Goal: Task Accomplishment & Management: Manage account settings

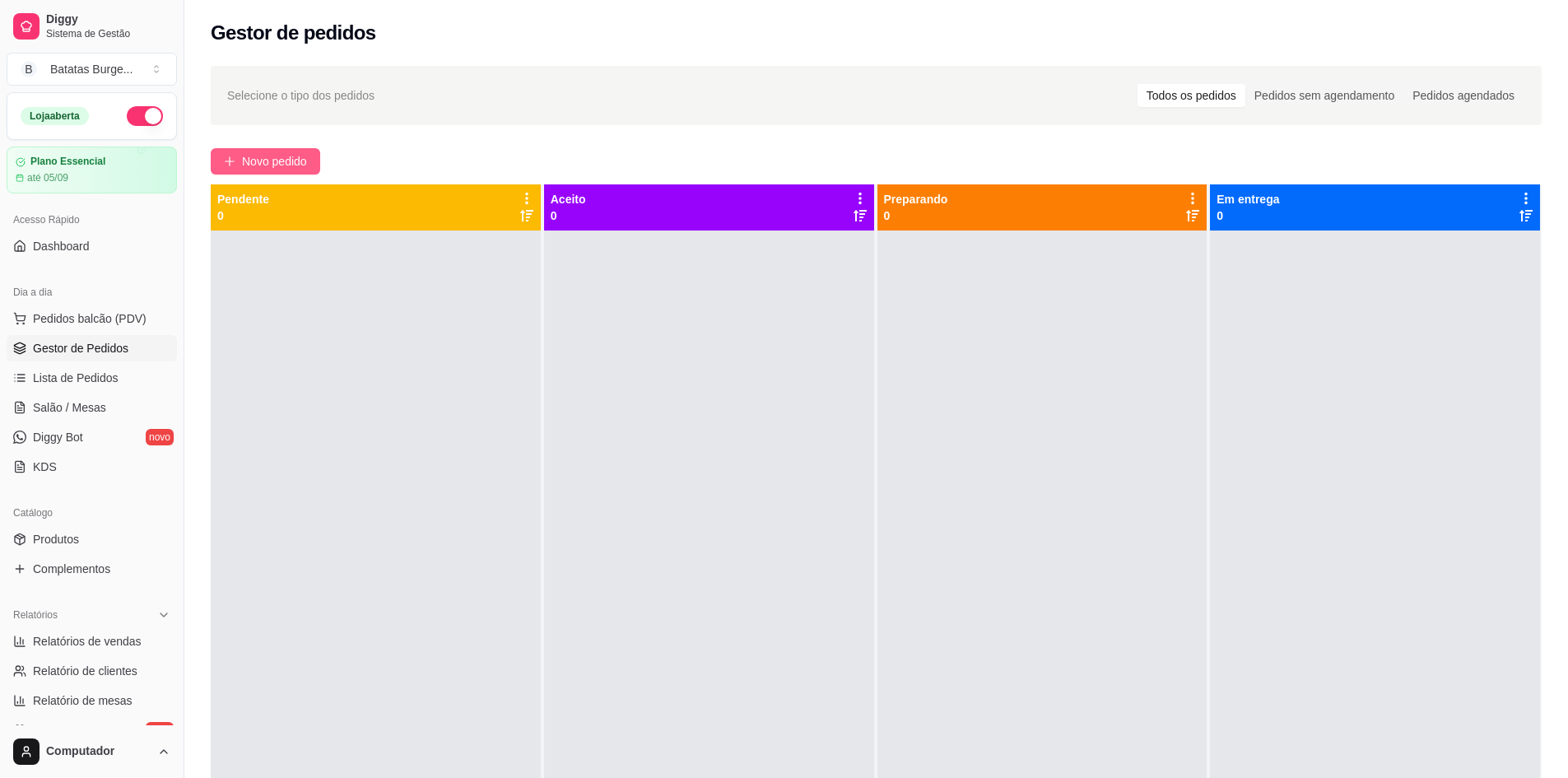
click at [289, 162] on span "Novo pedido" at bounding box center [275, 161] width 65 height 18
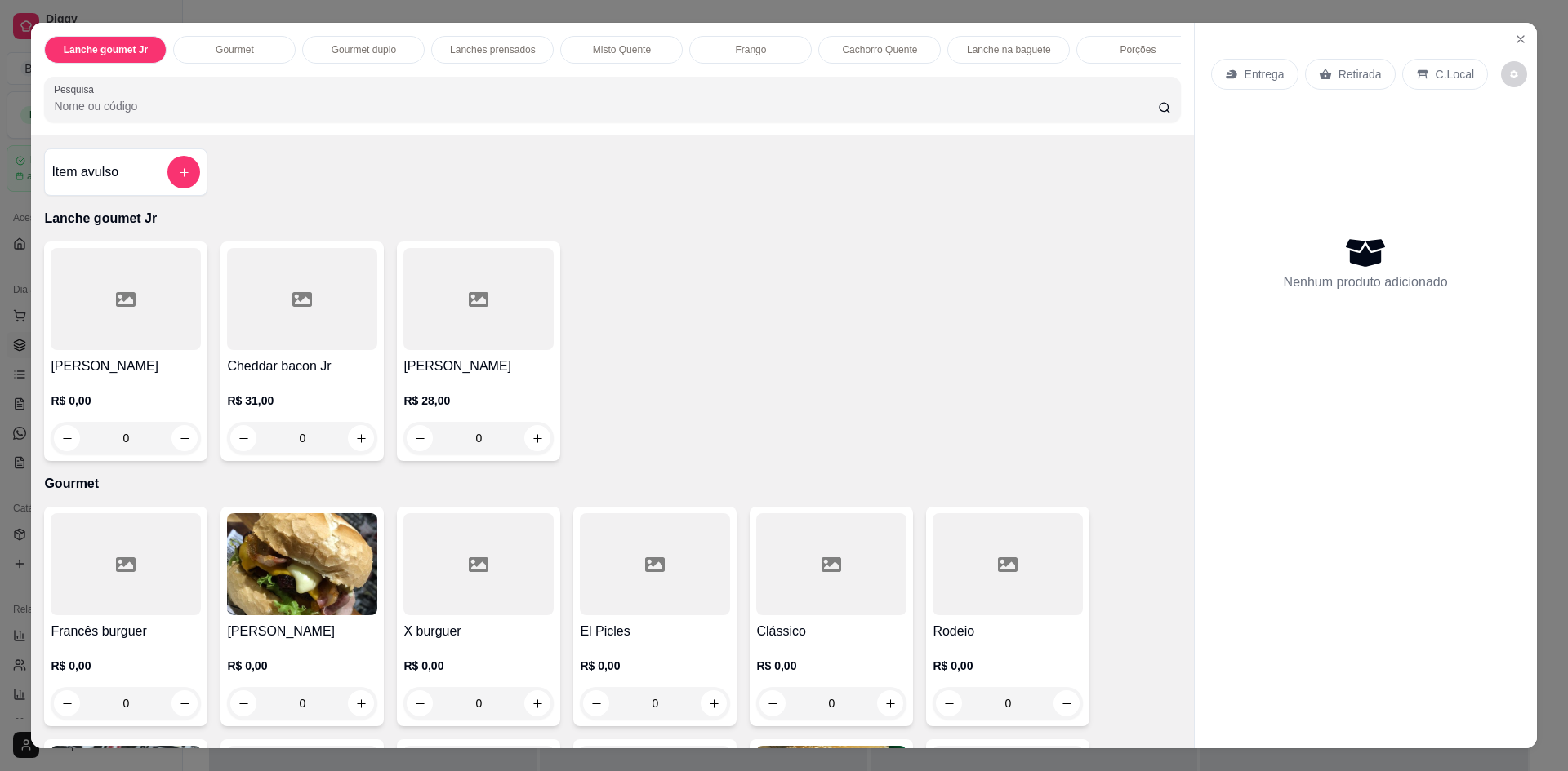
click at [777, 42] on div "Frango" at bounding box center [750, 49] width 122 height 28
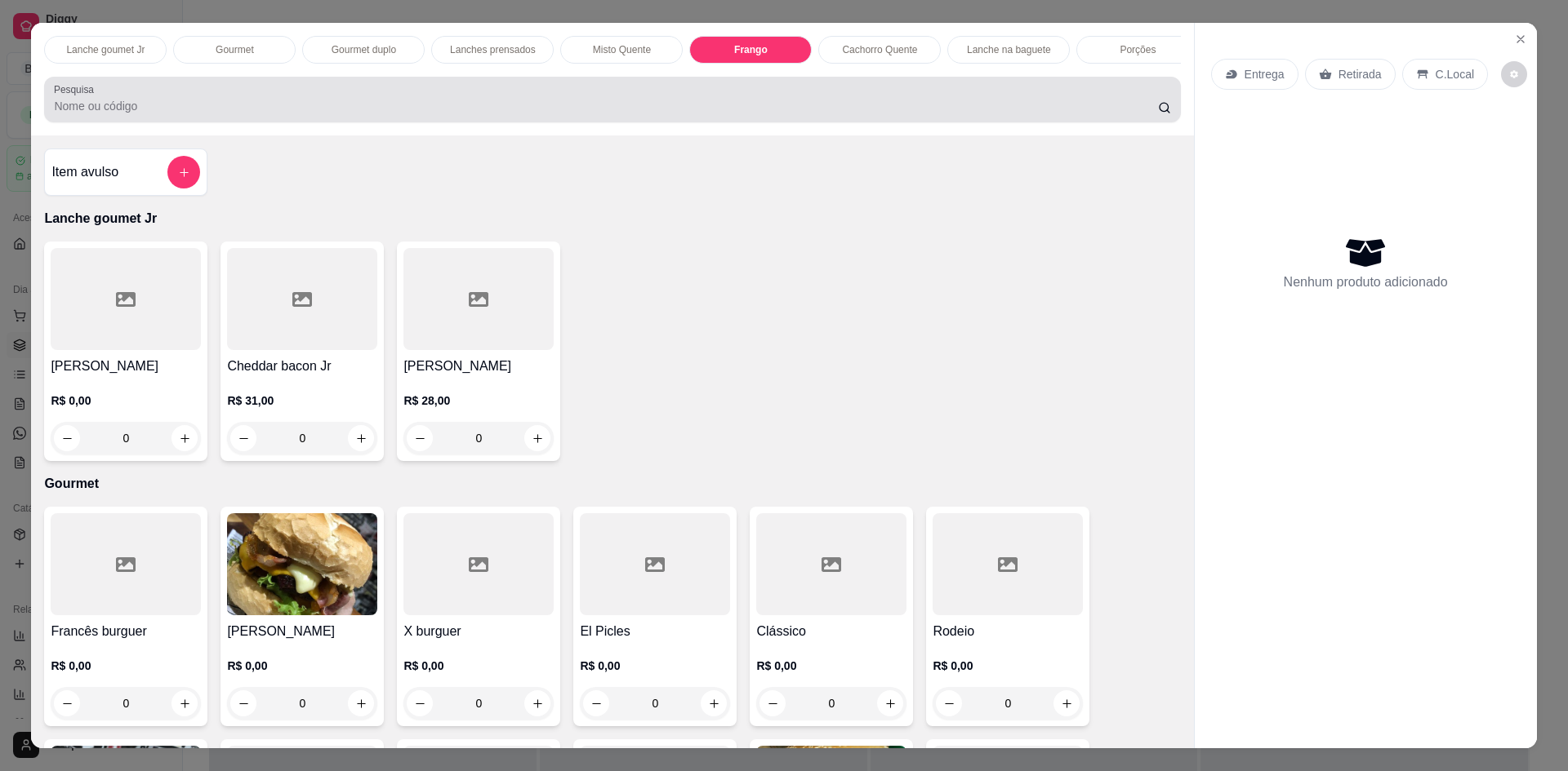
scroll to position [30, 0]
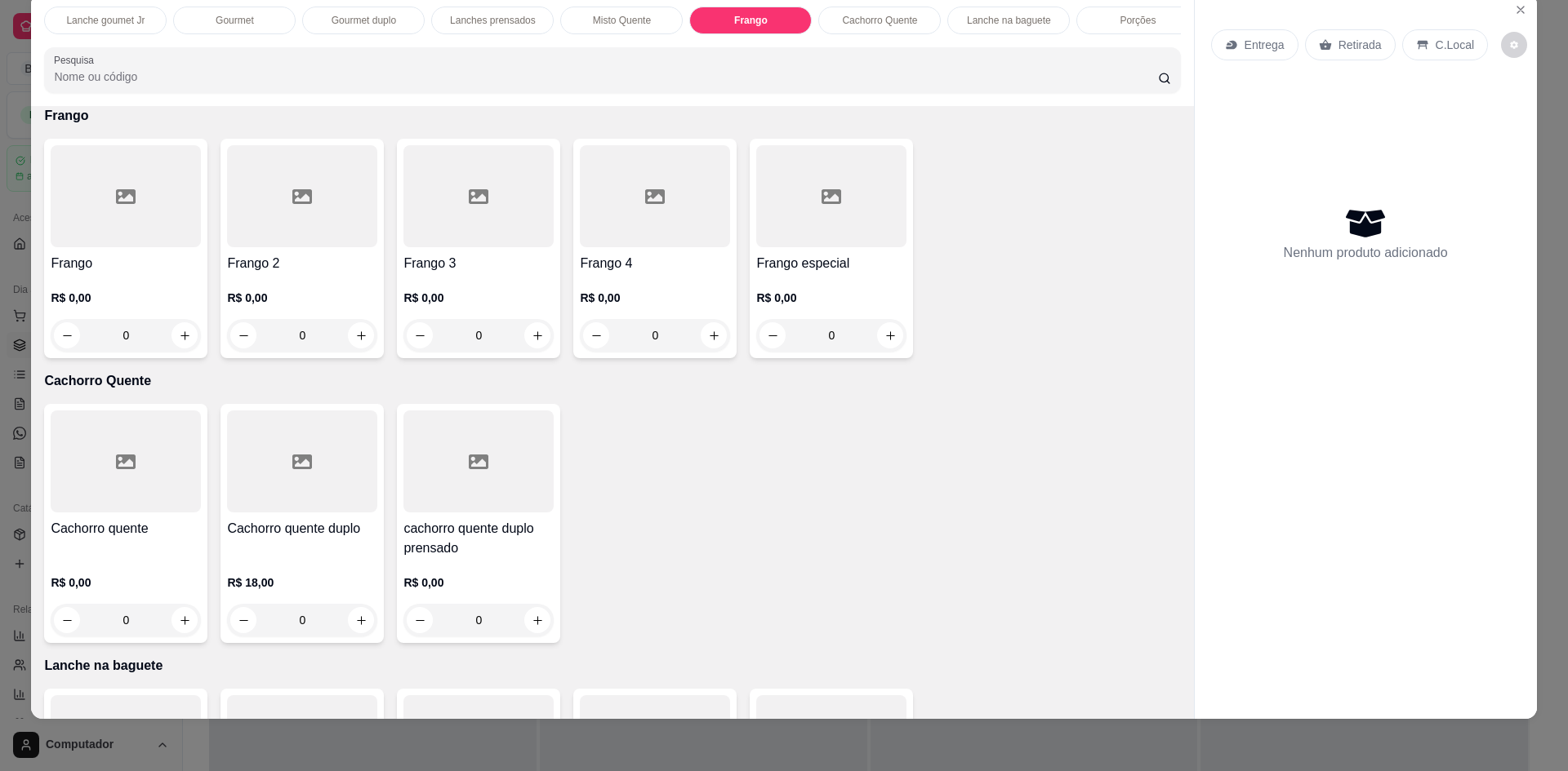
click at [274, 247] on div at bounding box center [302, 196] width 150 height 102
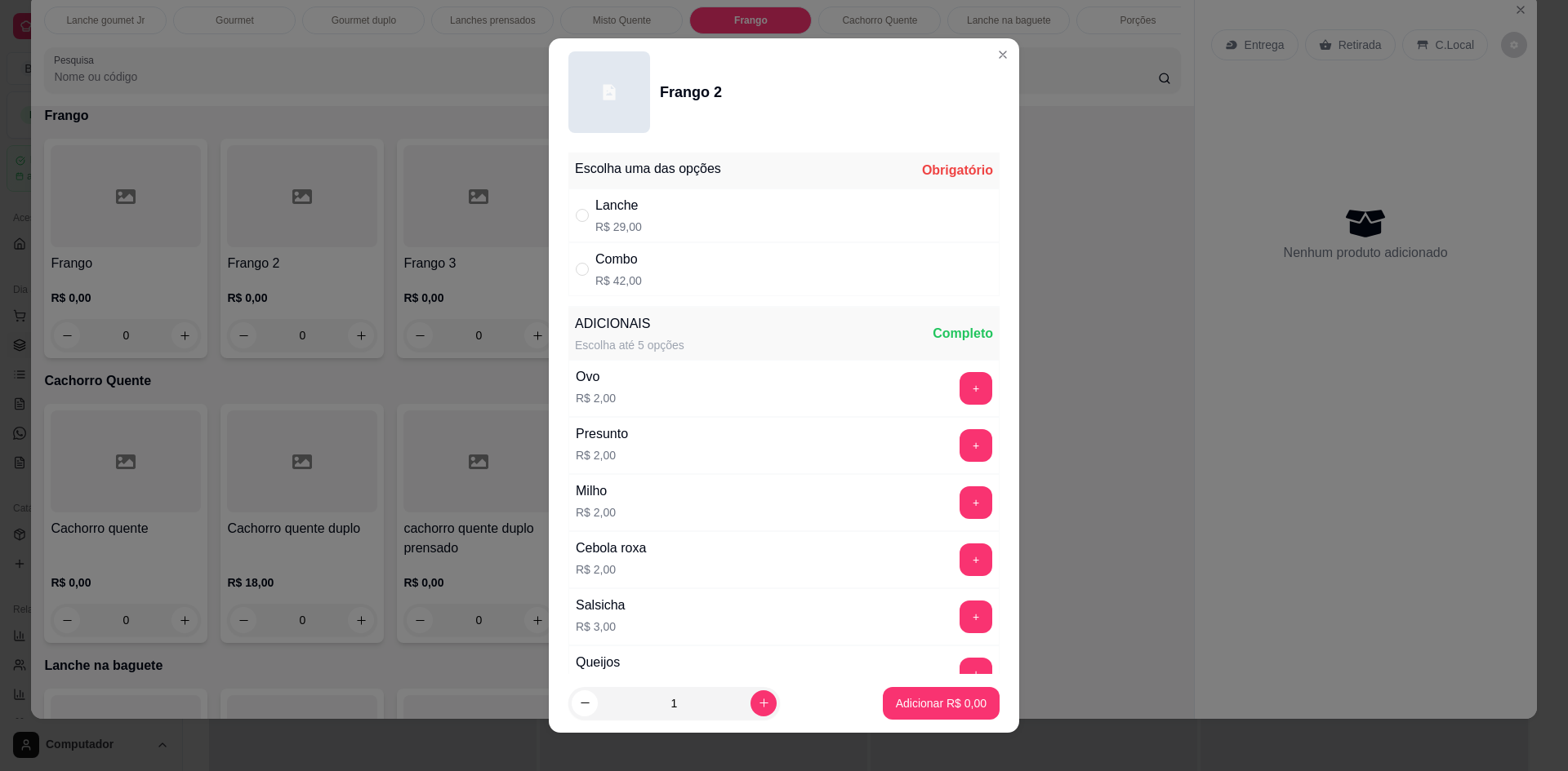
drag, startPoint x: 701, startPoint y: 217, endPoint x: 731, endPoint y: 284, distance: 73.4
click at [704, 217] on div "Lanche R$ 29,00" at bounding box center [784, 215] width 431 height 53
radio input "true"
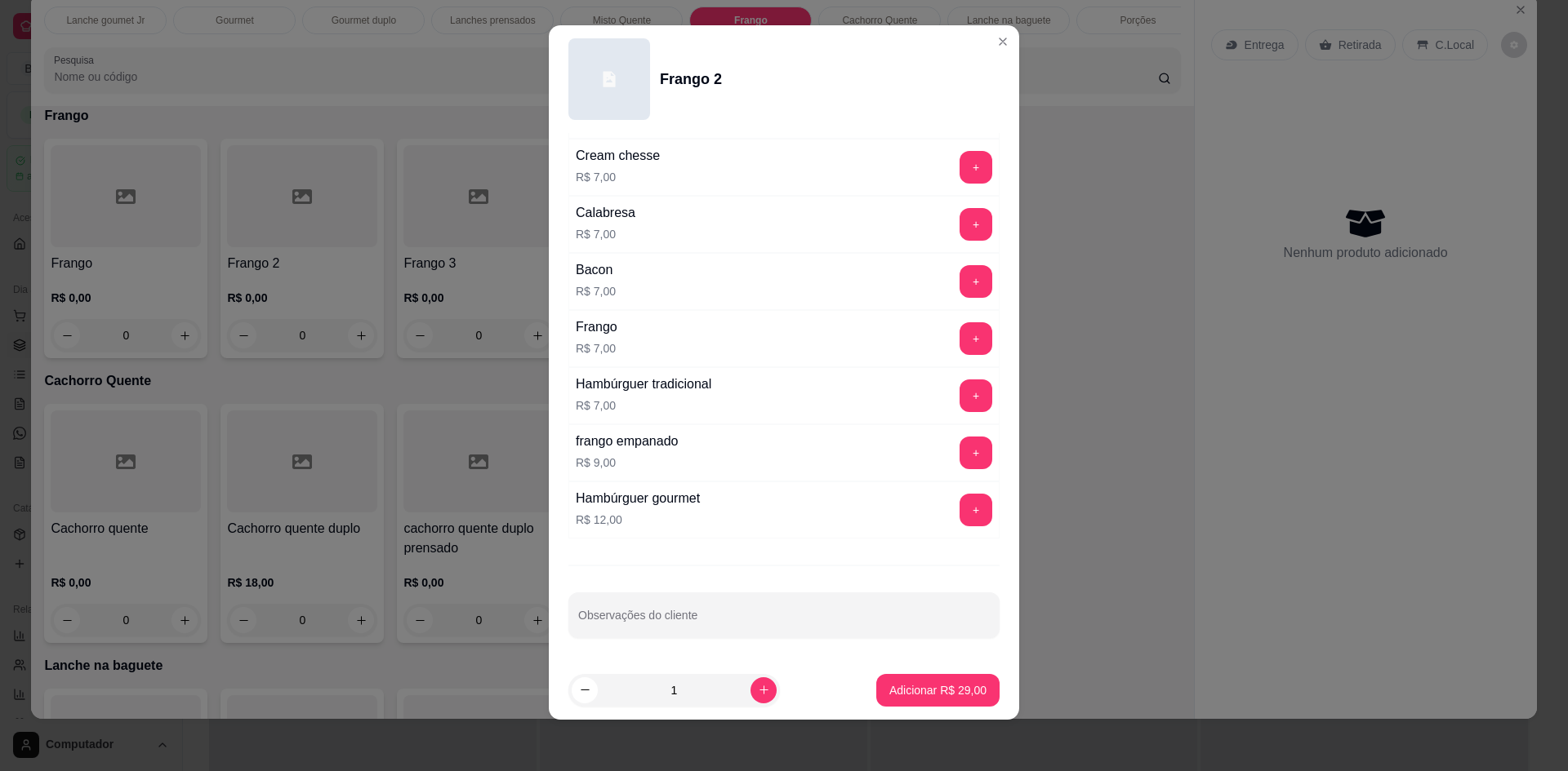
scroll to position [14, 0]
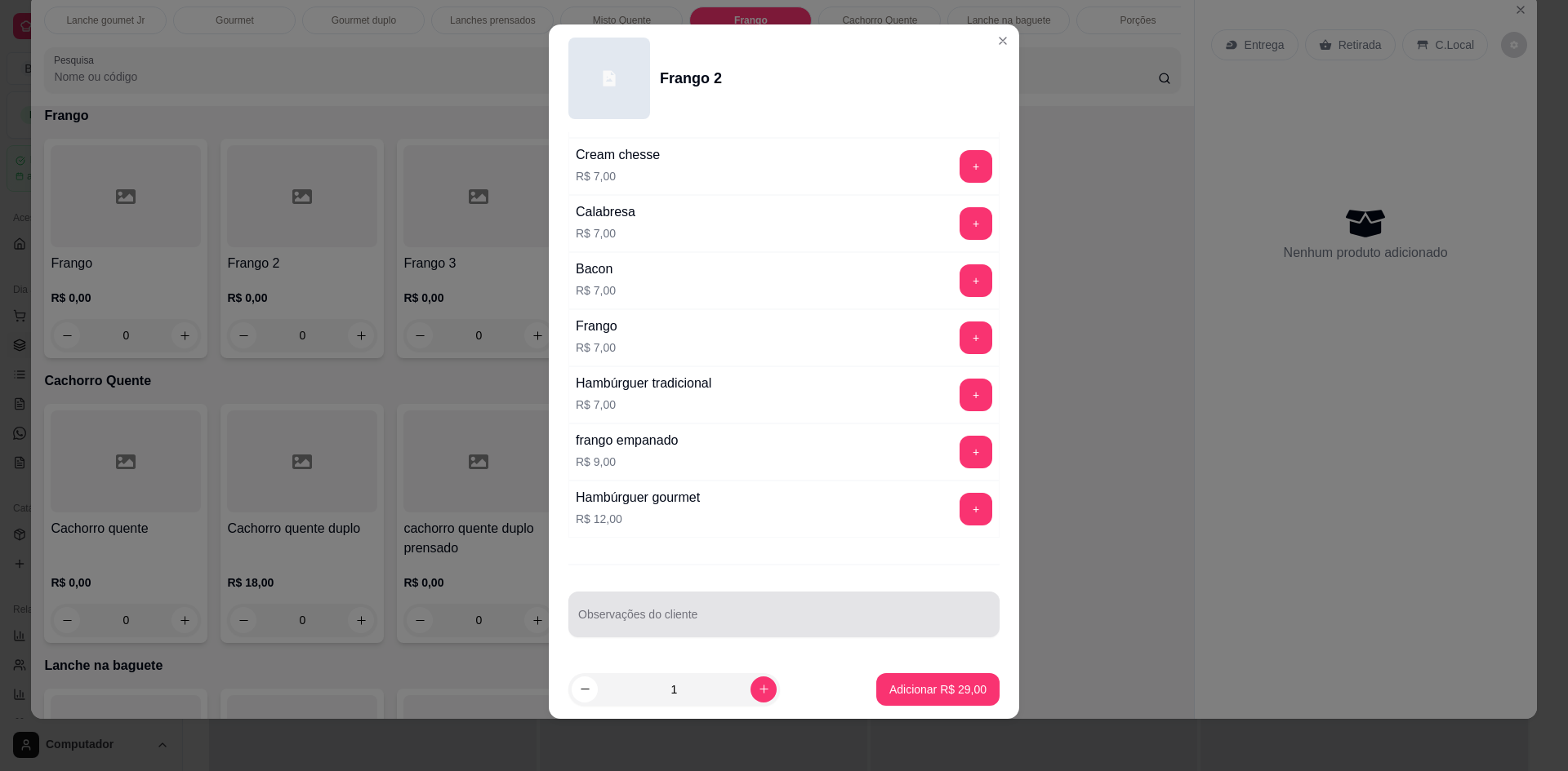
click at [786, 634] on div "Observações do cliente" at bounding box center [784, 615] width 431 height 46
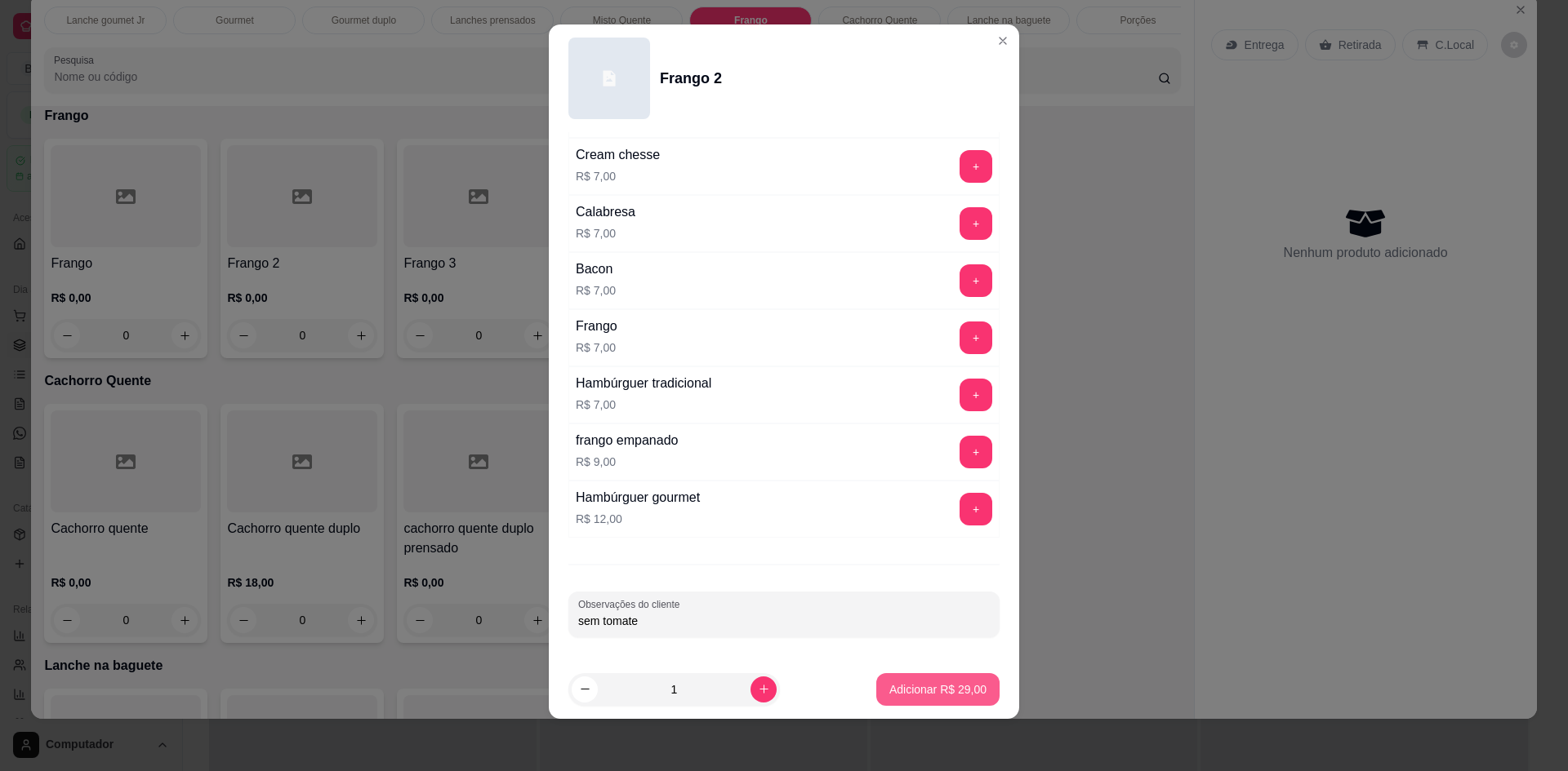
type input "sem tomate"
click at [921, 685] on p "Adicionar R$ 29,00" at bounding box center [938, 689] width 97 height 16
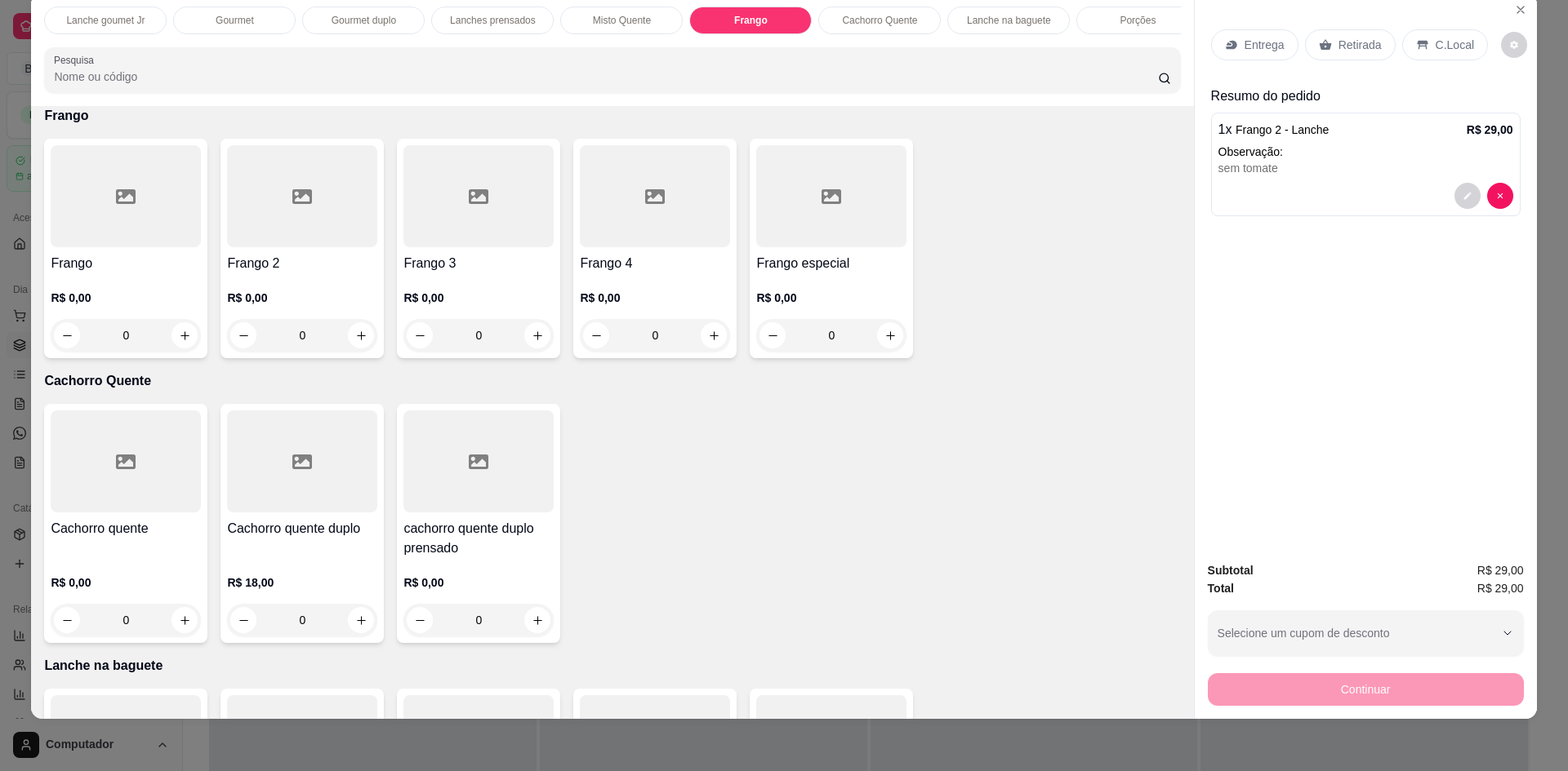
click at [468, 15] on p "Lanches prensados" at bounding box center [493, 20] width 86 height 13
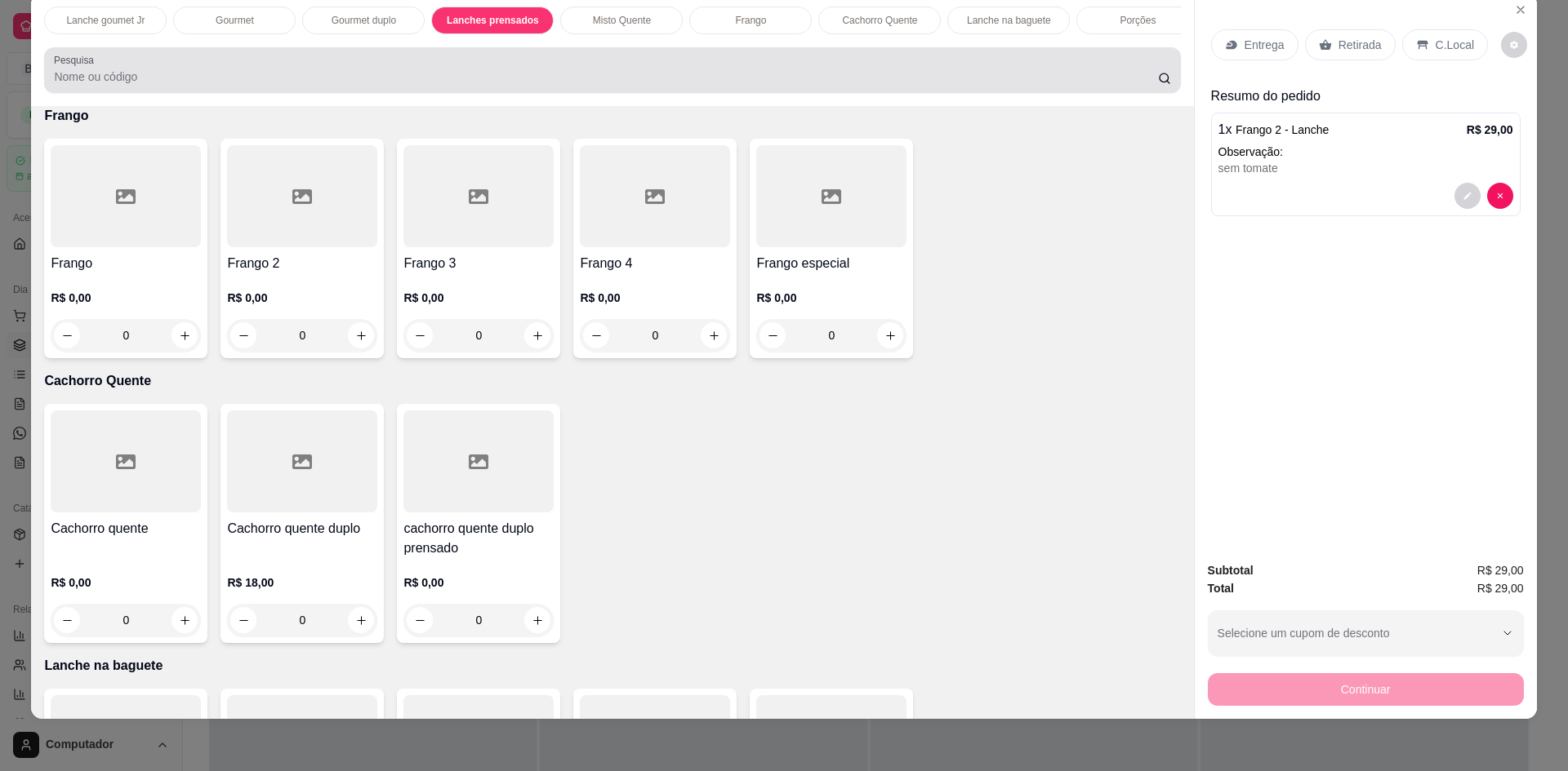
scroll to position [1335, 0]
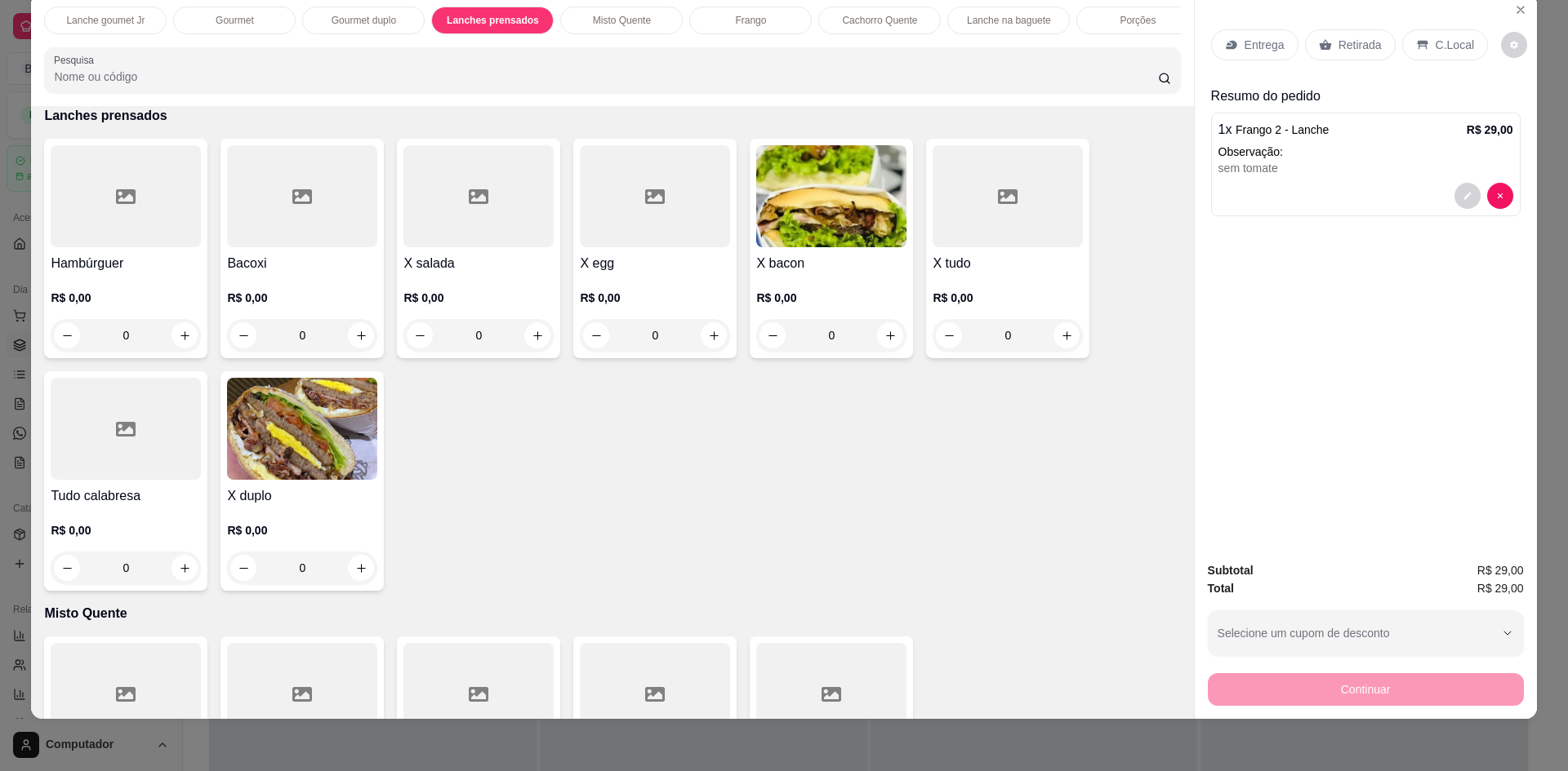
click at [134, 247] on div at bounding box center [126, 196] width 150 height 102
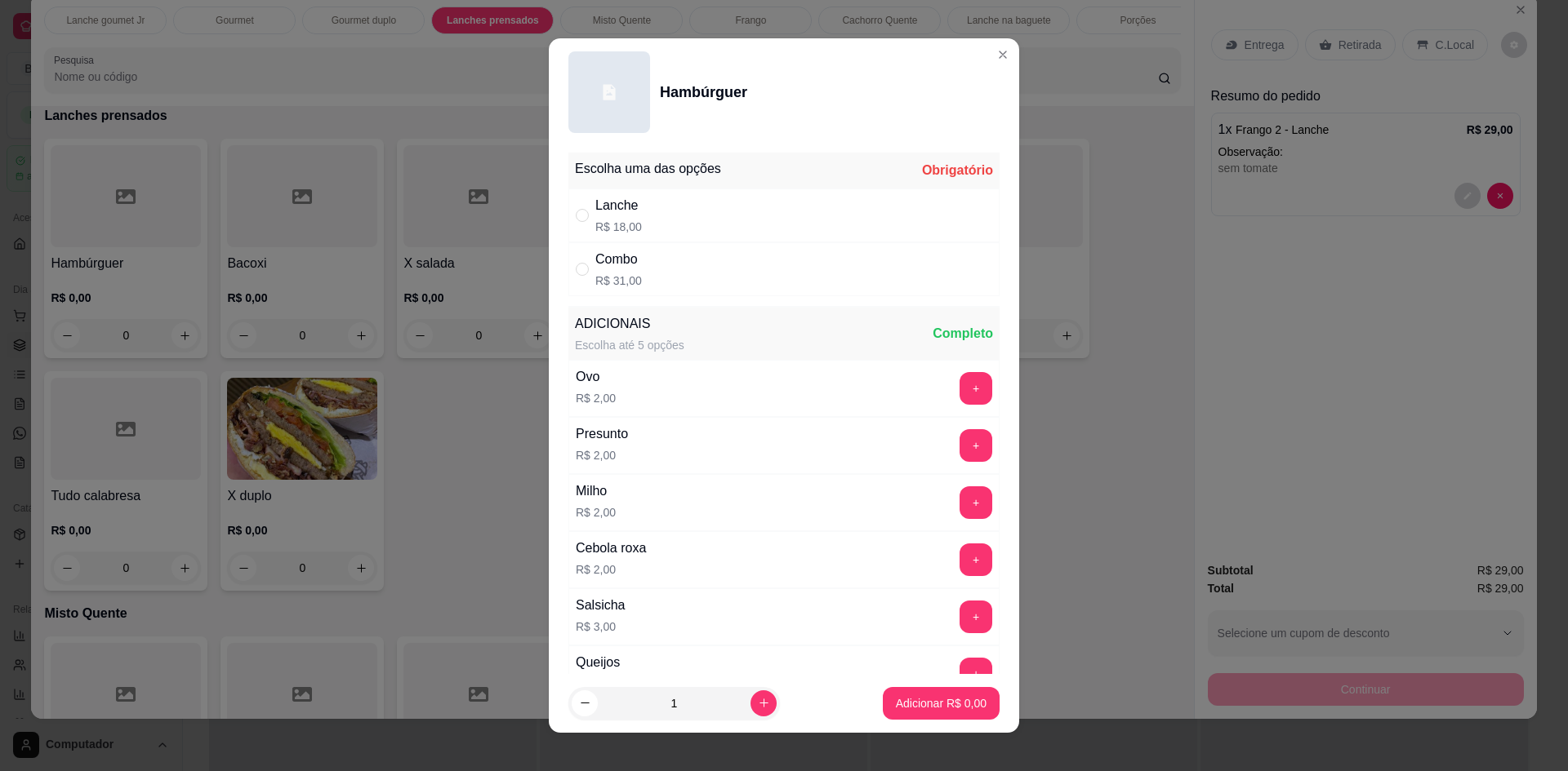
click at [700, 205] on div "Lanche R$ 18,00" at bounding box center [784, 215] width 431 height 53
radio input "true"
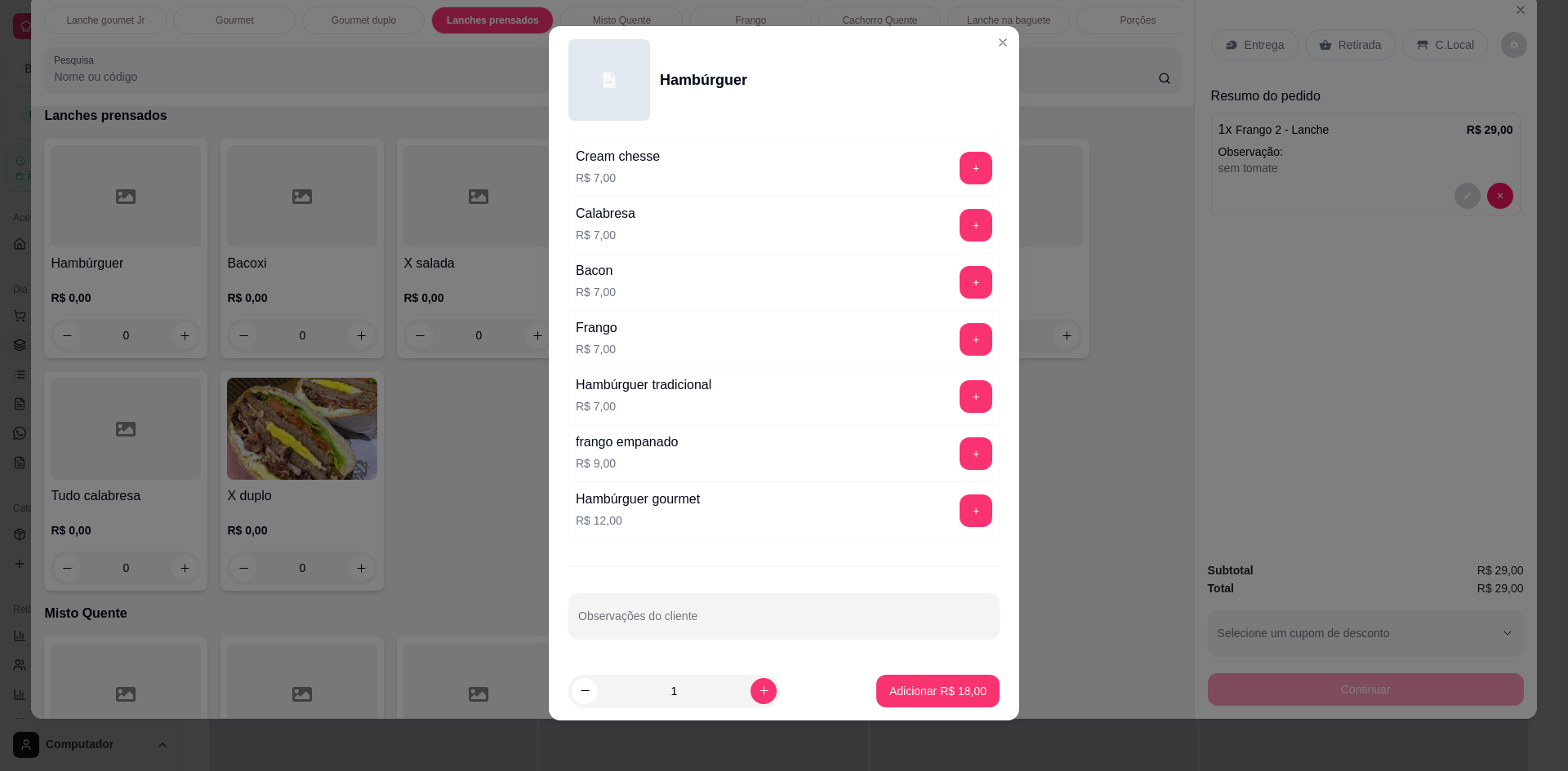
scroll to position [14, 0]
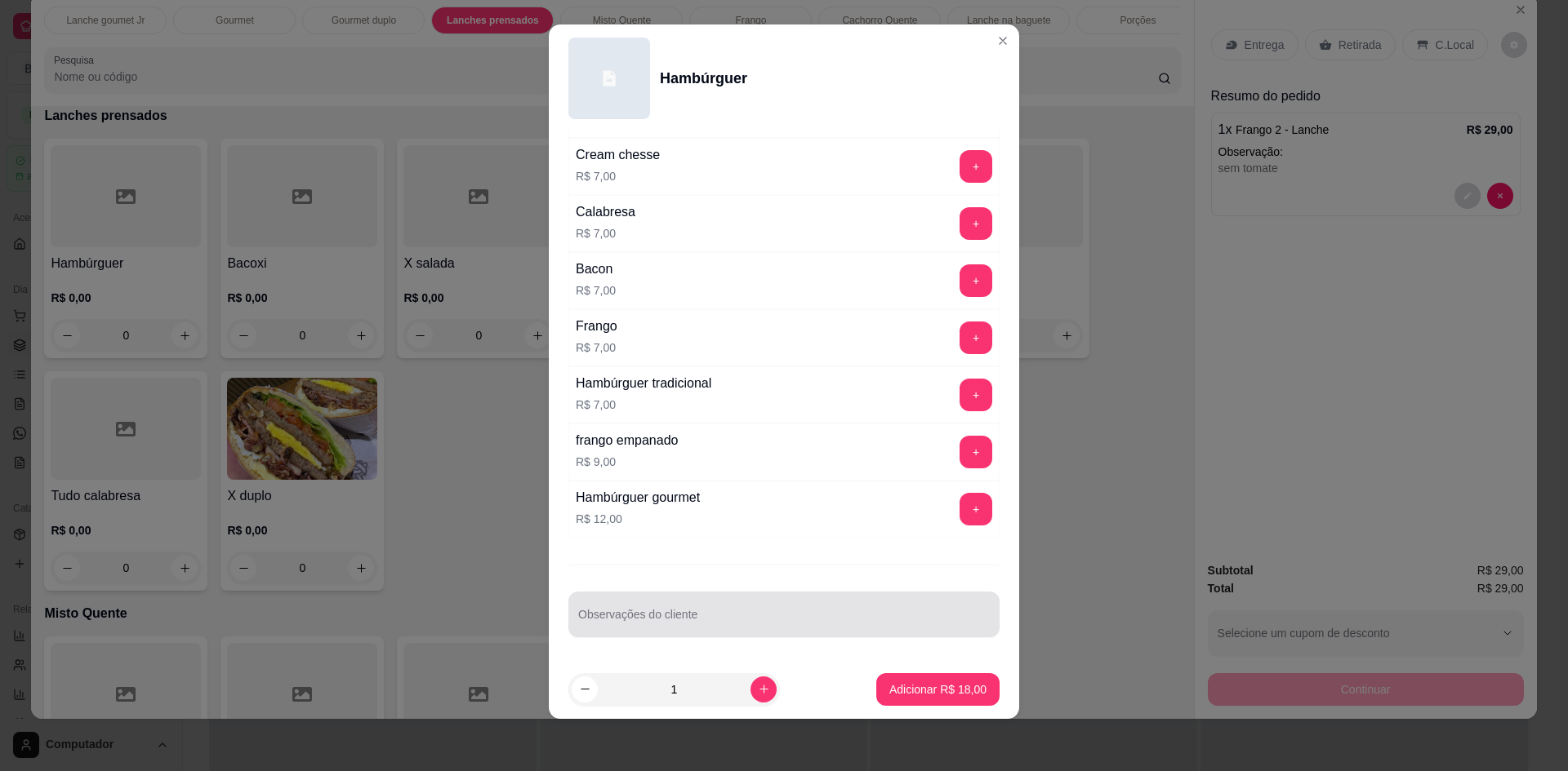
click at [701, 610] on div at bounding box center [784, 615] width 411 height 32
type input "sem tomate"
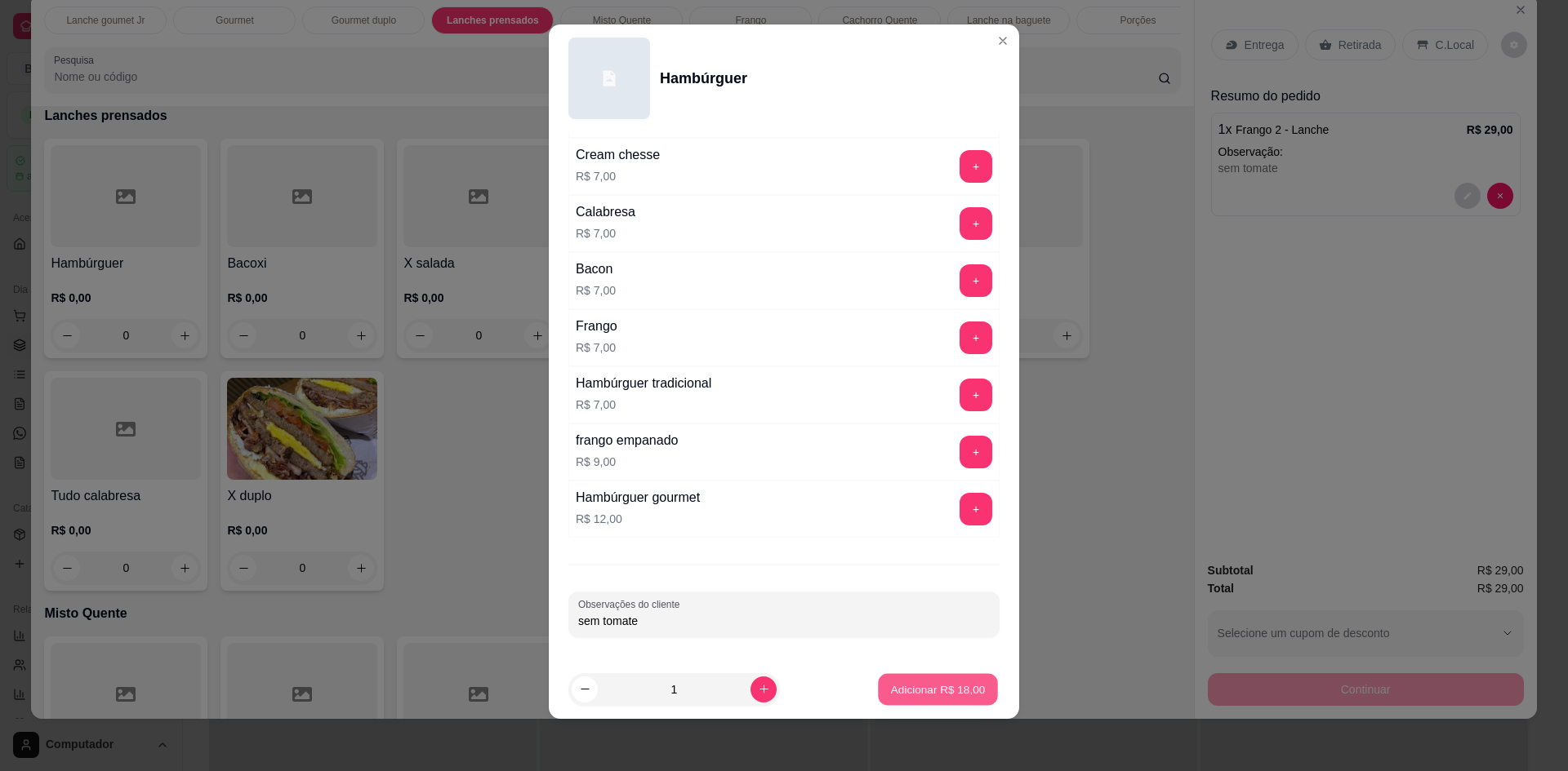
click at [955, 684] on p "Adicionar R$ 18,00" at bounding box center [939, 689] width 95 height 15
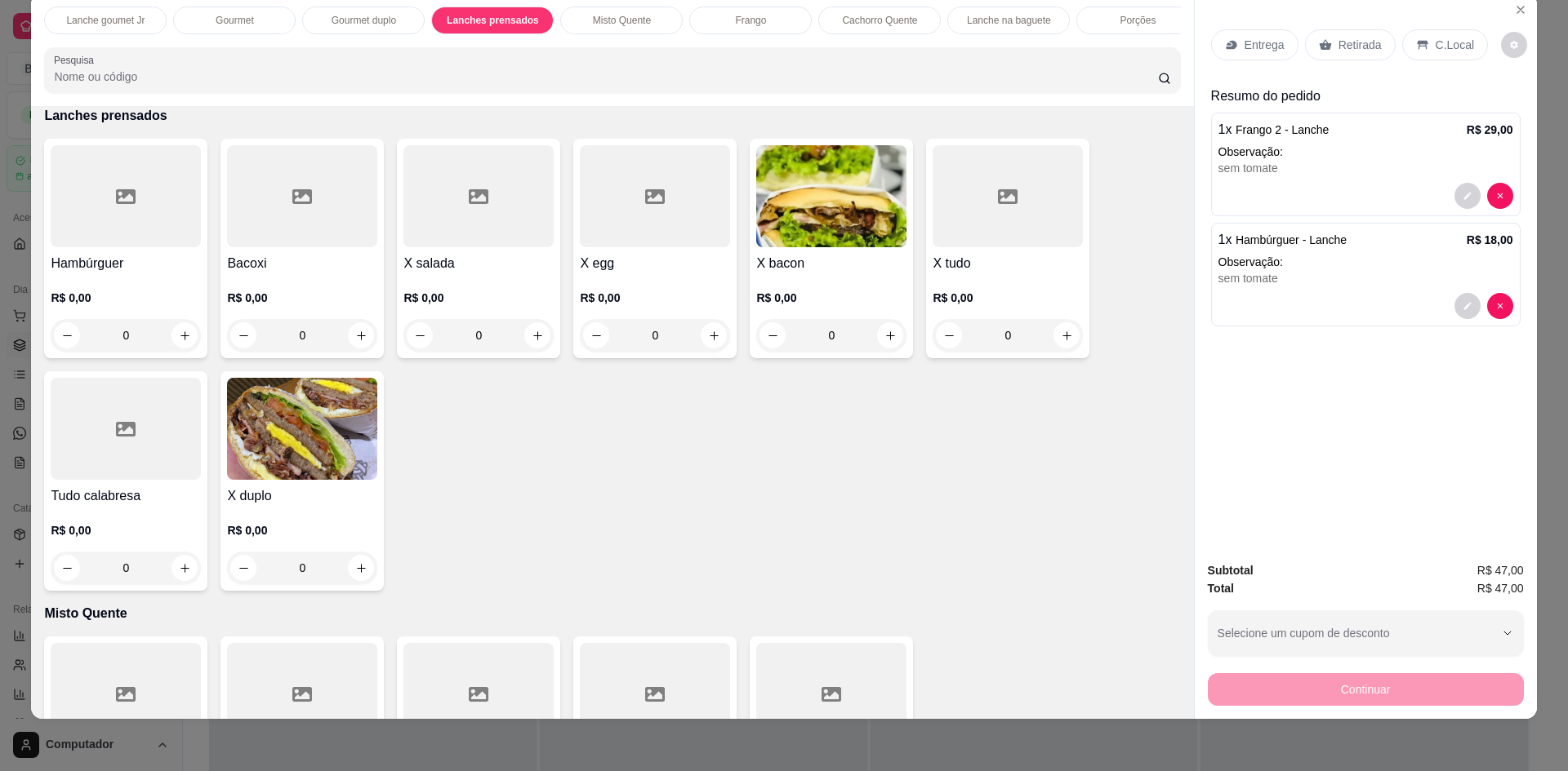
click at [1435, 42] on p "C.Local" at bounding box center [1454, 44] width 38 height 16
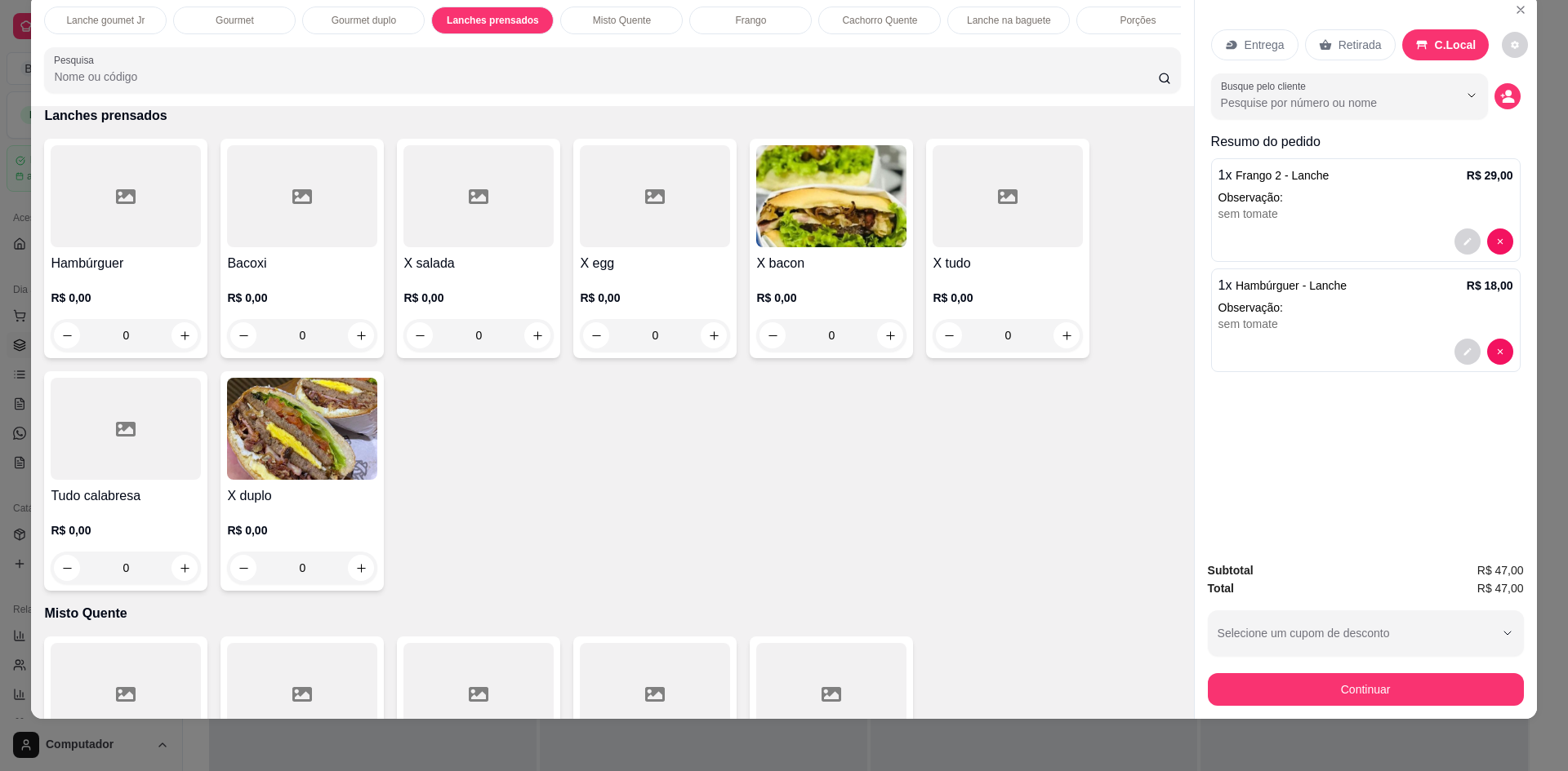
click at [1356, 36] on div "Retirada" at bounding box center [1350, 45] width 91 height 31
click at [1127, 14] on p "Porções" at bounding box center [1137, 20] width 36 height 13
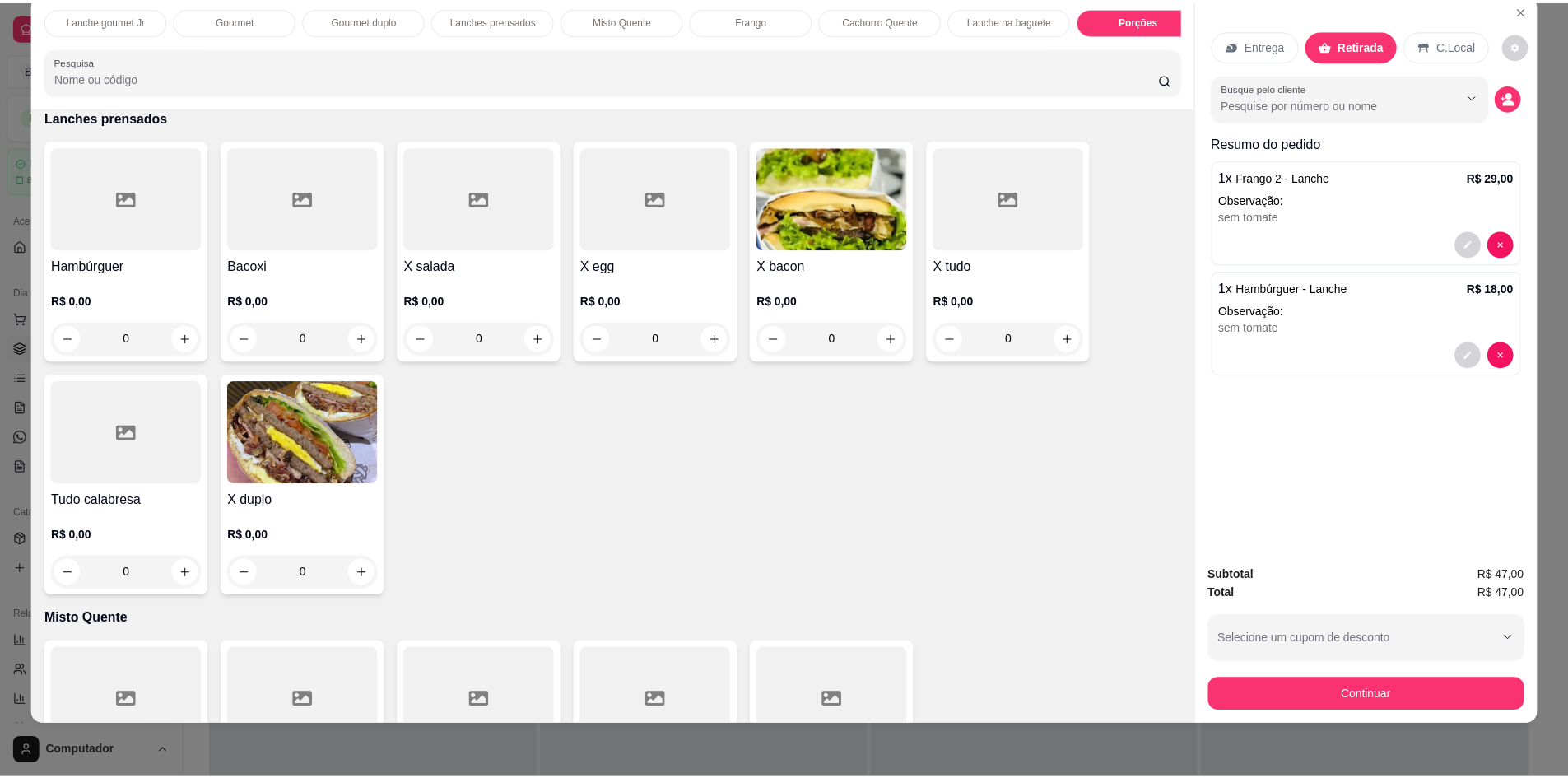
scroll to position [2940, 0]
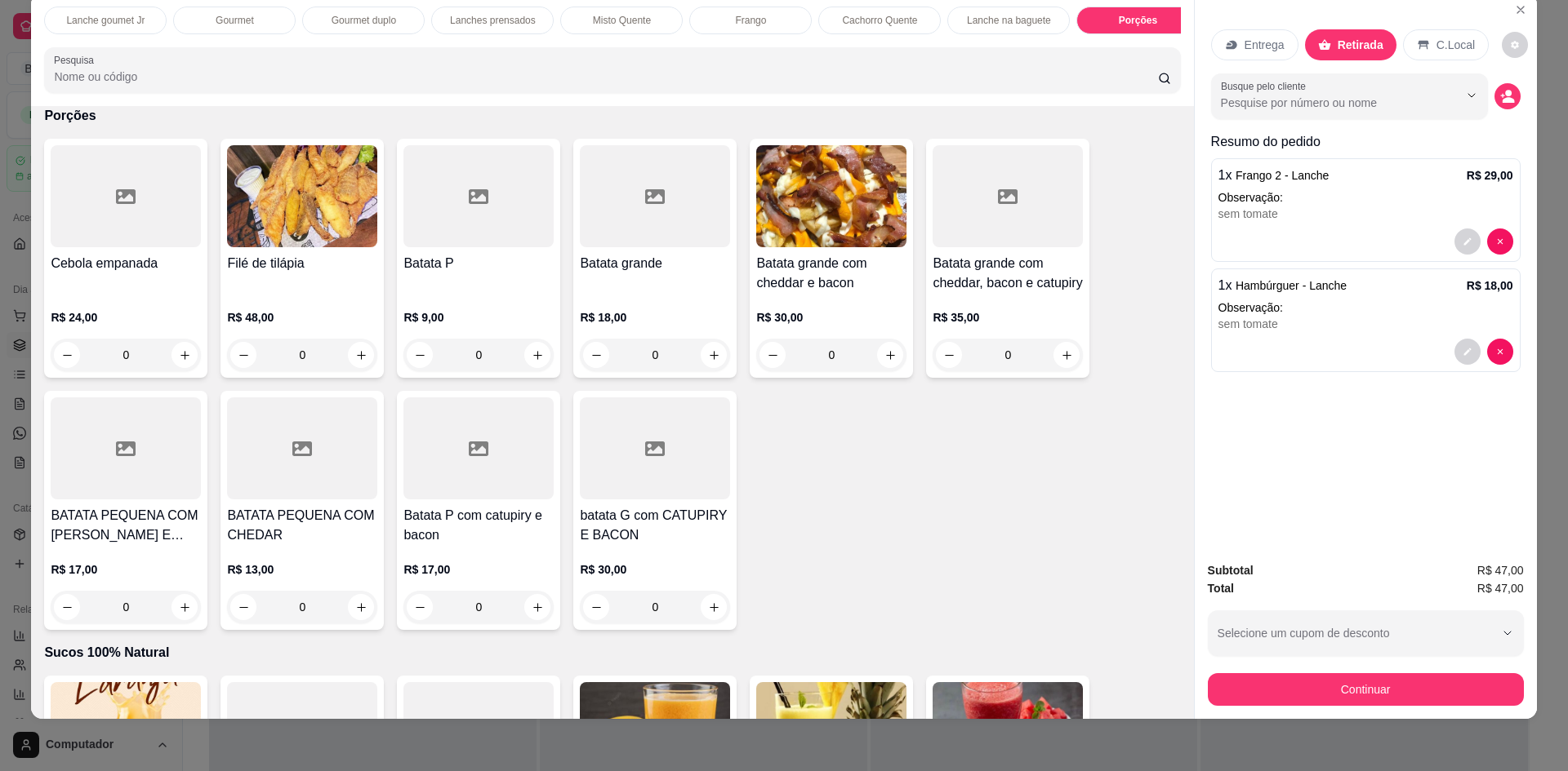
click at [470, 247] on div at bounding box center [478, 196] width 150 height 102
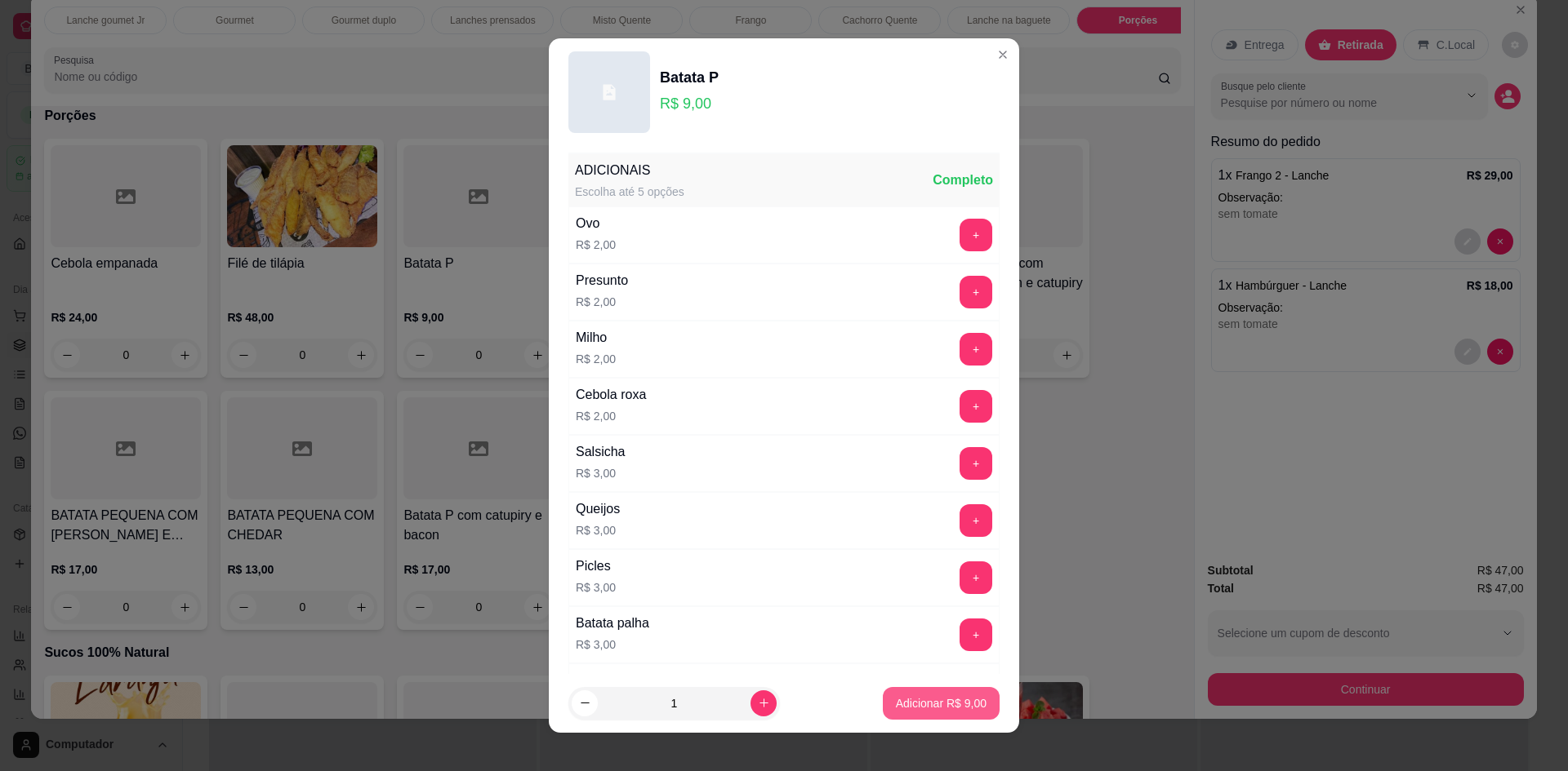
click at [895, 698] on p "Adicionar R$ 9,00" at bounding box center [940, 703] width 91 height 16
type input "1"
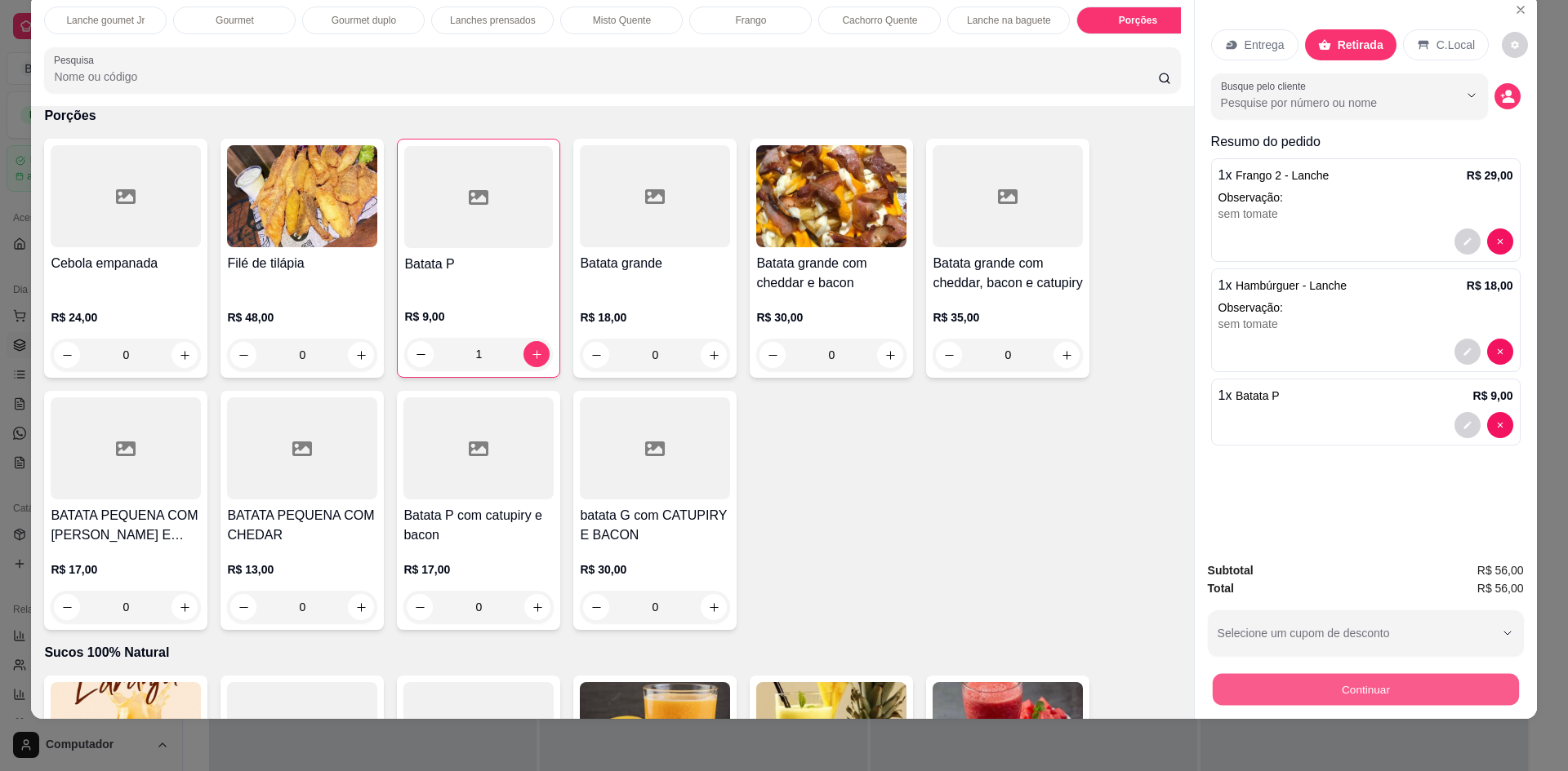
click at [1328, 680] on button "Continuar" at bounding box center [1364, 689] width 306 height 31
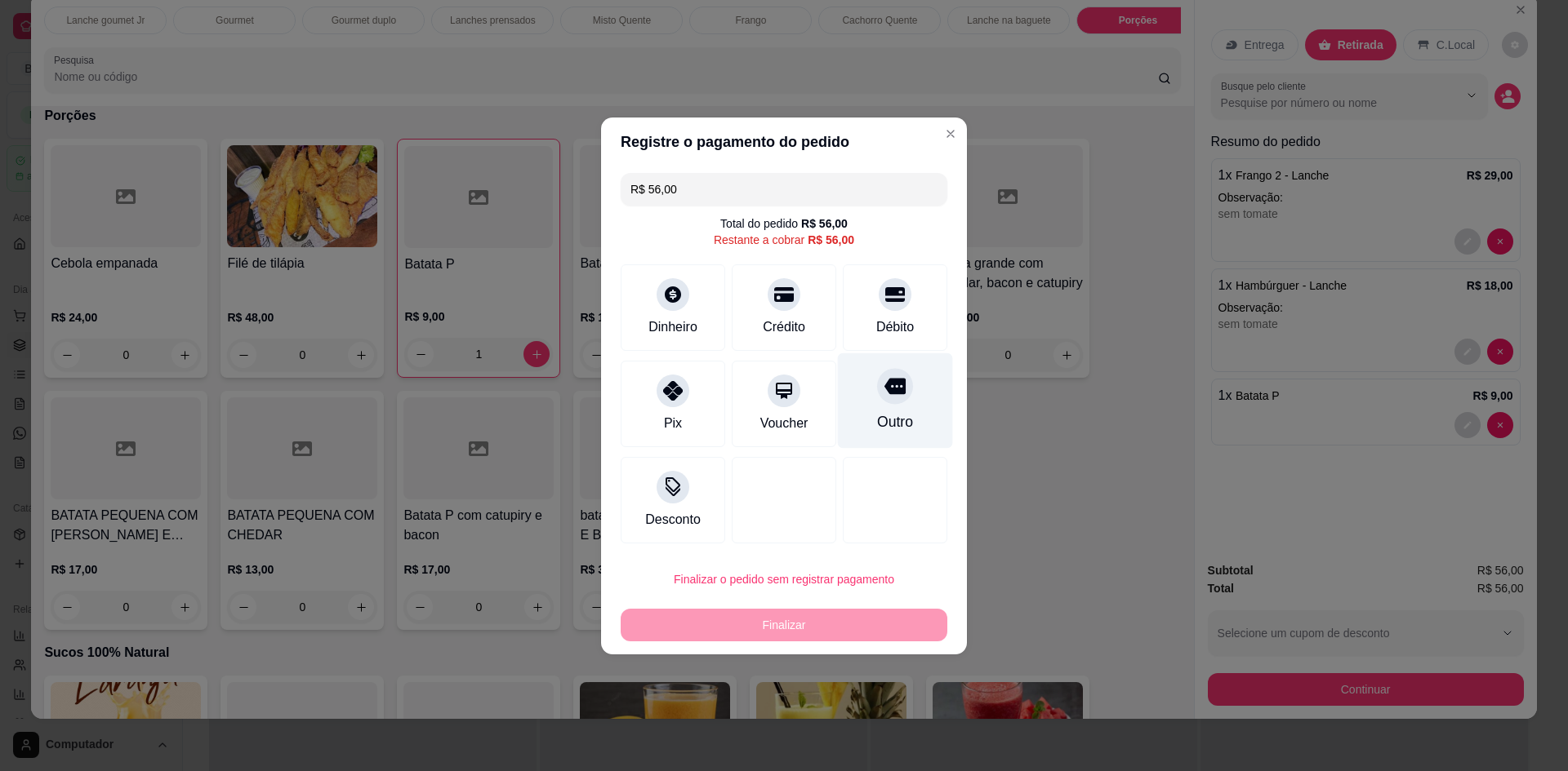
click at [886, 390] on icon at bounding box center [894, 386] width 21 height 16
type input "R$ 0,00"
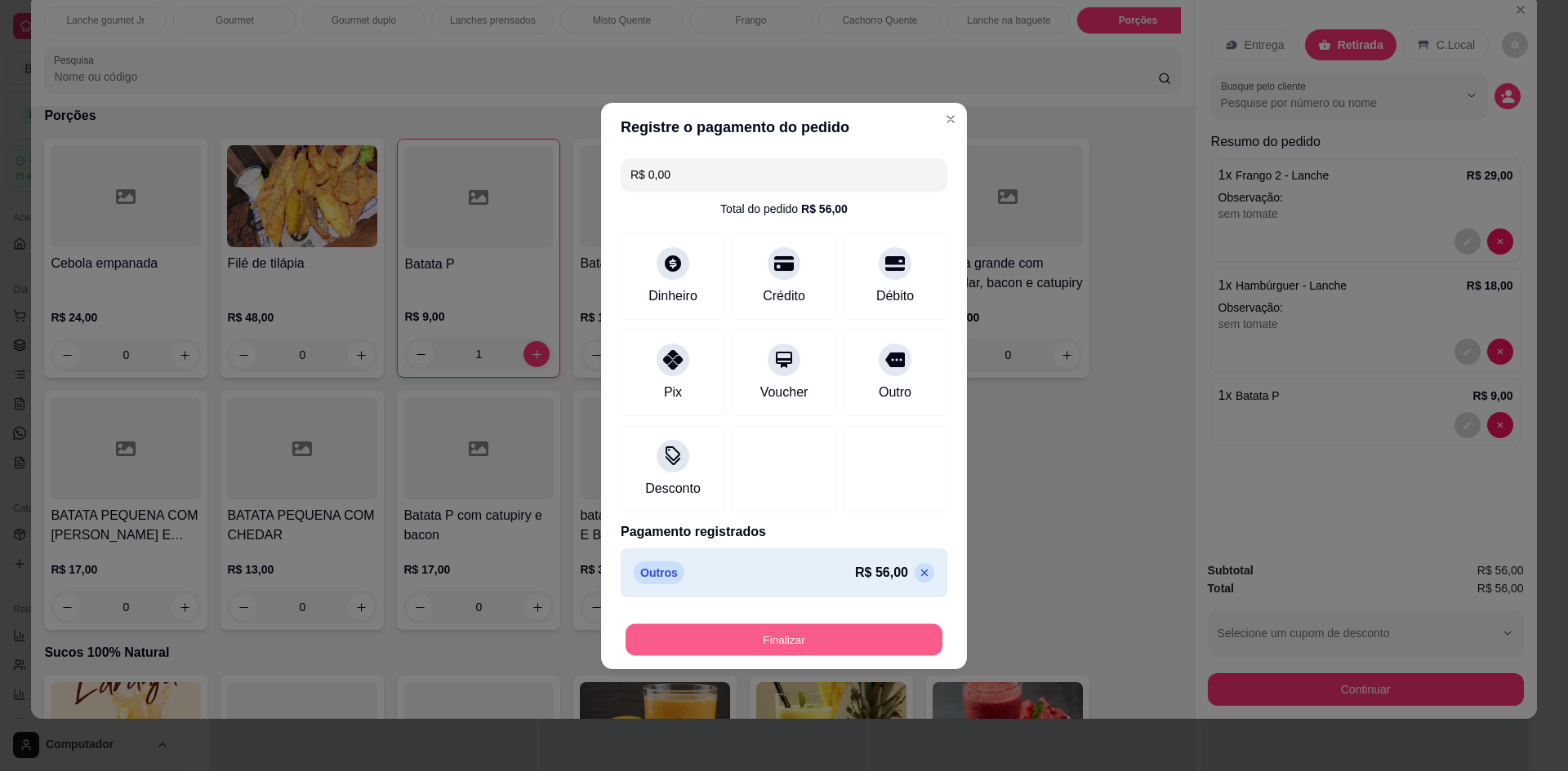
click at [874, 627] on button "Finalizar" at bounding box center [783, 639] width 317 height 31
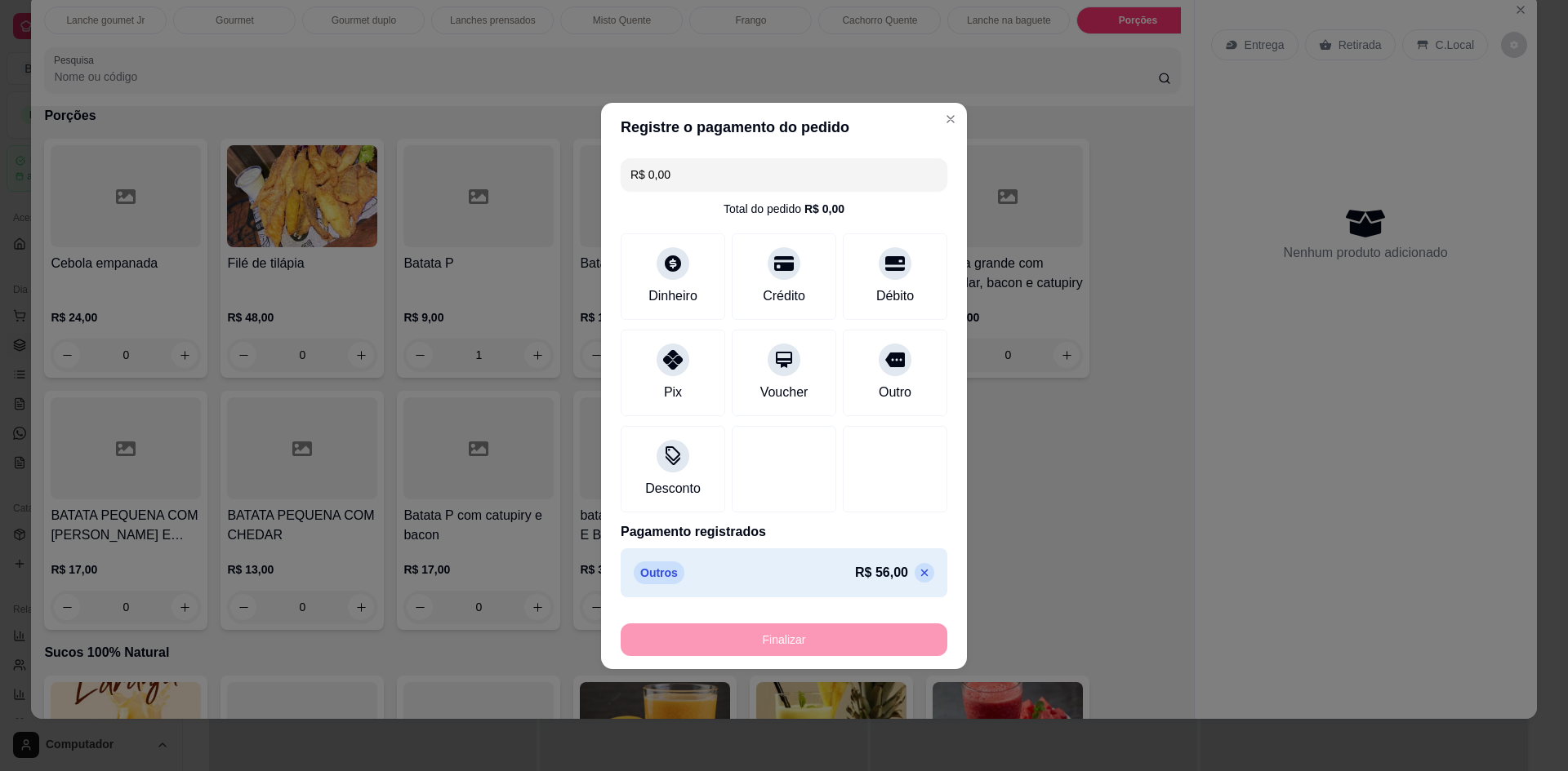
type input "0"
type input "-R$ 56,00"
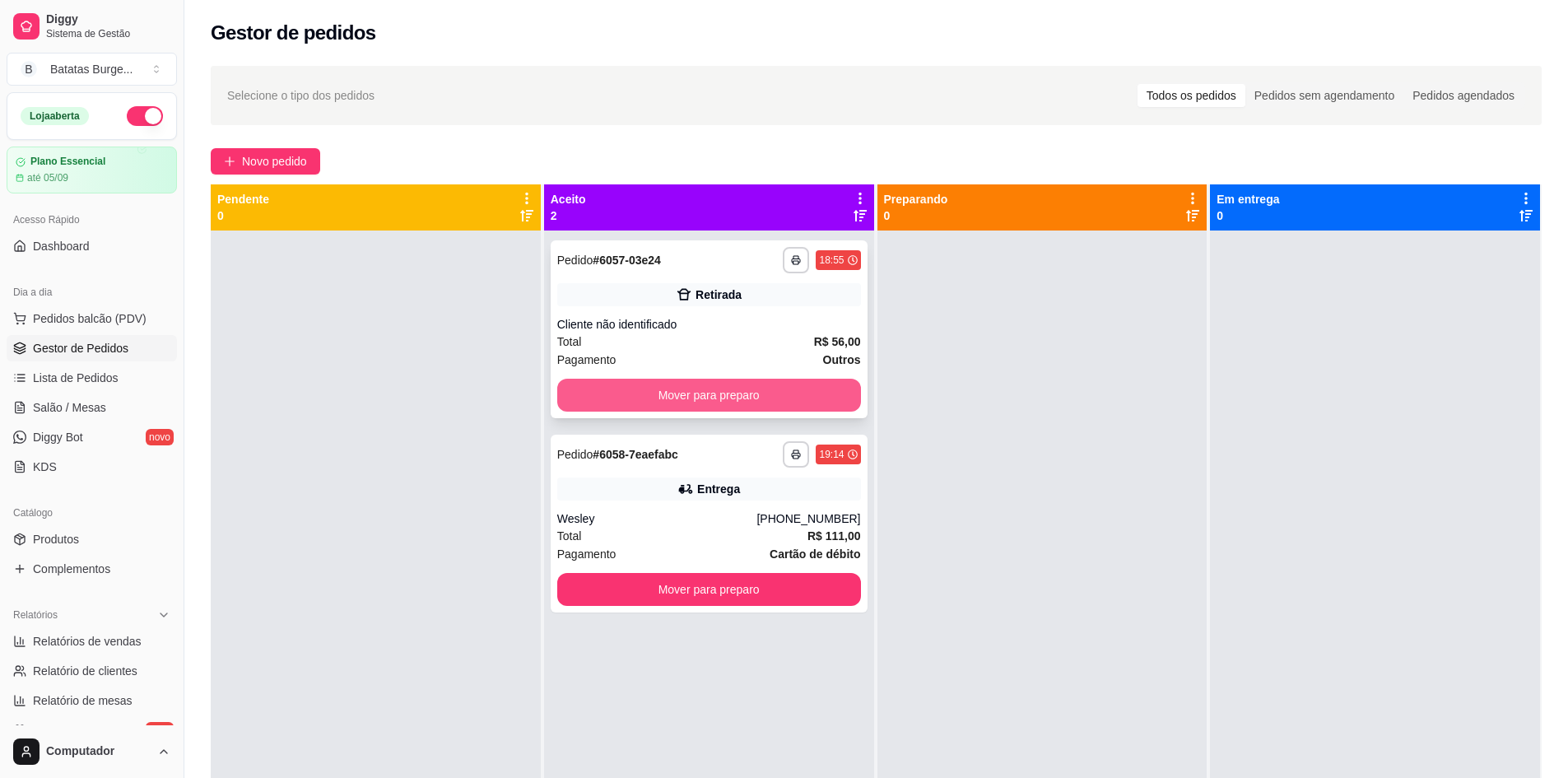
click at [665, 393] on button "Mover para preparo" at bounding box center [709, 395] width 304 height 33
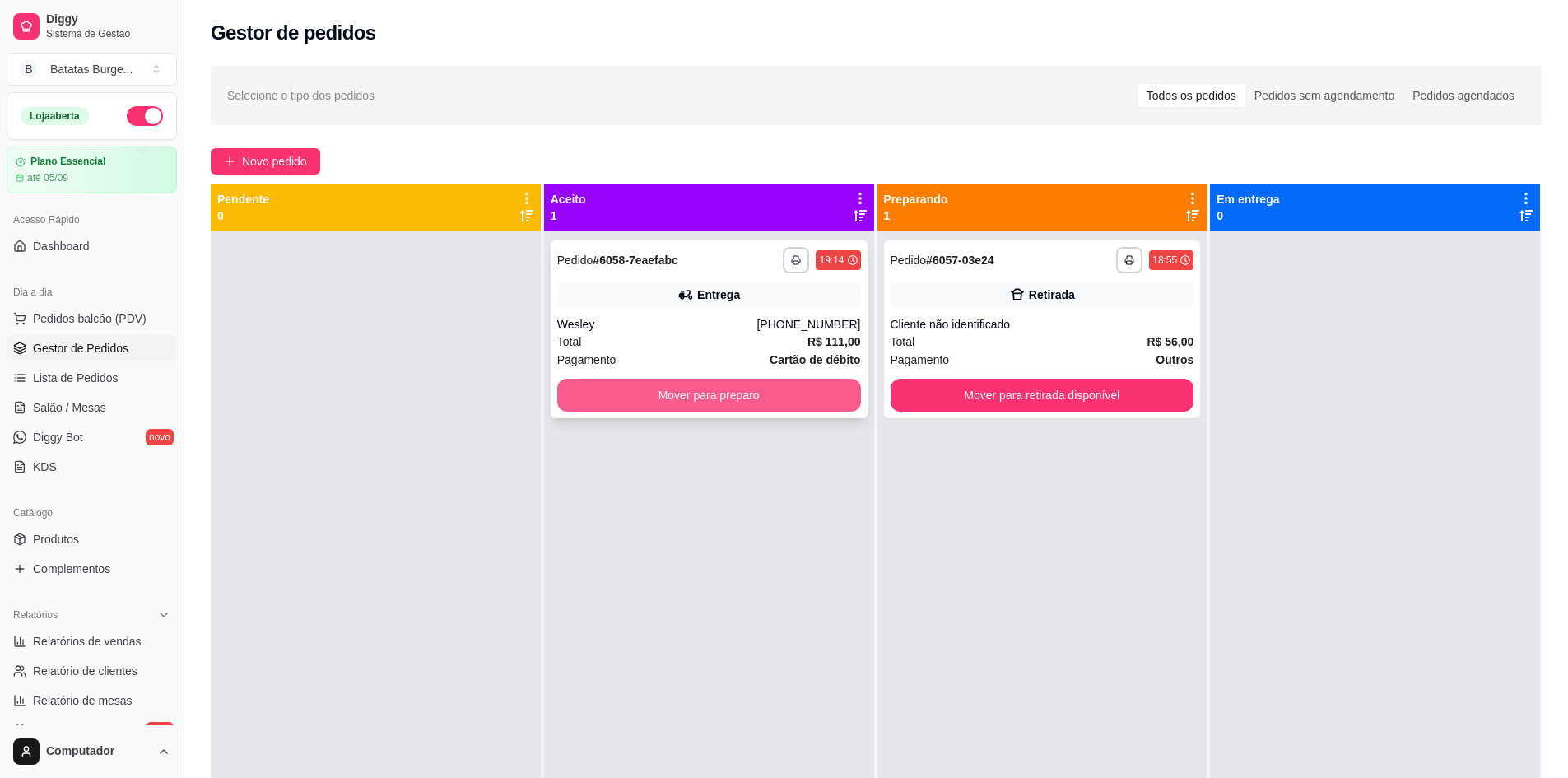
click at [690, 383] on button "Mover para preparo" at bounding box center [709, 395] width 304 height 33
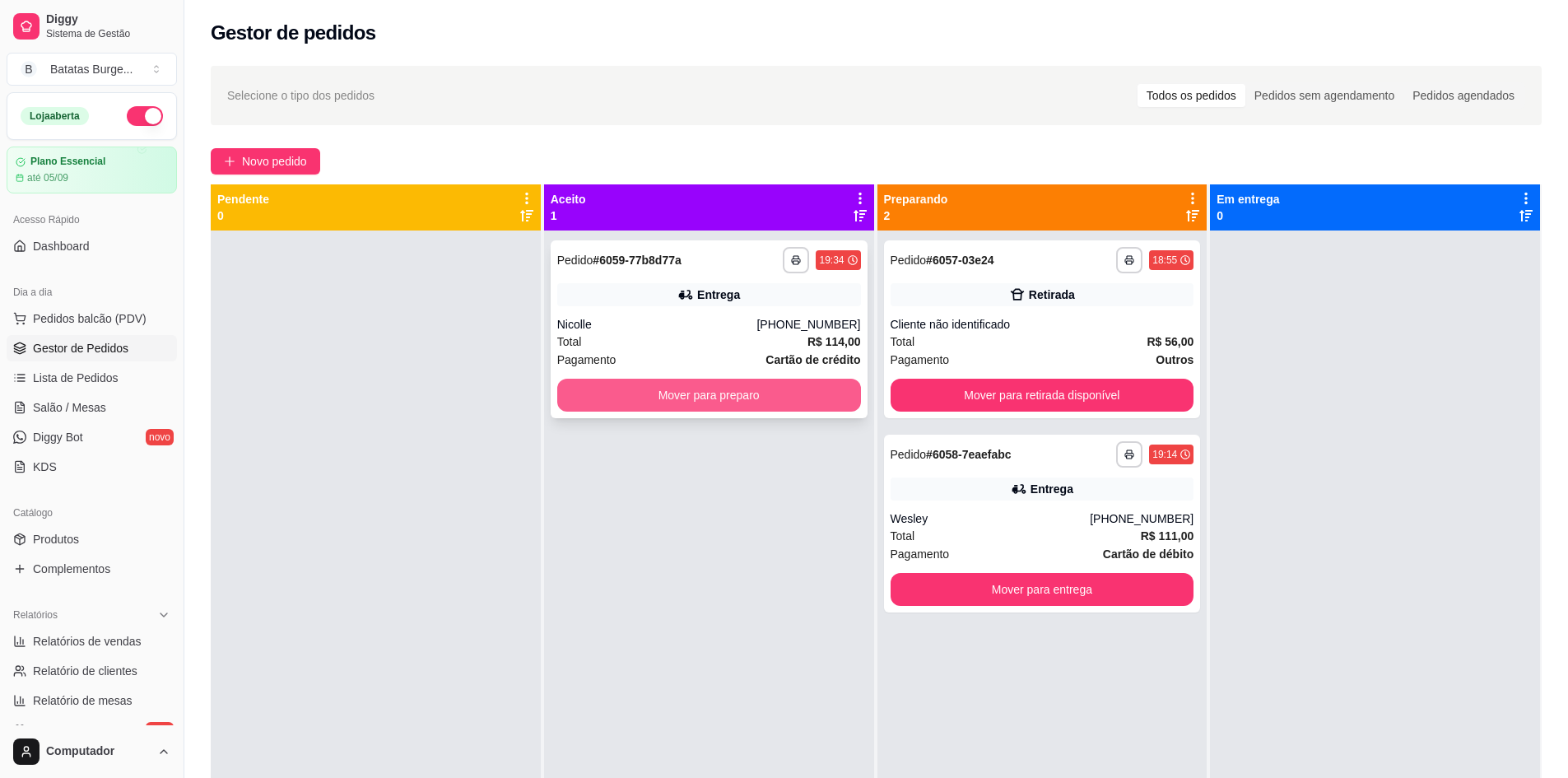
click at [661, 395] on button "Mover para preparo" at bounding box center [709, 395] width 304 height 33
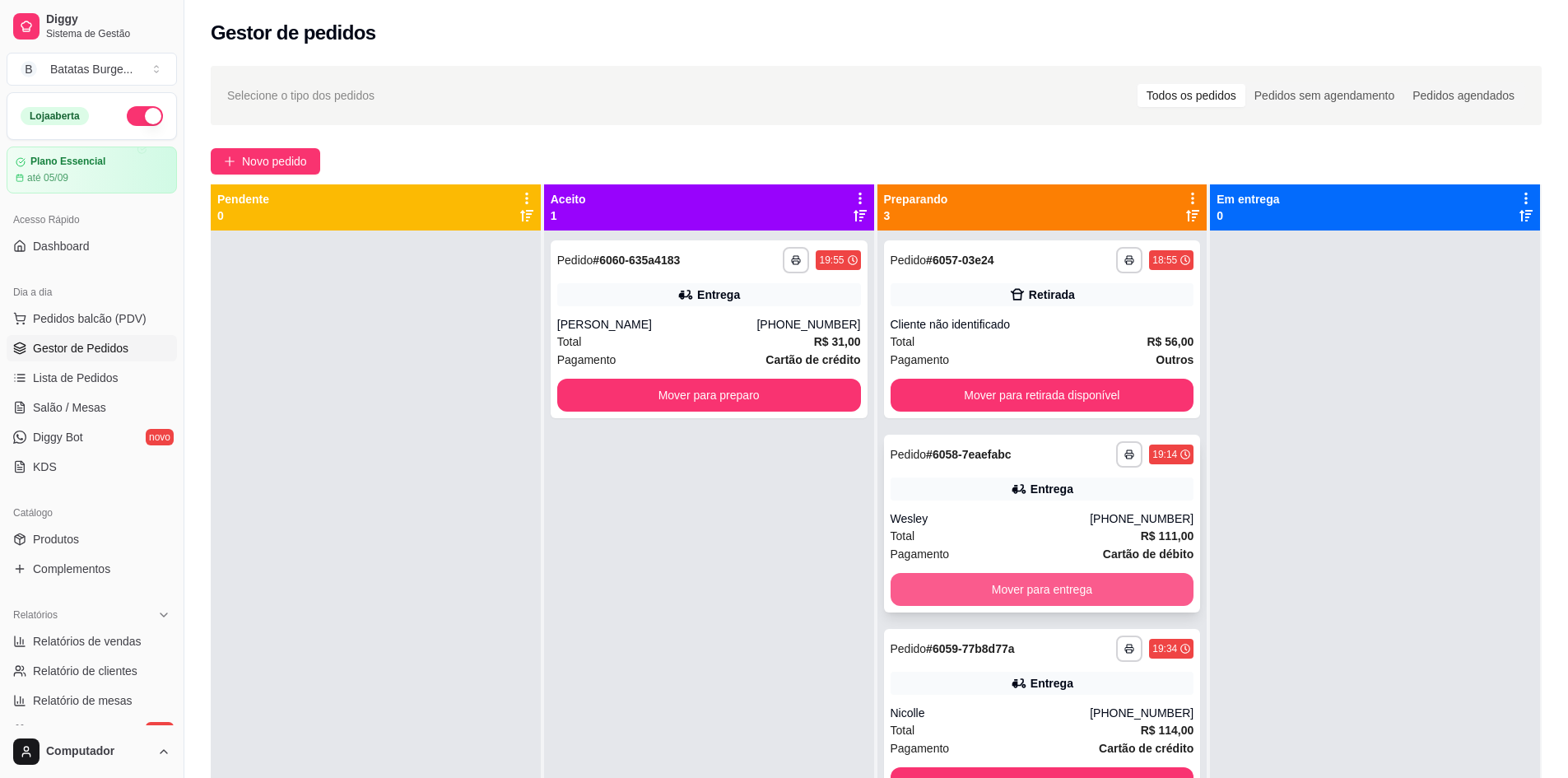
click at [995, 584] on button "Mover para entrega" at bounding box center [1042, 589] width 304 height 33
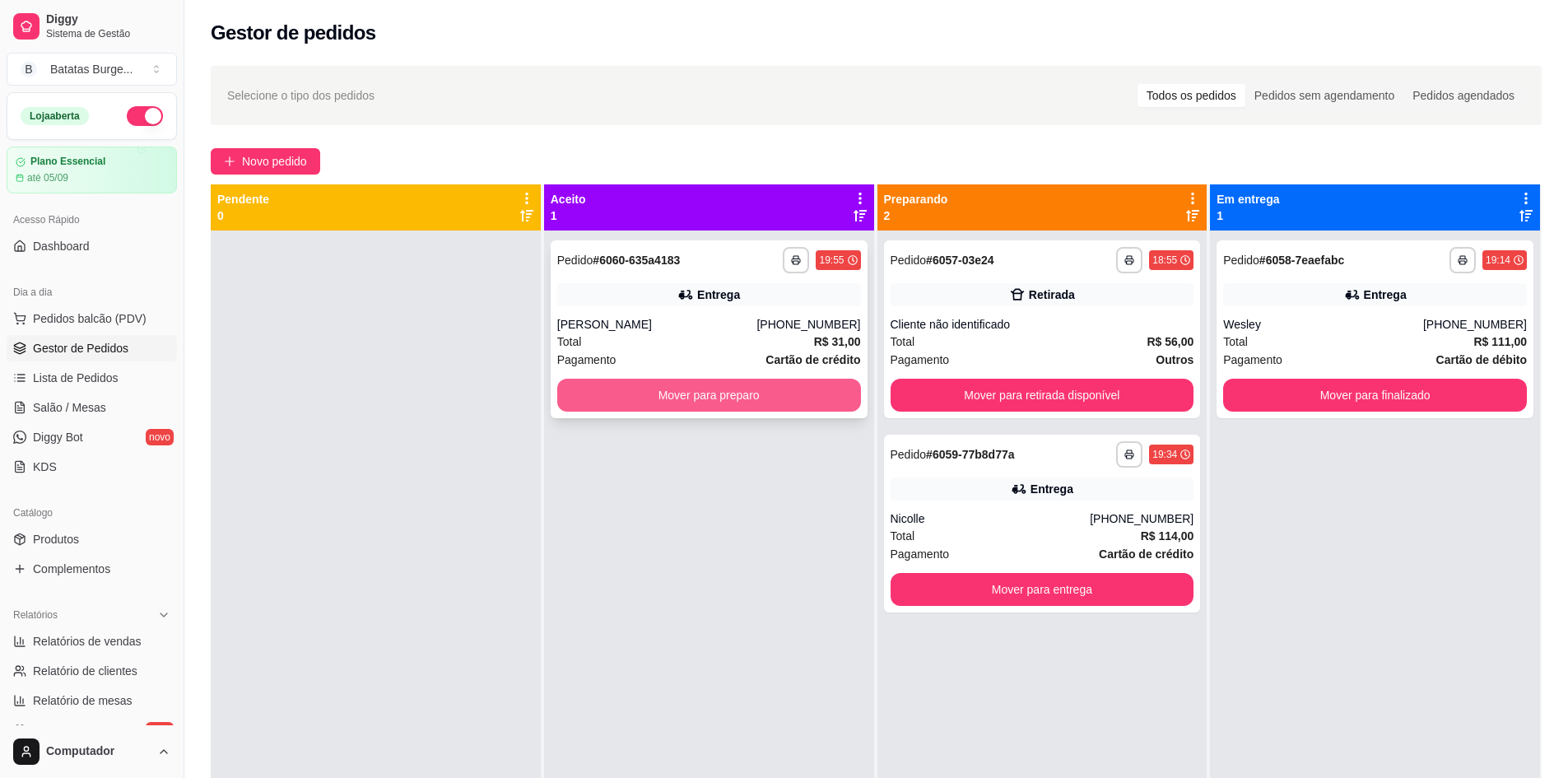
click at [610, 397] on button "Mover para preparo" at bounding box center [709, 395] width 304 height 33
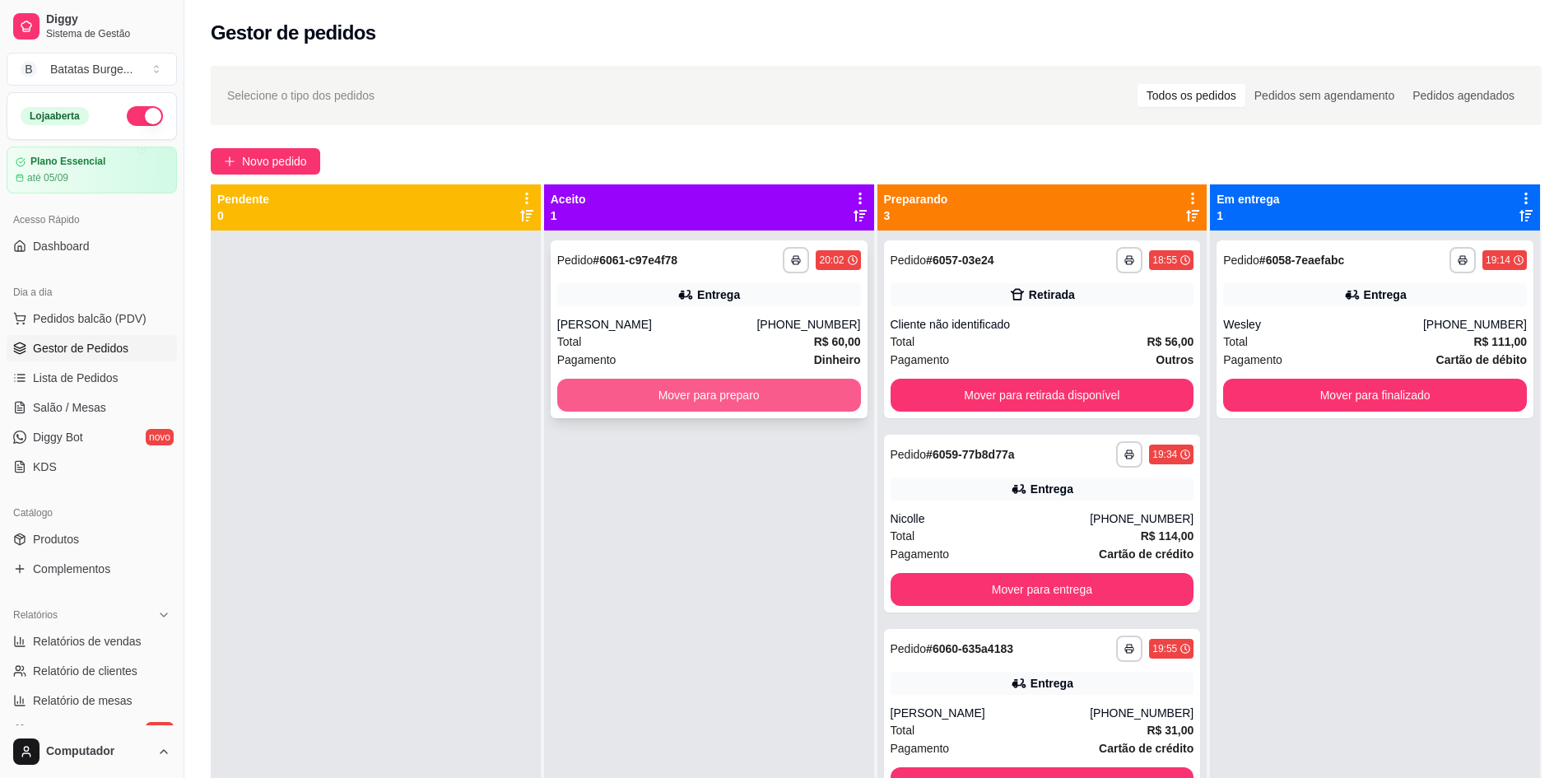
click at [730, 386] on button "Mover para preparo" at bounding box center [709, 395] width 304 height 33
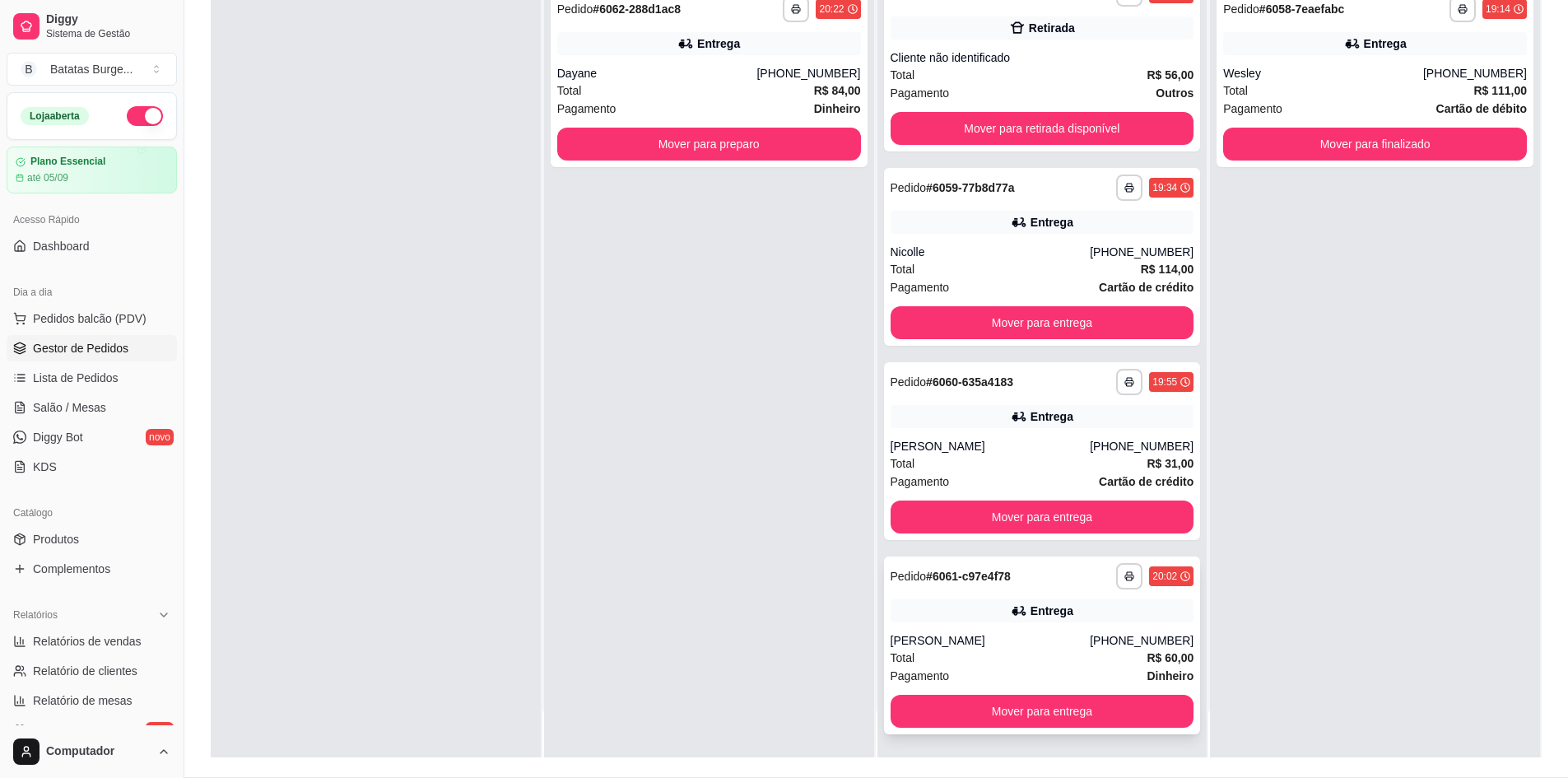
scroll to position [251, 0]
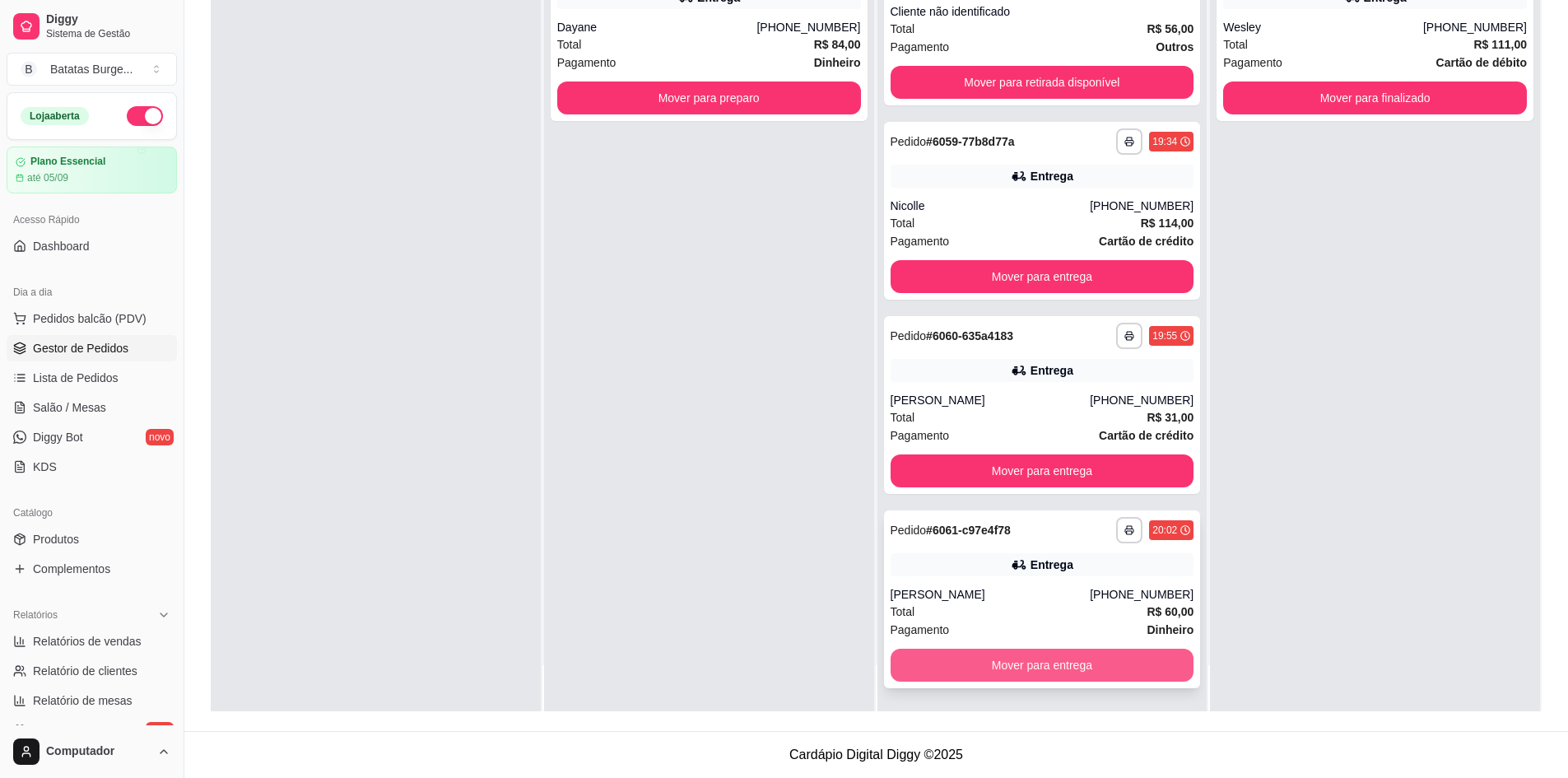
click at [1019, 664] on button "Mover para entrega" at bounding box center [1042, 665] width 304 height 33
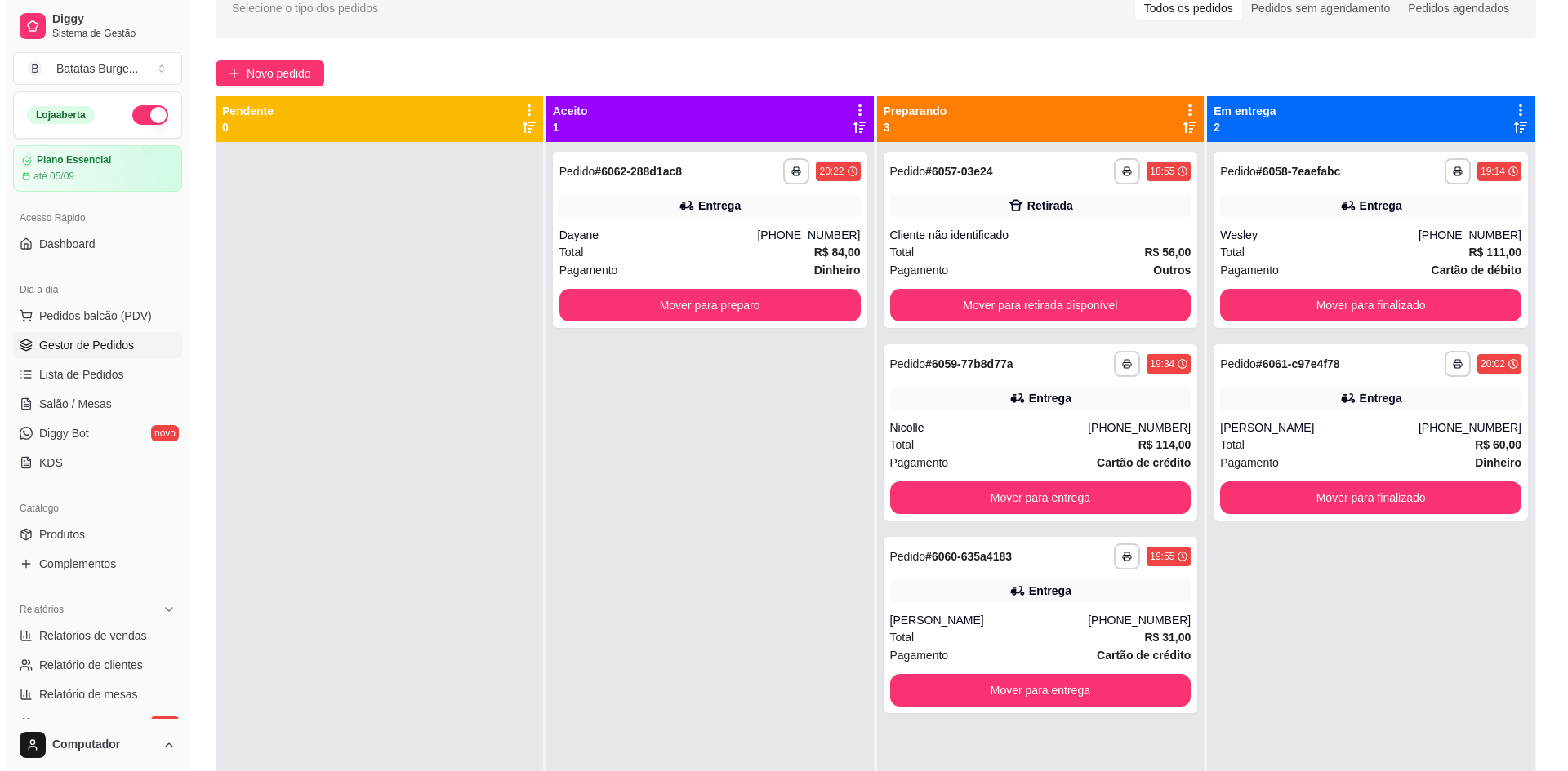
scroll to position [86, 0]
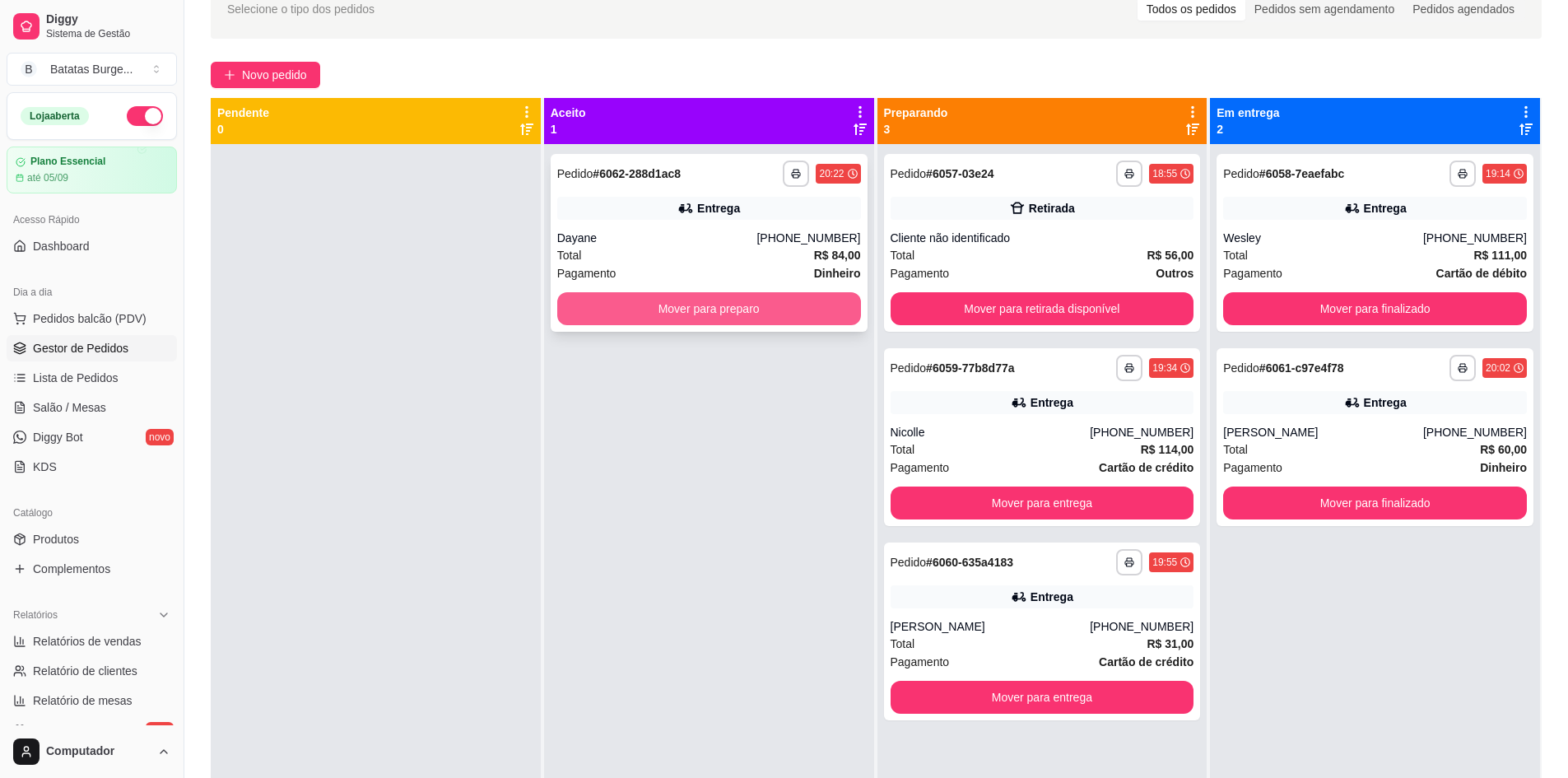
click at [695, 311] on button "Mover para preparo" at bounding box center [709, 308] width 304 height 33
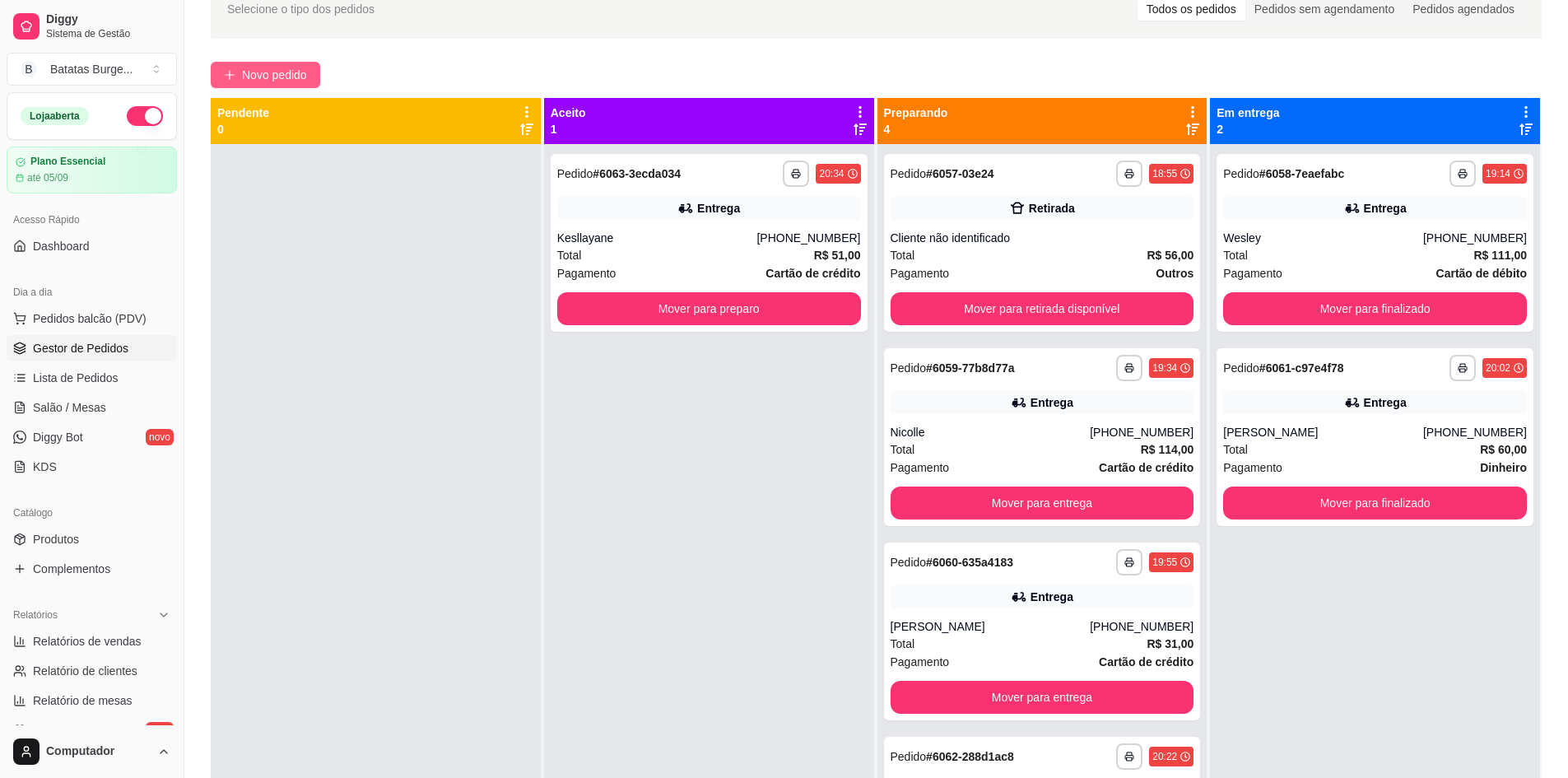
click at [243, 76] on span "Novo pedido" at bounding box center [275, 75] width 65 height 18
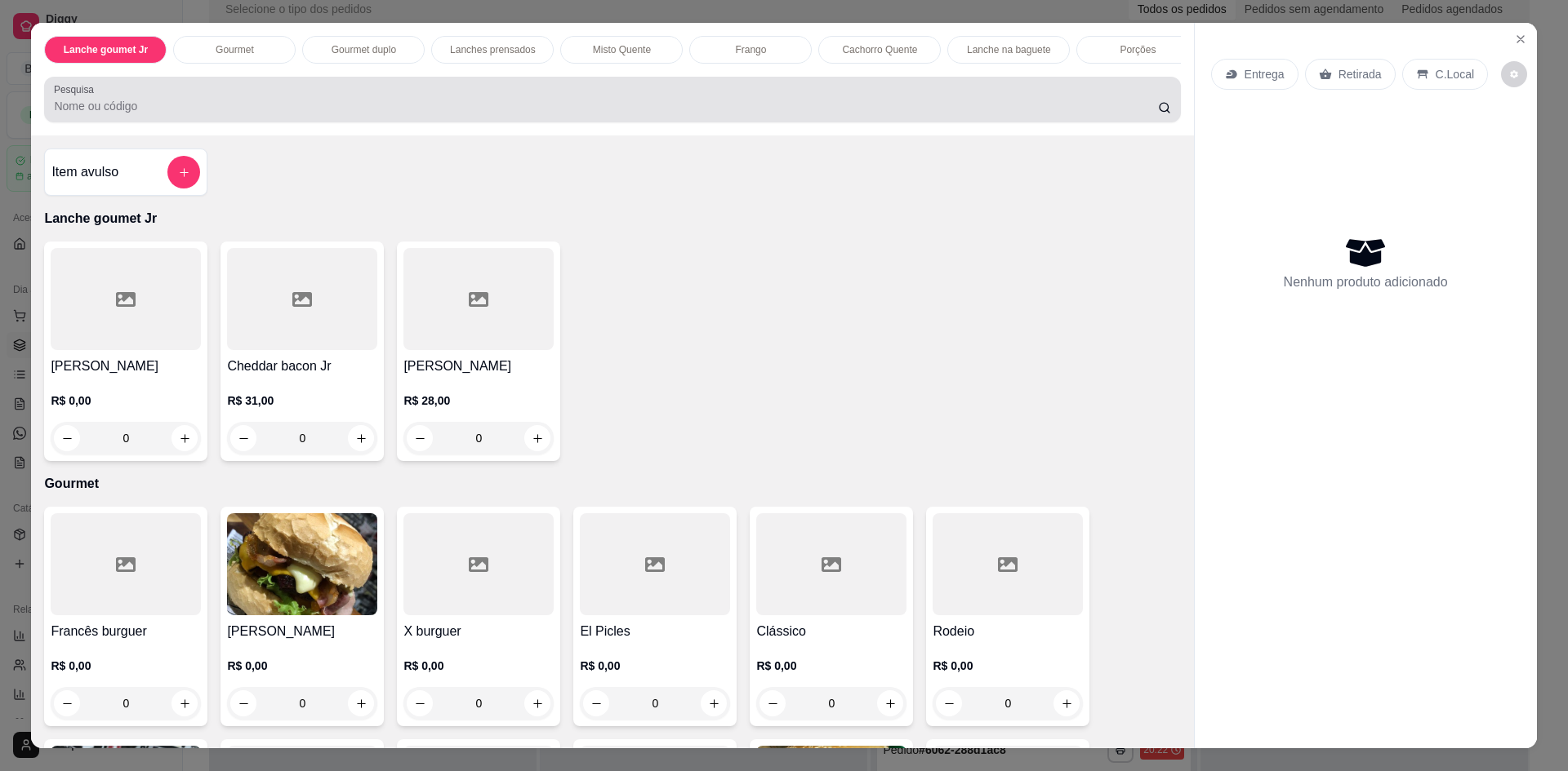
click at [217, 115] on input "Pesquisa" at bounding box center [605, 105] width 1103 height 16
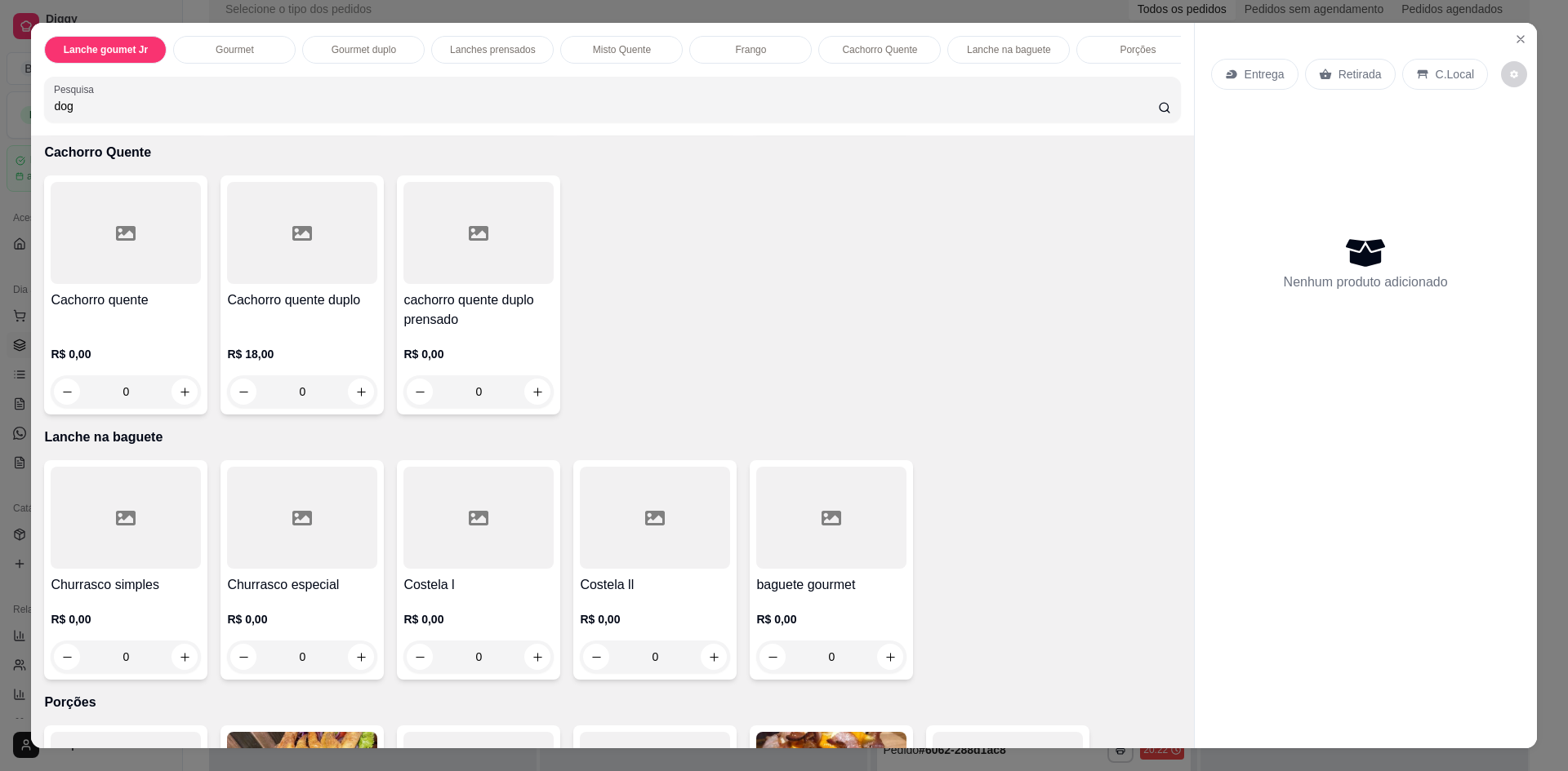
scroll to position [2449, 0]
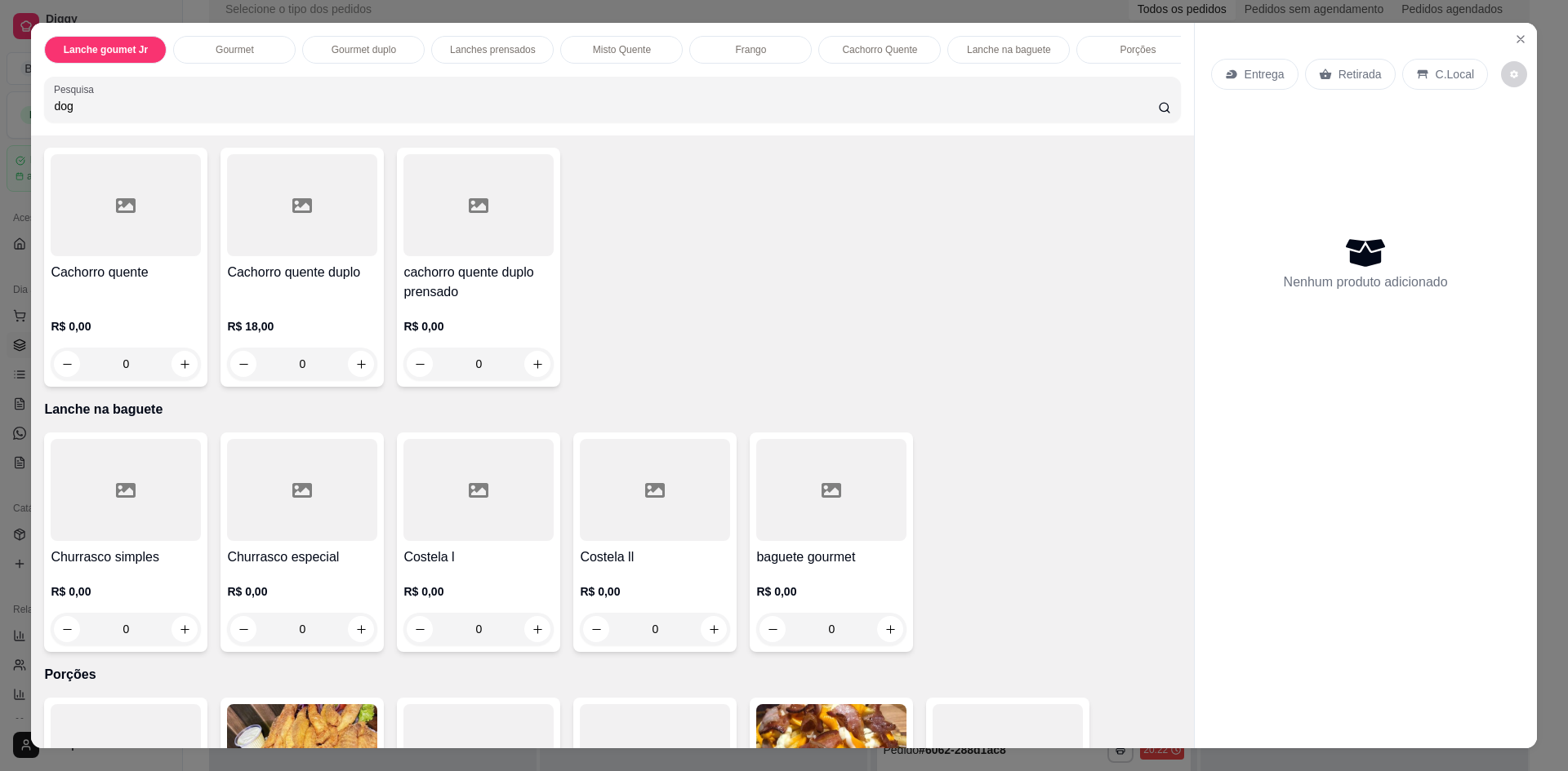
type input "dog"
click at [356, 372] on div "0" at bounding box center [302, 363] width 150 height 32
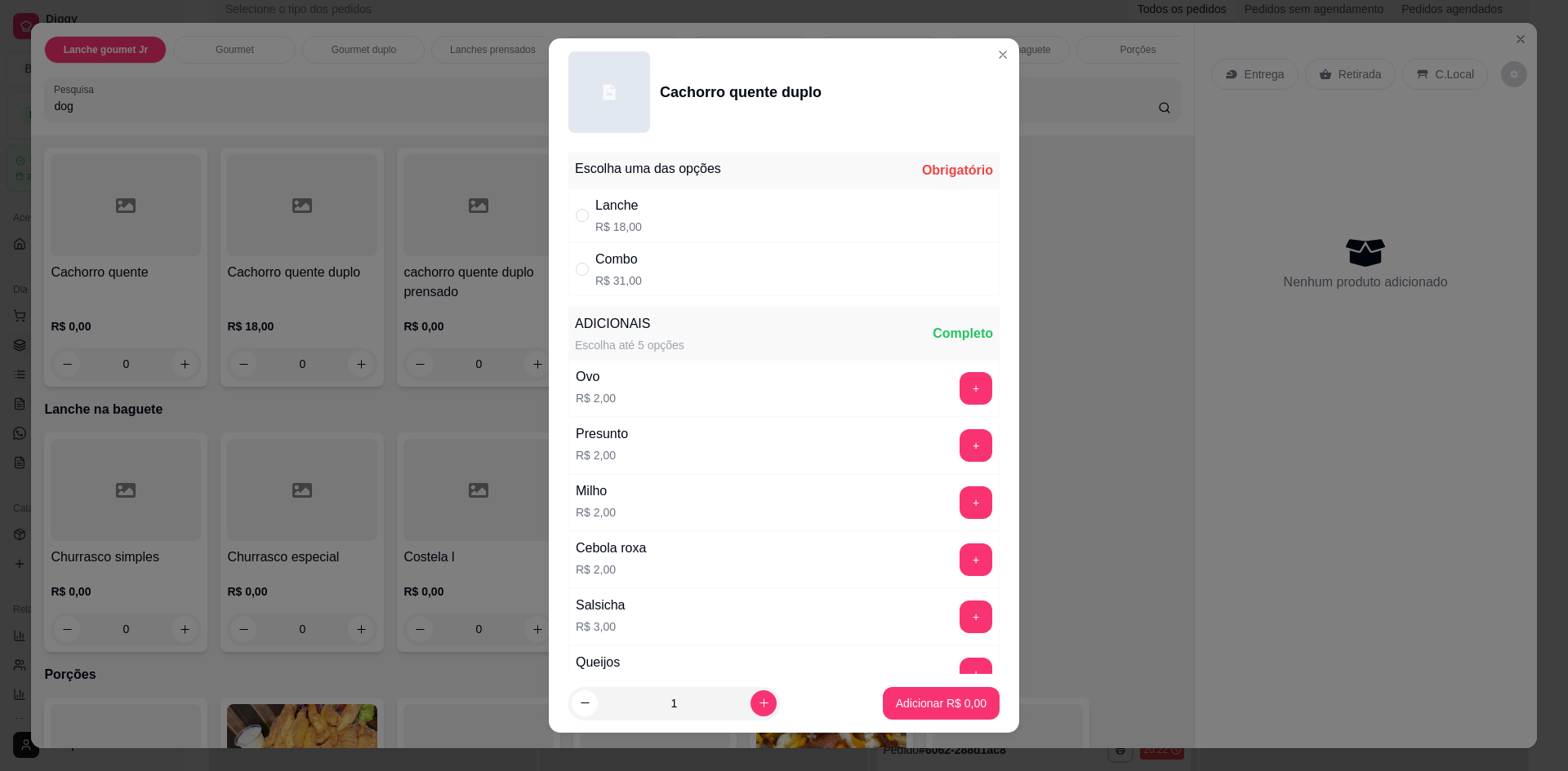
click at [601, 225] on p "R$ 18,00" at bounding box center [618, 227] width 47 height 16
radio input "true"
click at [758, 704] on icon "increase-product-quantity" at bounding box center [764, 703] width 12 height 12
type input "2"
click at [959, 706] on p "Adicionar R$ 36,00" at bounding box center [938, 703] width 97 height 16
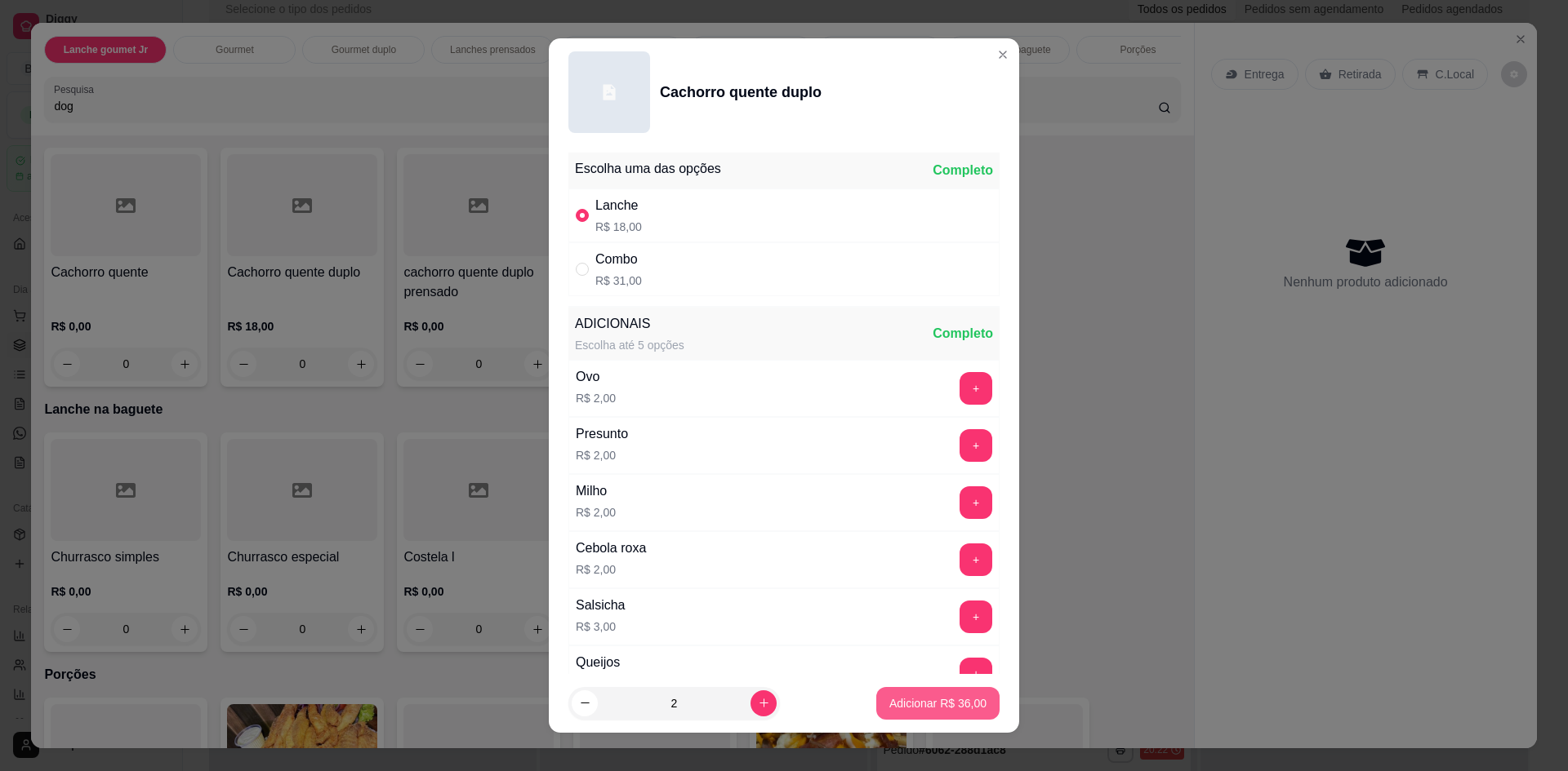
type input "2"
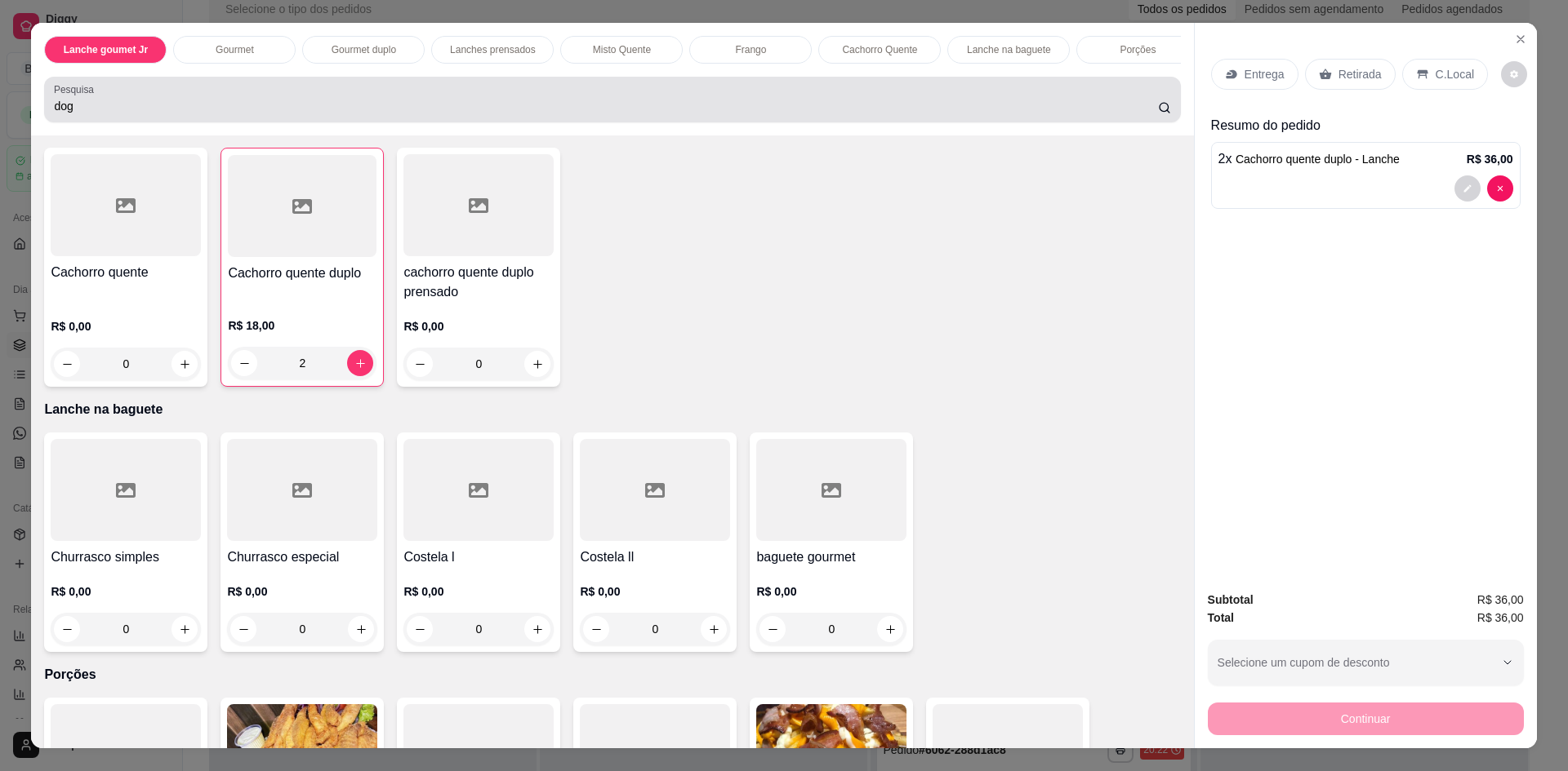
click at [424, 115] on input "dog" at bounding box center [605, 105] width 1103 height 16
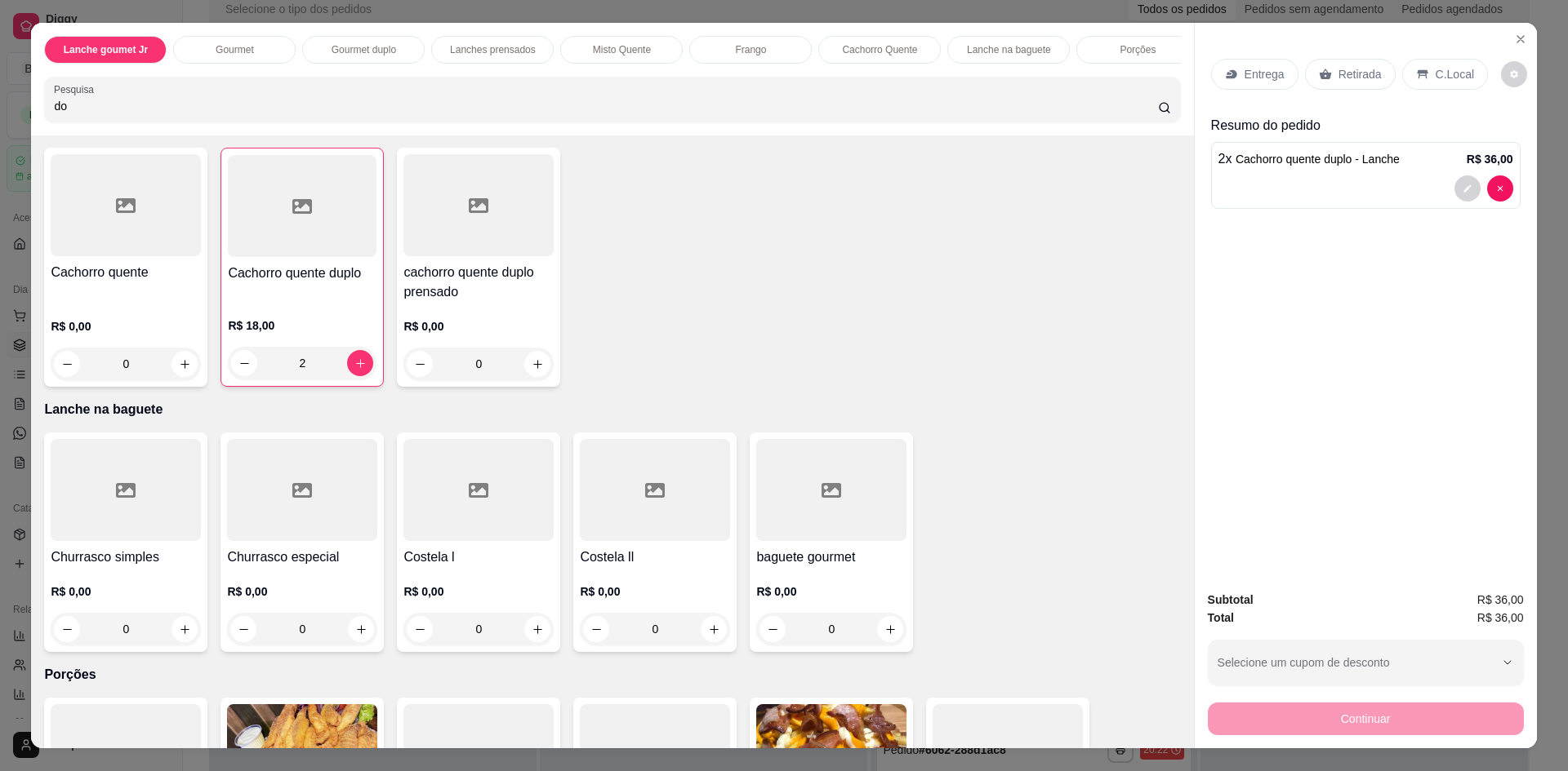
type input "d"
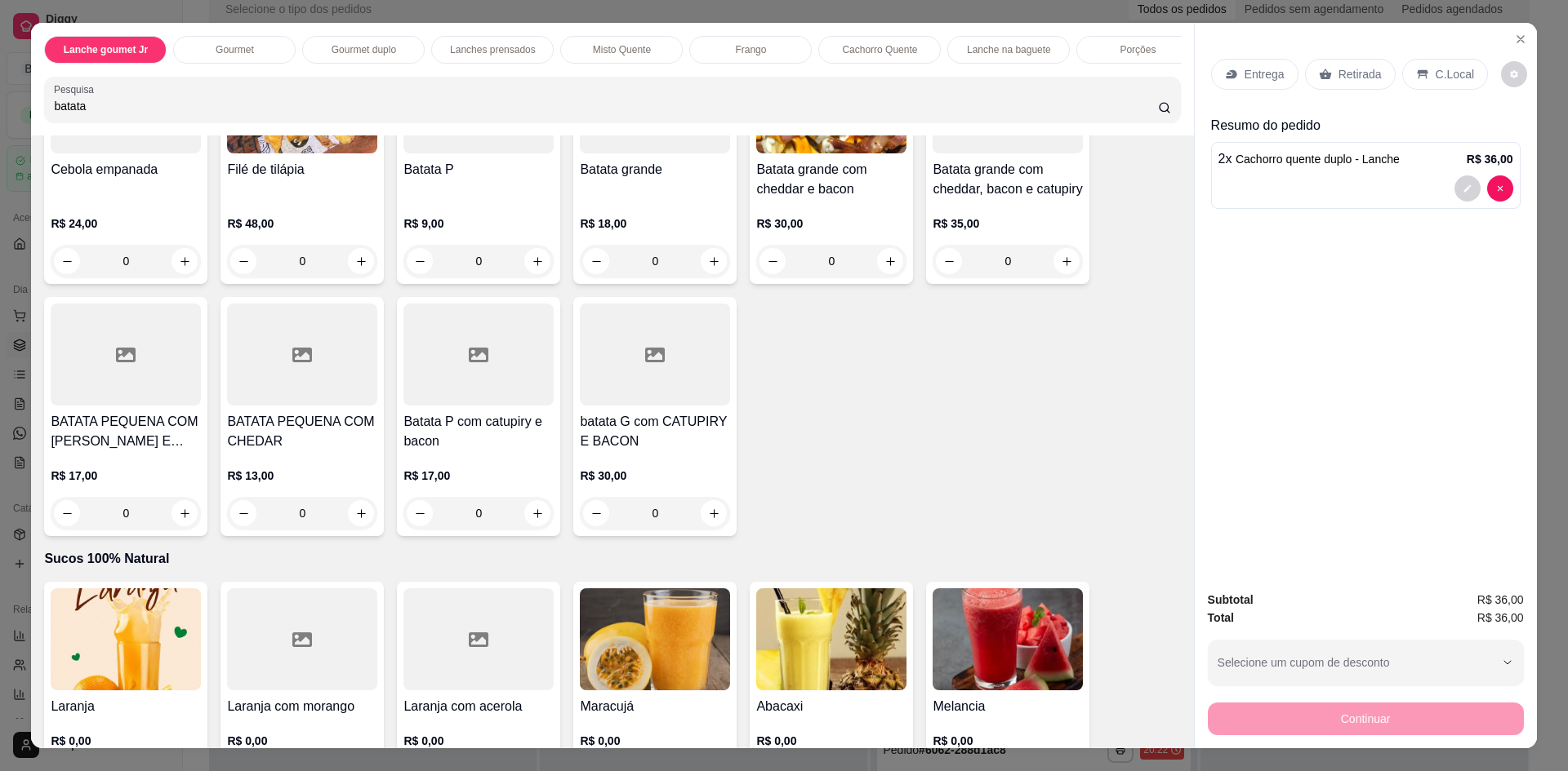
scroll to position [3737, 0]
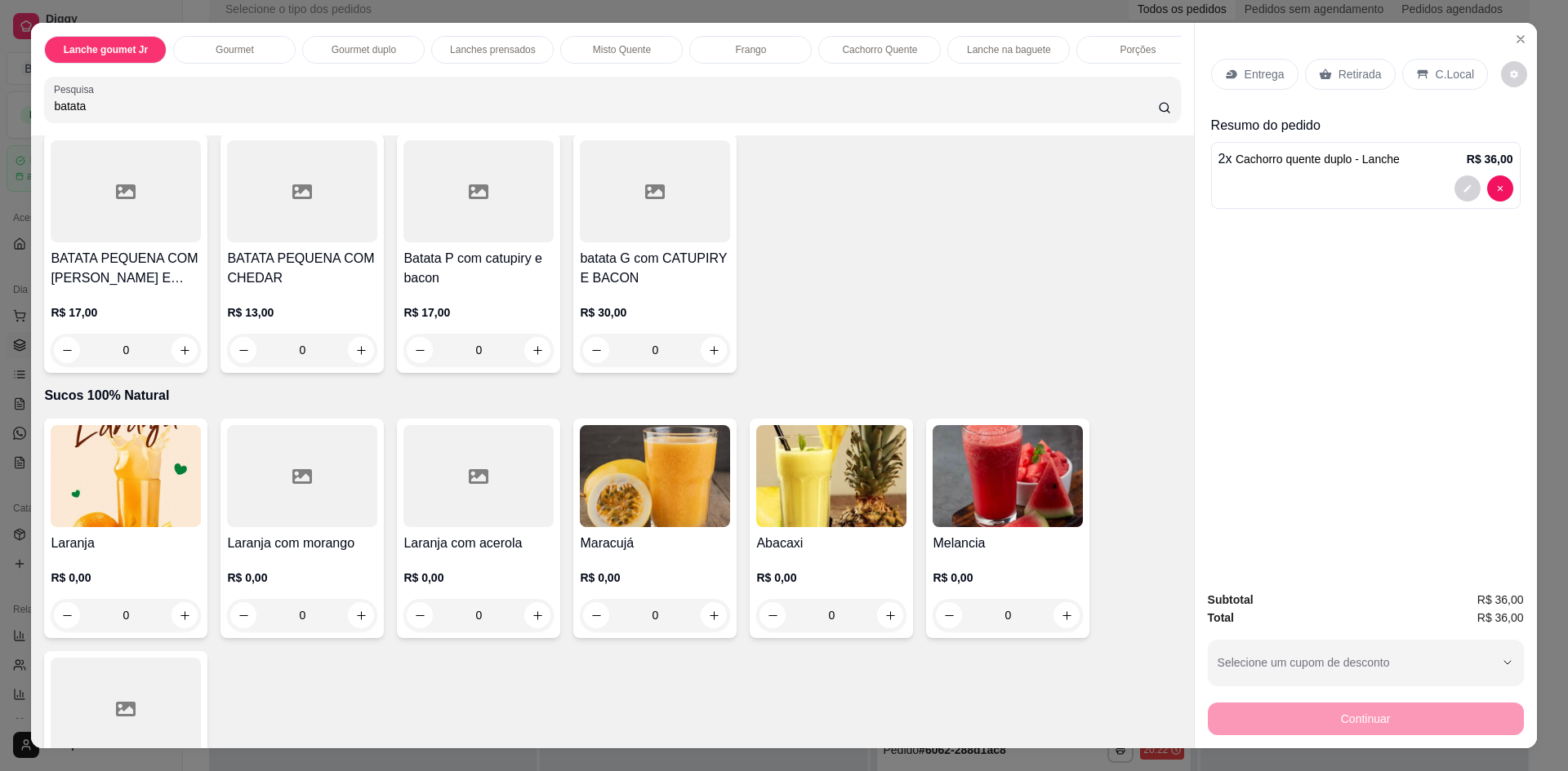
type input "batata"
click at [1114, 48] on div "Porções" at bounding box center [1137, 49] width 122 height 28
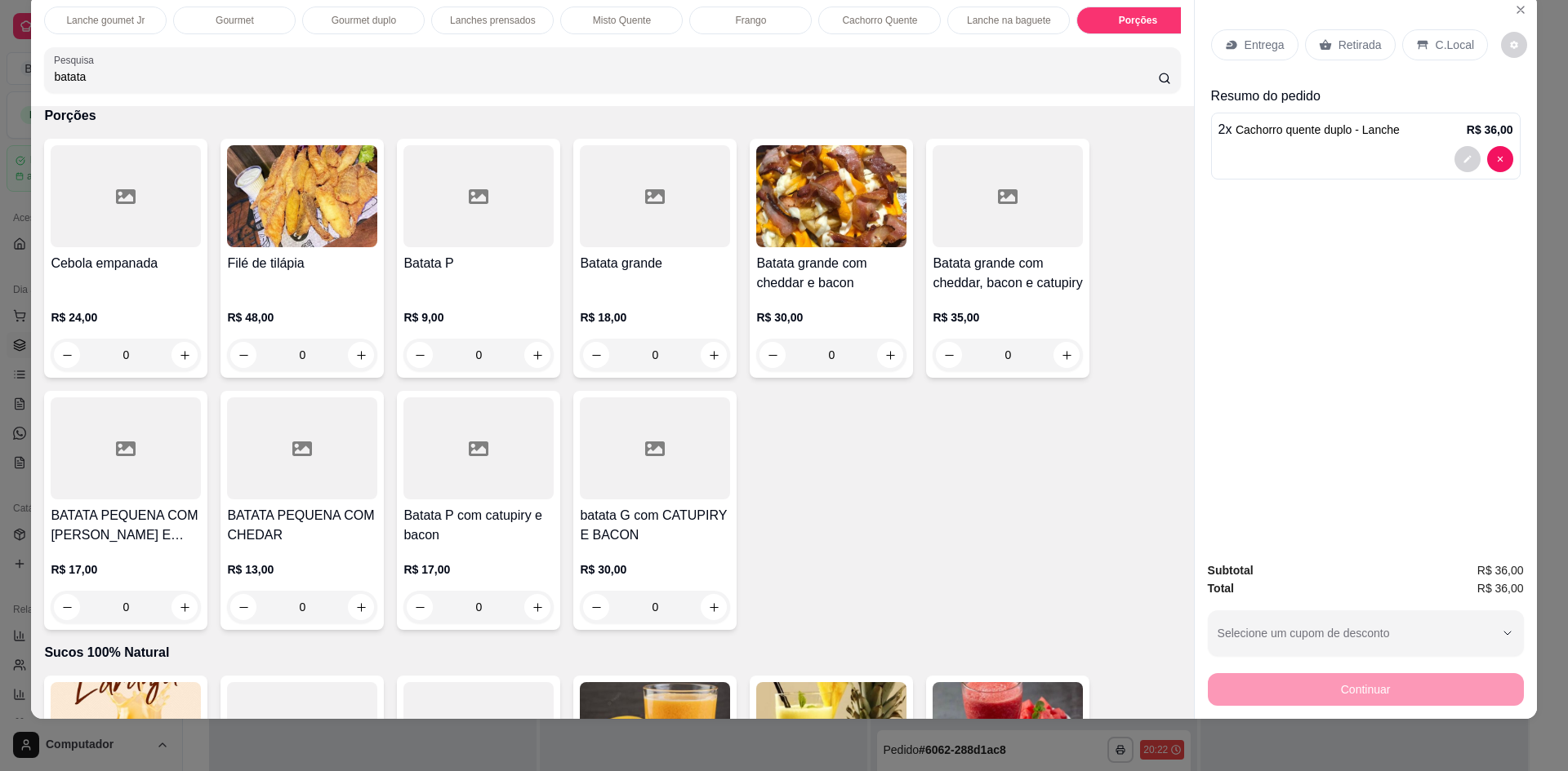
click at [527, 367] on div "0" at bounding box center [478, 355] width 150 height 32
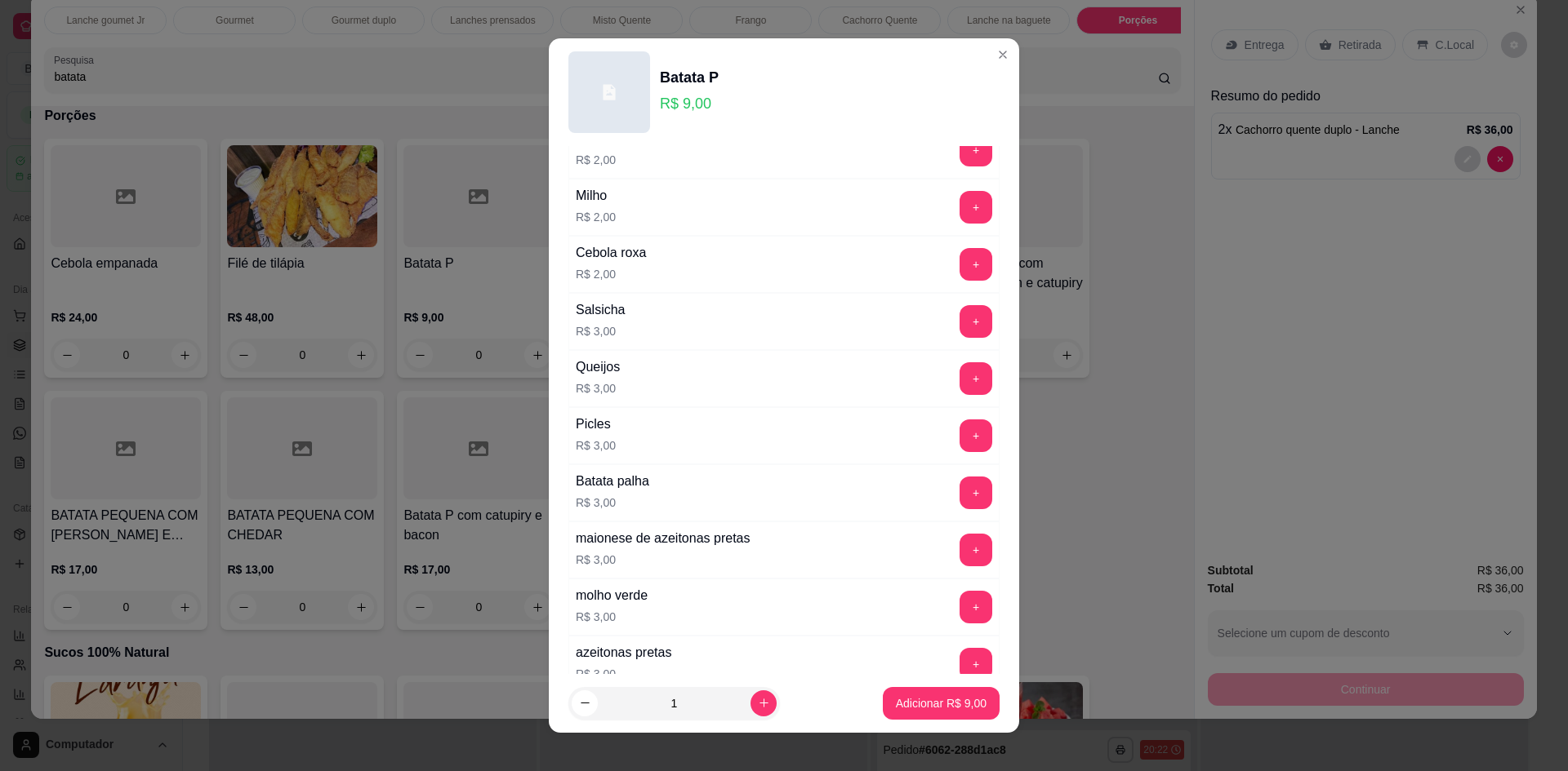
scroll to position [0, 0]
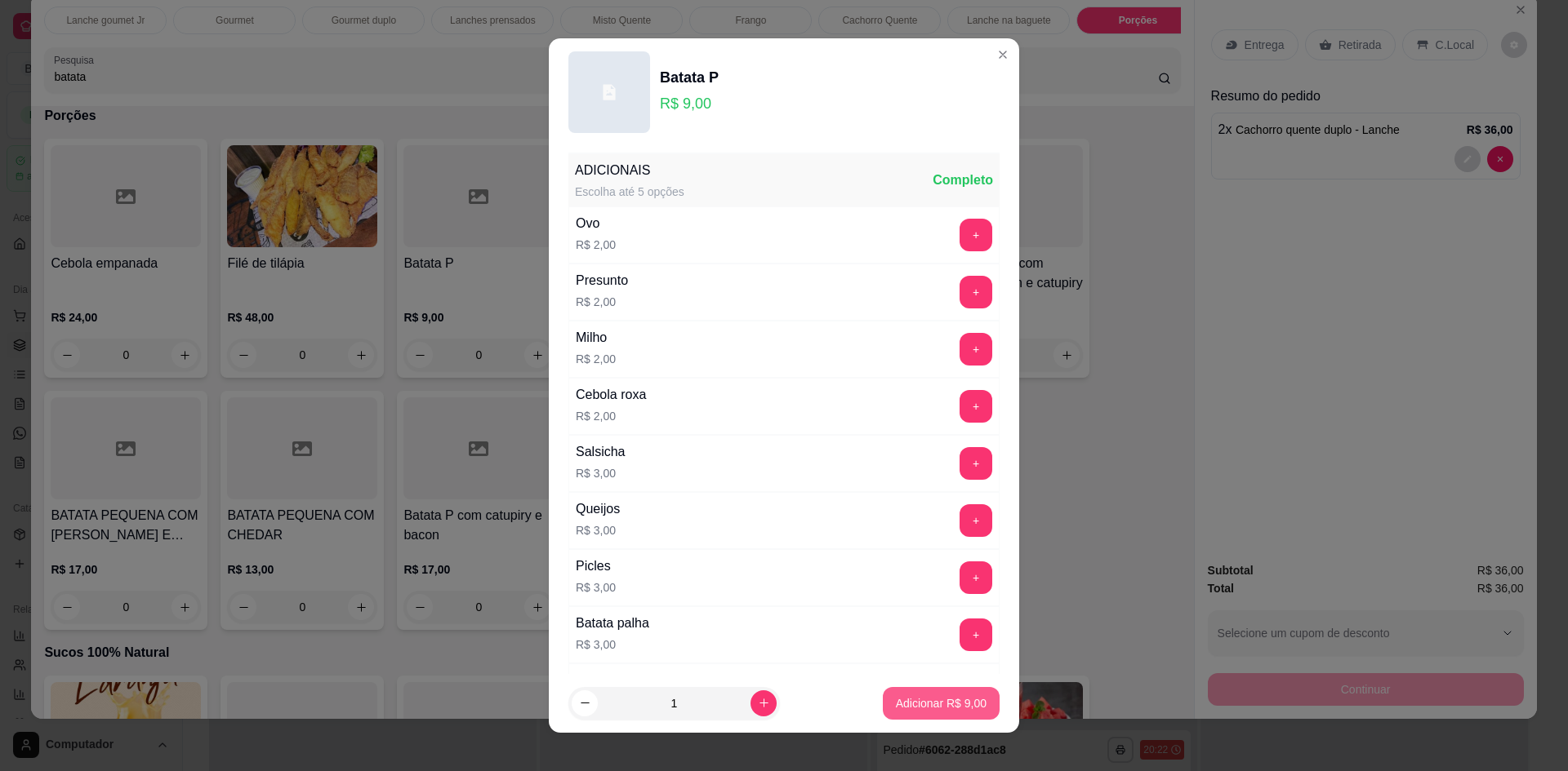
click at [928, 702] on p "Adicionar R$ 9,00" at bounding box center [940, 703] width 91 height 16
type input "1"
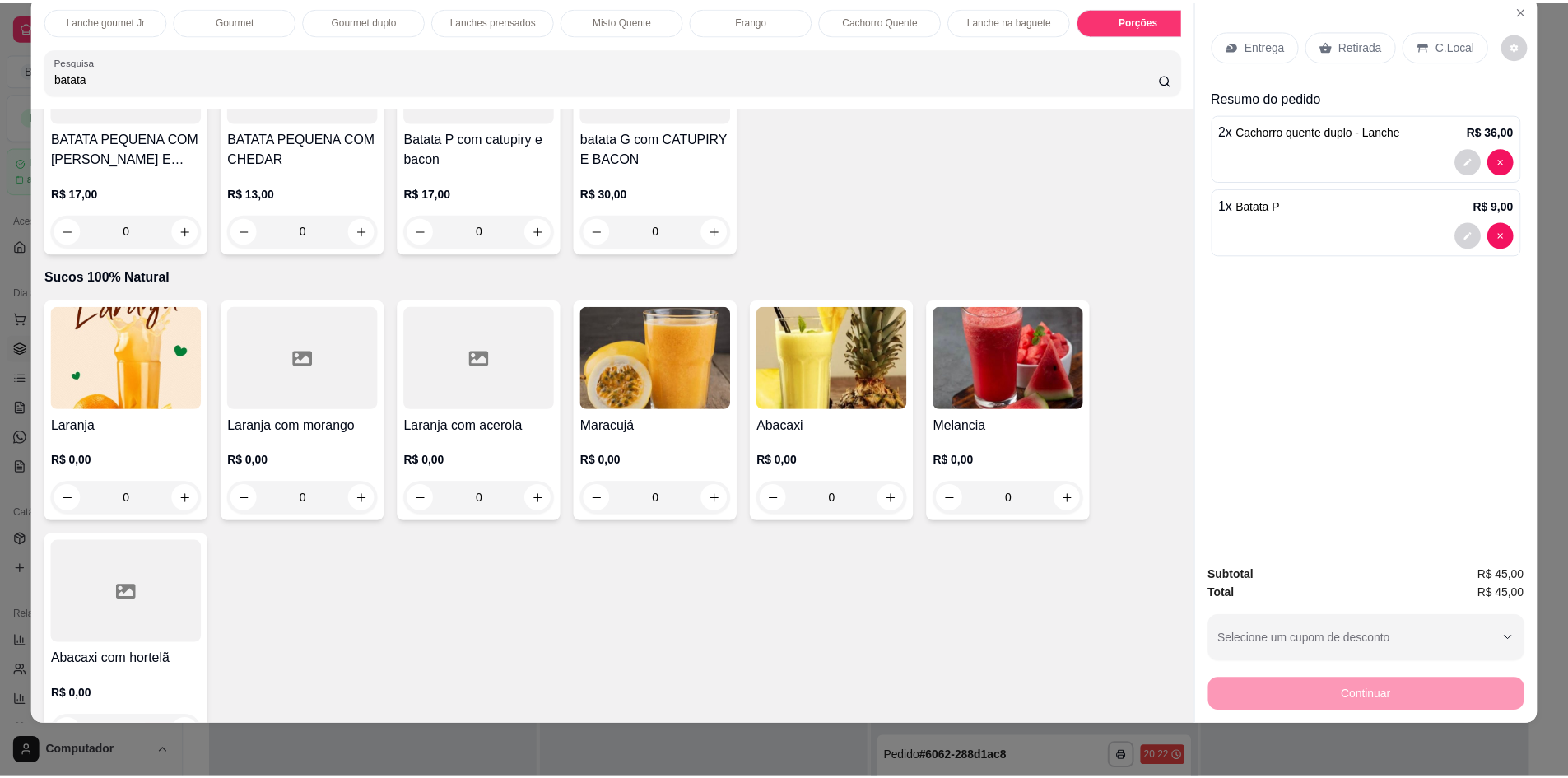
scroll to position [4058, 0]
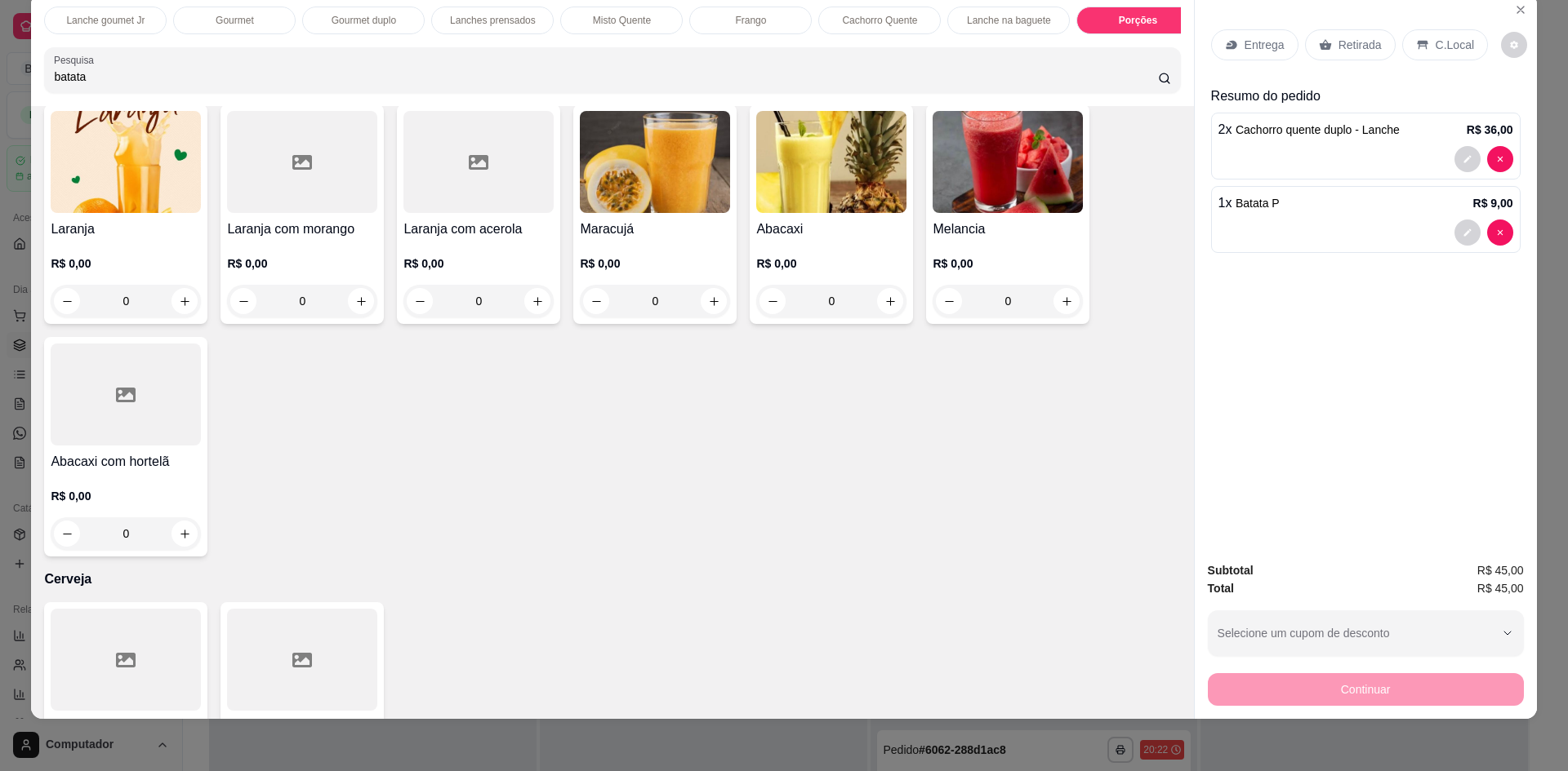
click at [347, 313] on div "0" at bounding box center [302, 301] width 150 height 32
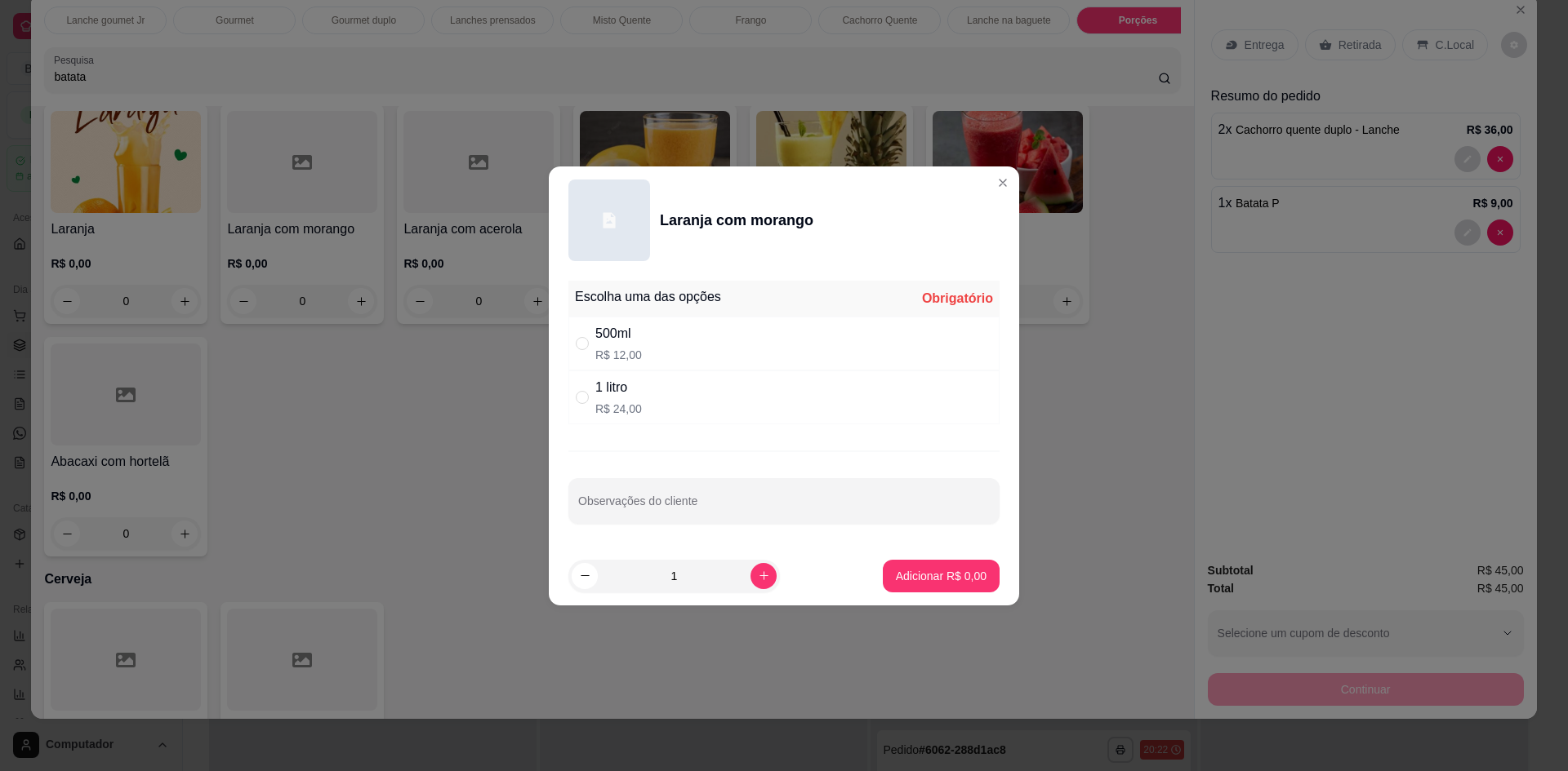
click at [589, 402] on div "" at bounding box center [585, 397] width 20 height 18
radio input "true"
click at [928, 579] on p "Adicionar R$ 24,00" at bounding box center [938, 576] width 97 height 16
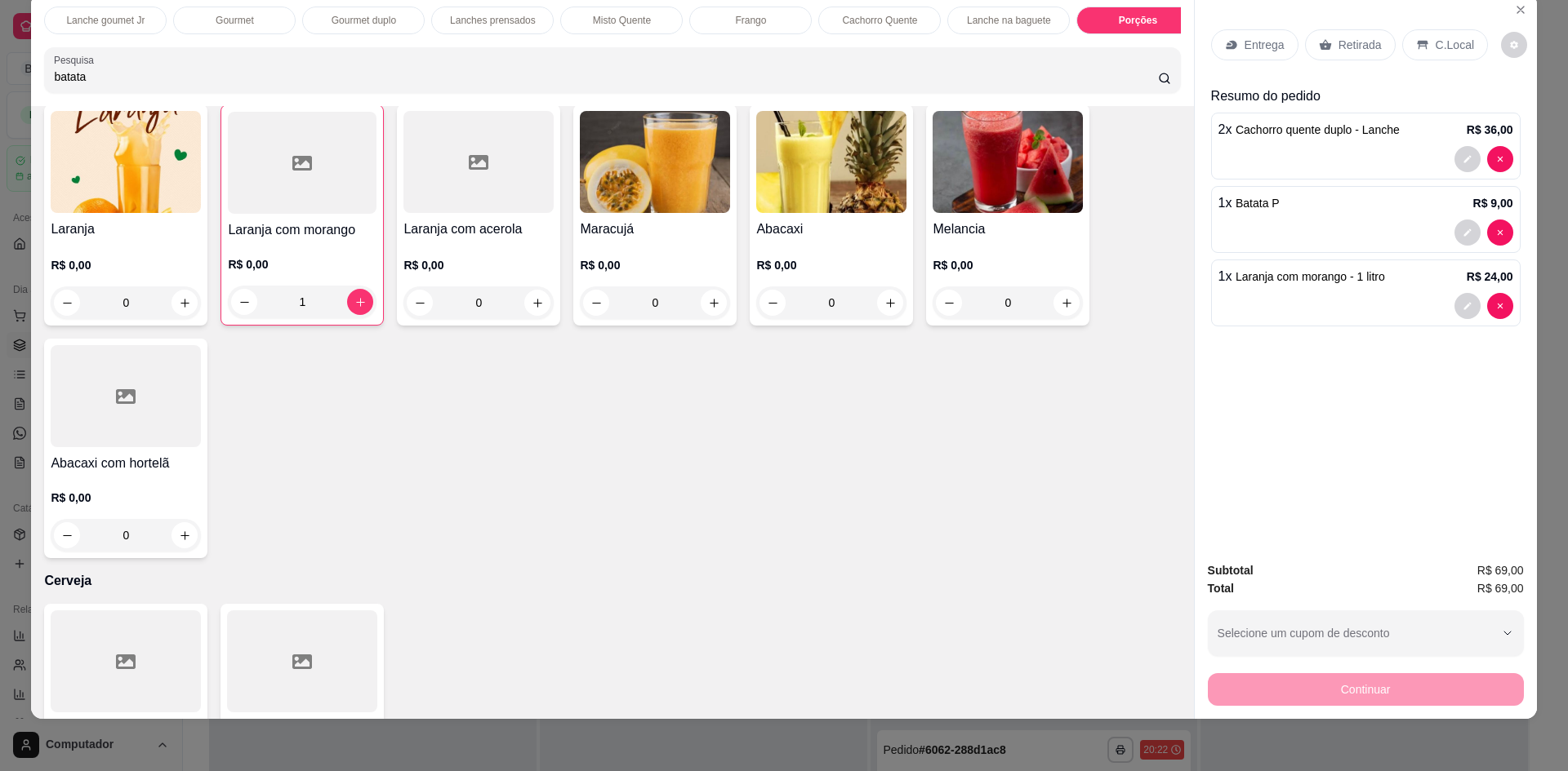
type input "1"
click at [1448, 48] on p "C.Local" at bounding box center [1454, 44] width 38 height 16
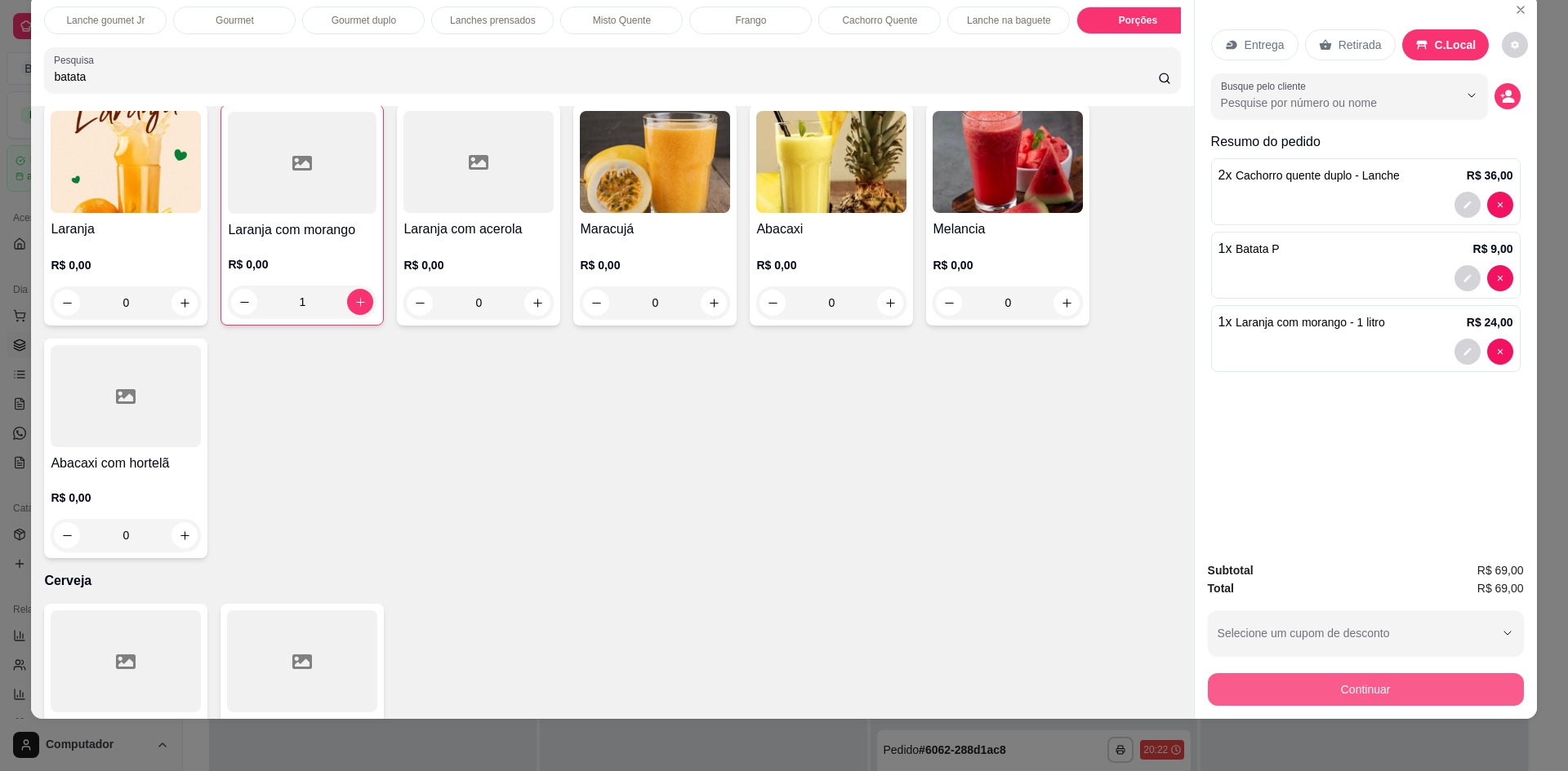
click at [1349, 695] on button "Continuar" at bounding box center [1366, 689] width 316 height 32
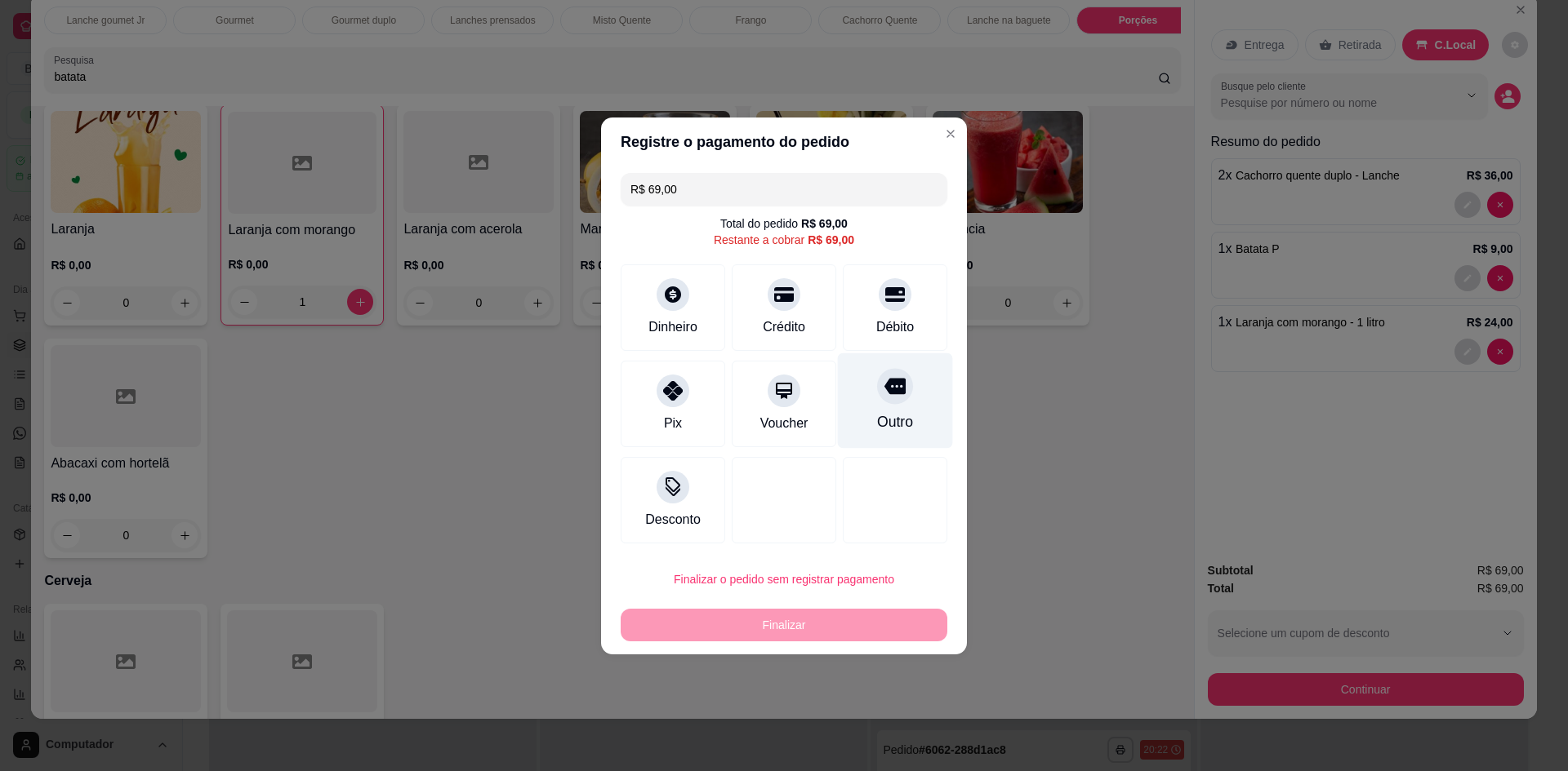
drag, startPoint x: 917, startPoint y: 400, endPoint x: 917, endPoint y: 408, distance: 8.0
click at [917, 401] on div "Outro" at bounding box center [895, 400] width 116 height 95
type input "R$ 0,00"
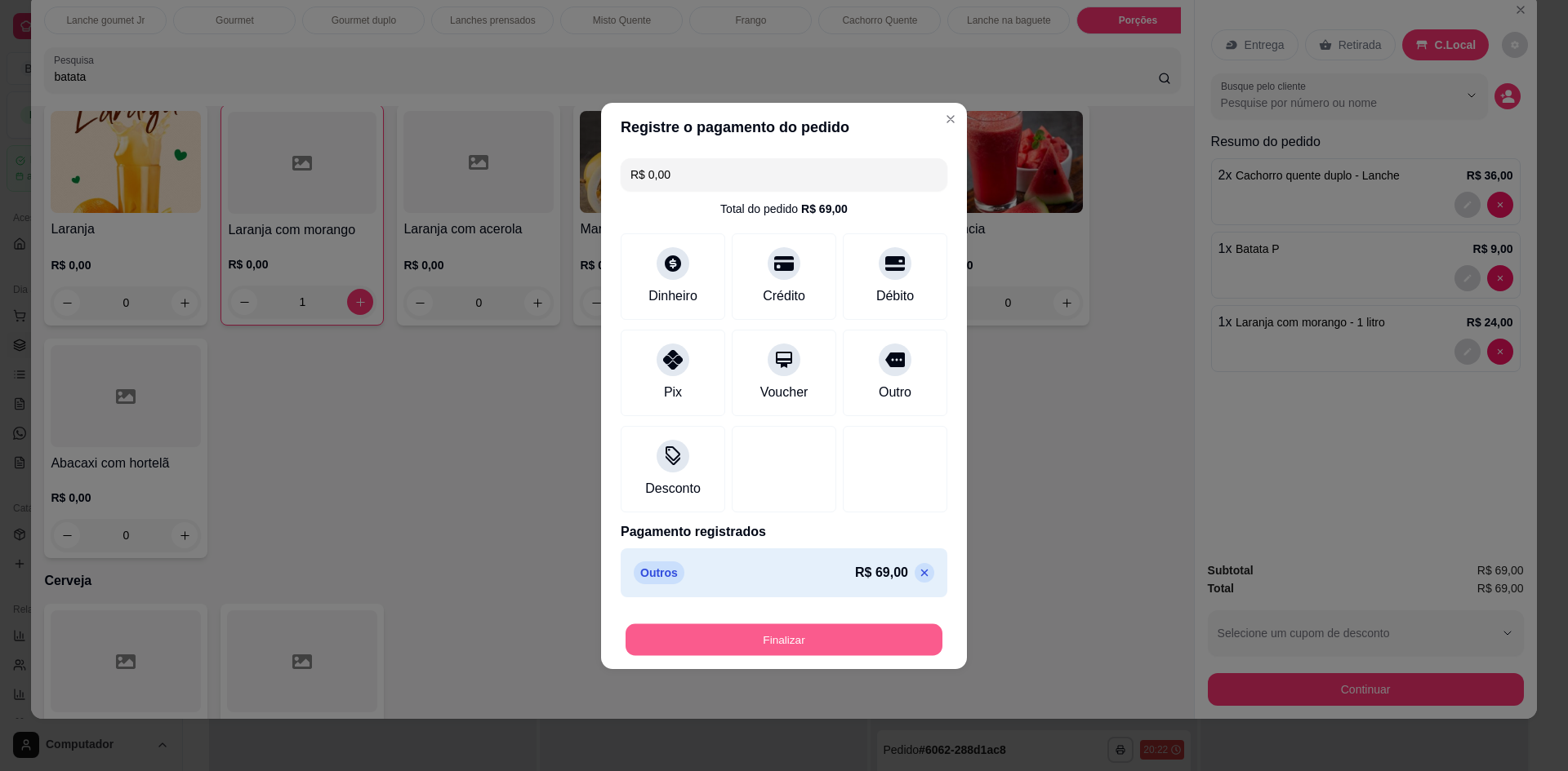
click at [838, 641] on button "Finalizar" at bounding box center [783, 639] width 317 height 31
type input "0"
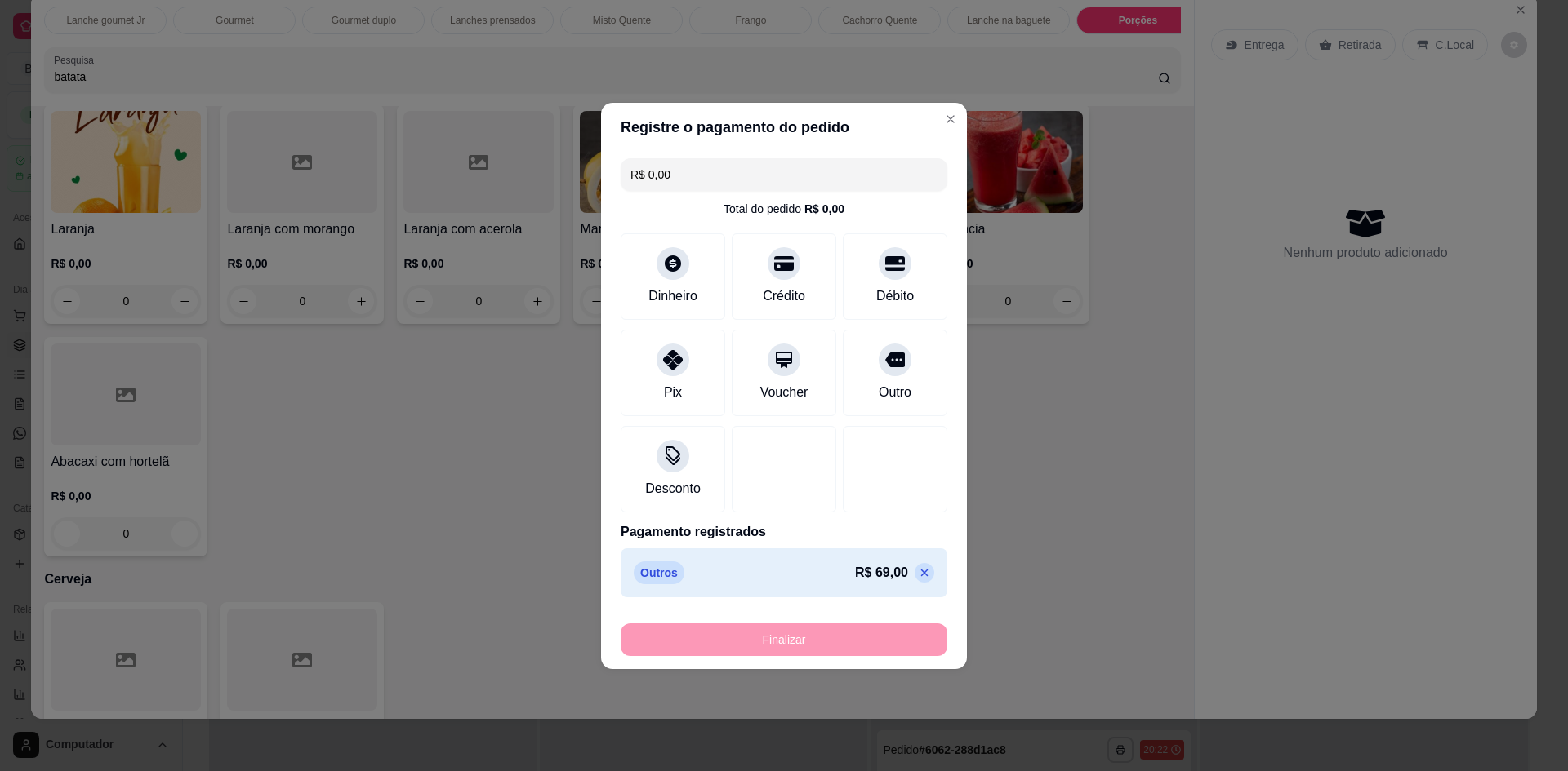
type input "-R$ 69,00"
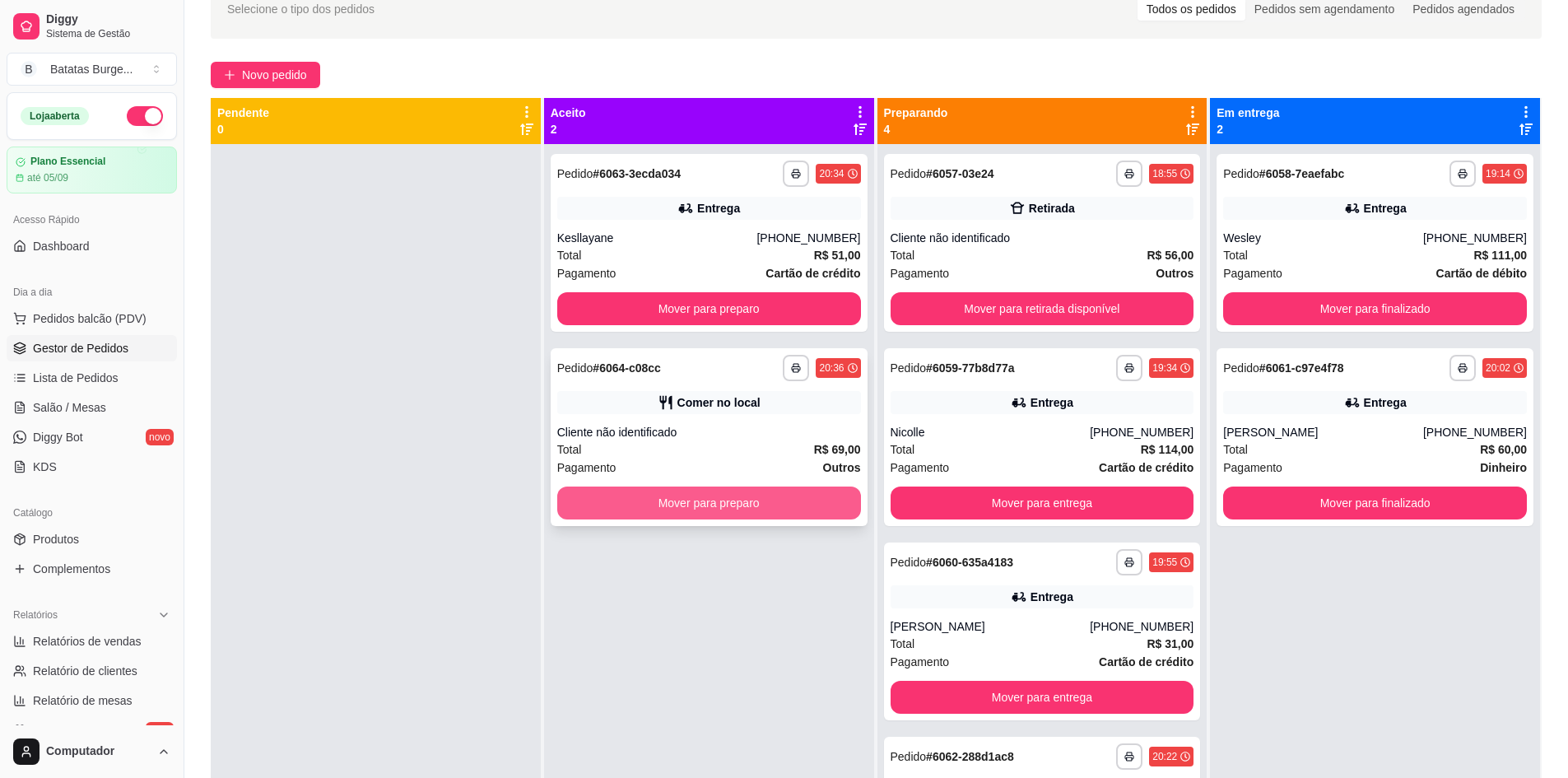
click at [760, 500] on button "Mover para preparo" at bounding box center [709, 503] width 304 height 33
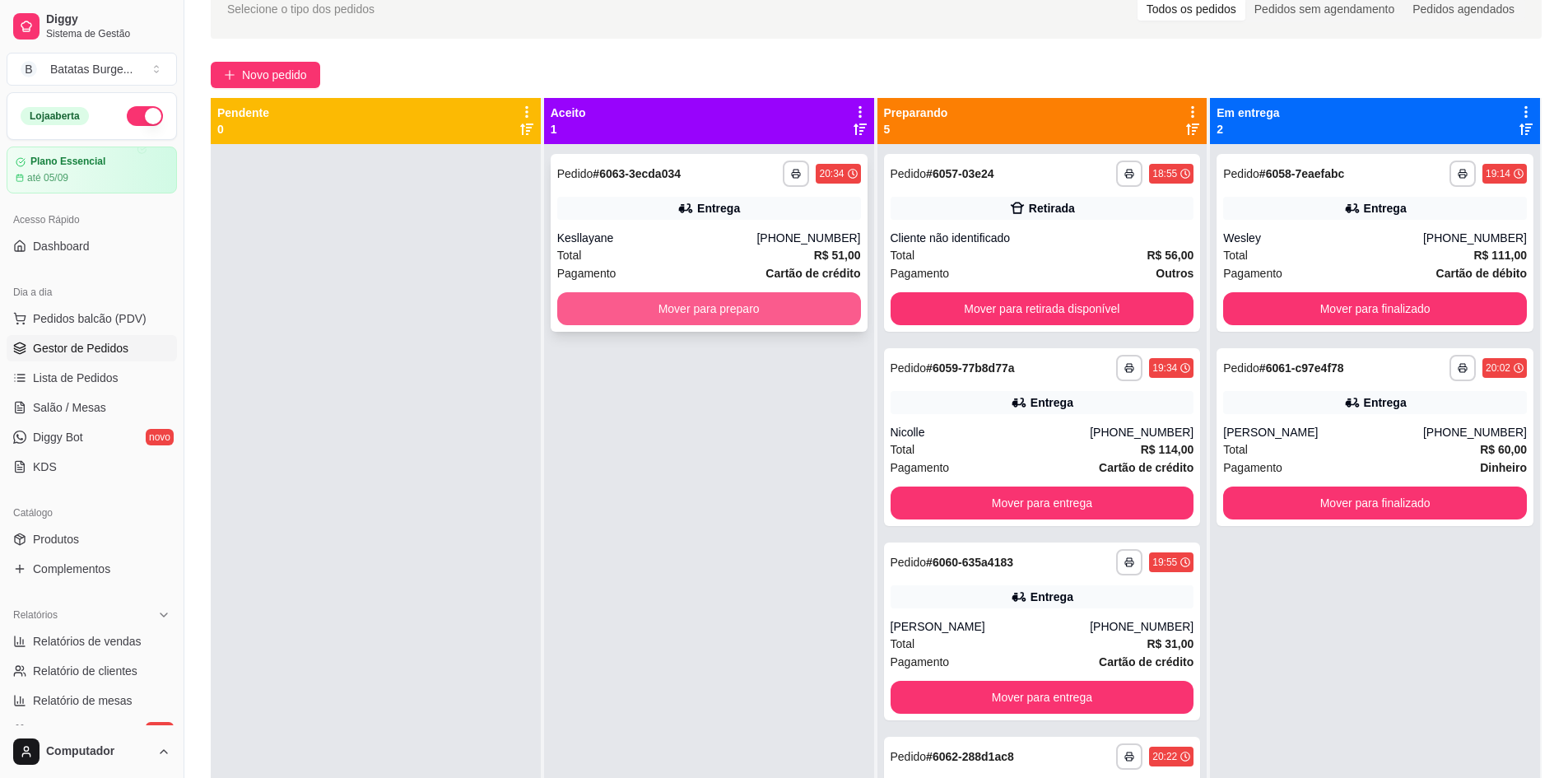
click at [776, 300] on button "Mover para preparo" at bounding box center [709, 308] width 304 height 33
click at [818, 312] on button "Mover para preparo" at bounding box center [709, 308] width 304 height 33
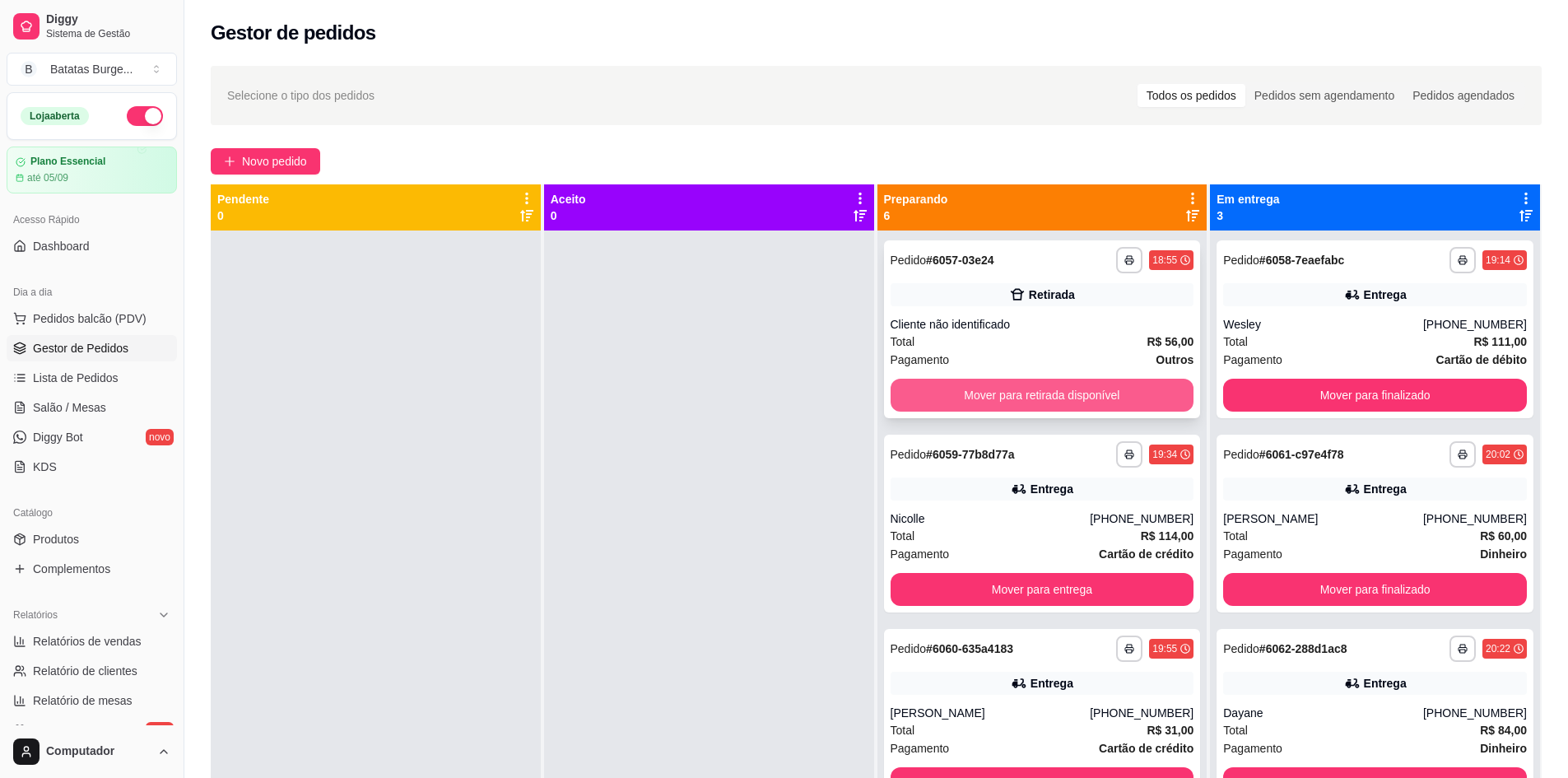
click at [1038, 390] on button "Mover para retirada disponível" at bounding box center [1042, 395] width 304 height 33
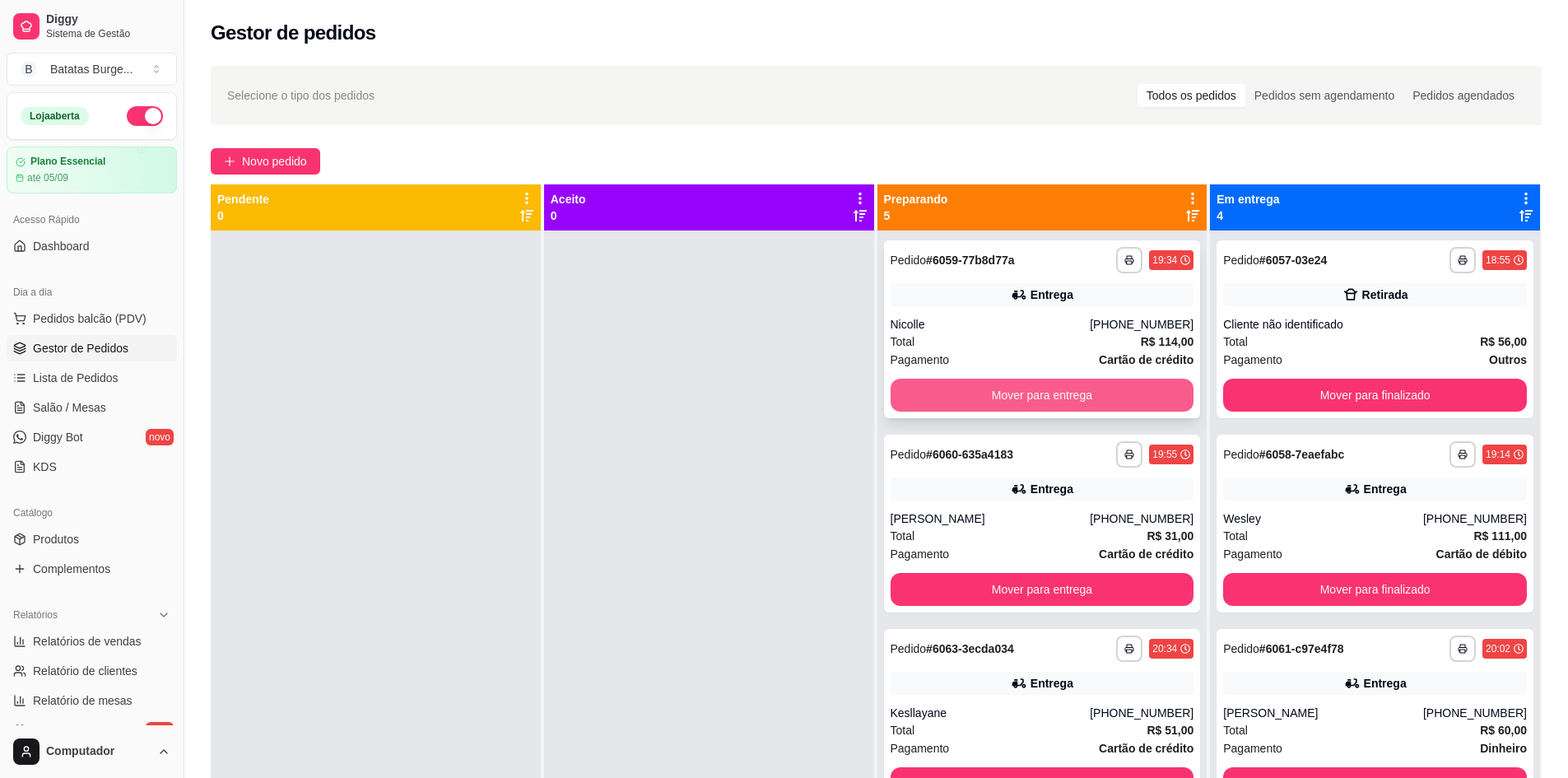
click at [1028, 388] on button "Mover para entrega" at bounding box center [1042, 395] width 304 height 33
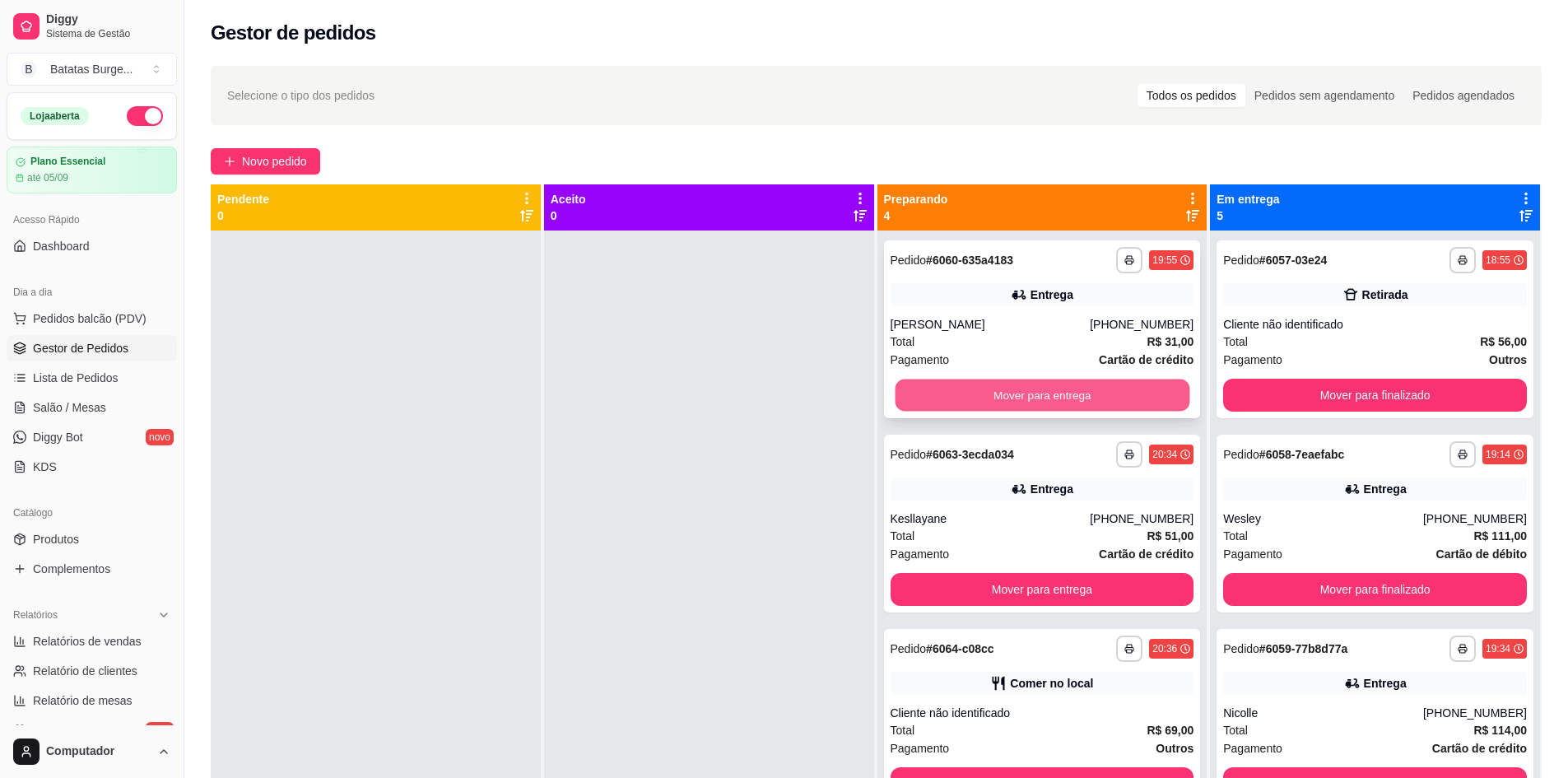
click at [1028, 390] on button "Mover para entrega" at bounding box center [1042, 395] width 295 height 32
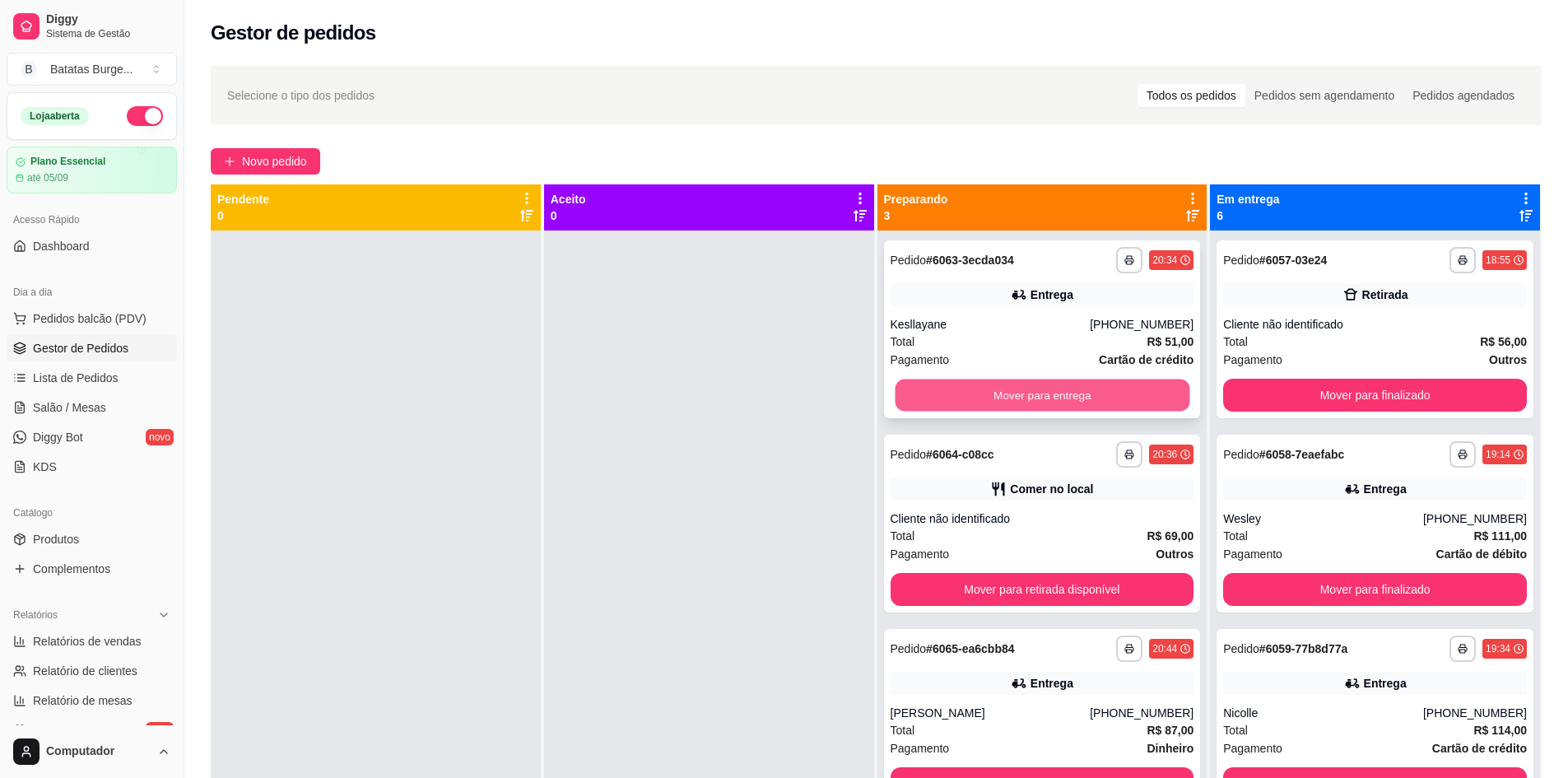
click at [1028, 391] on button "Mover para entrega" at bounding box center [1042, 395] width 295 height 32
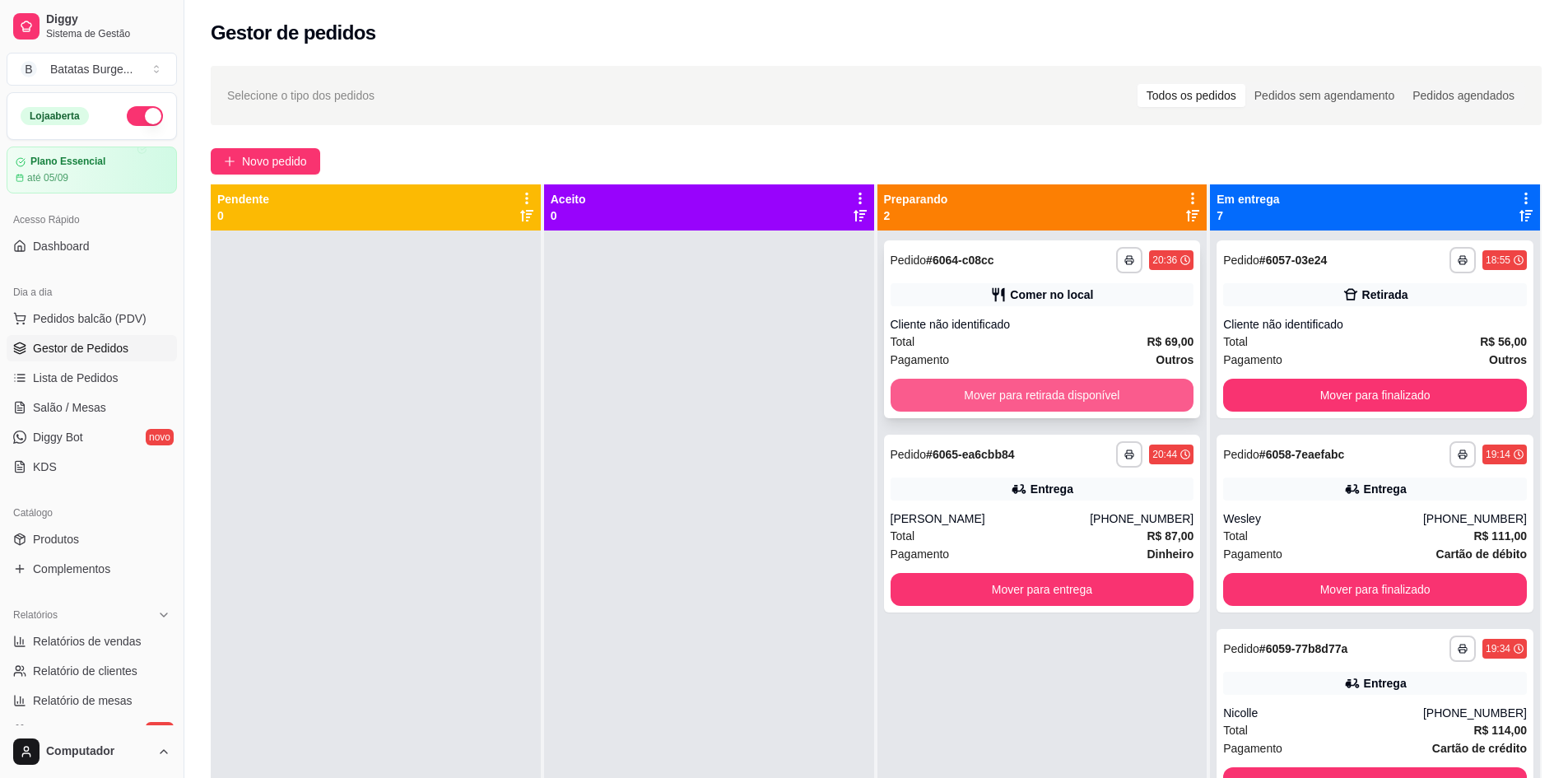
click at [1004, 393] on button "Mover para retirada disponível" at bounding box center [1042, 395] width 304 height 33
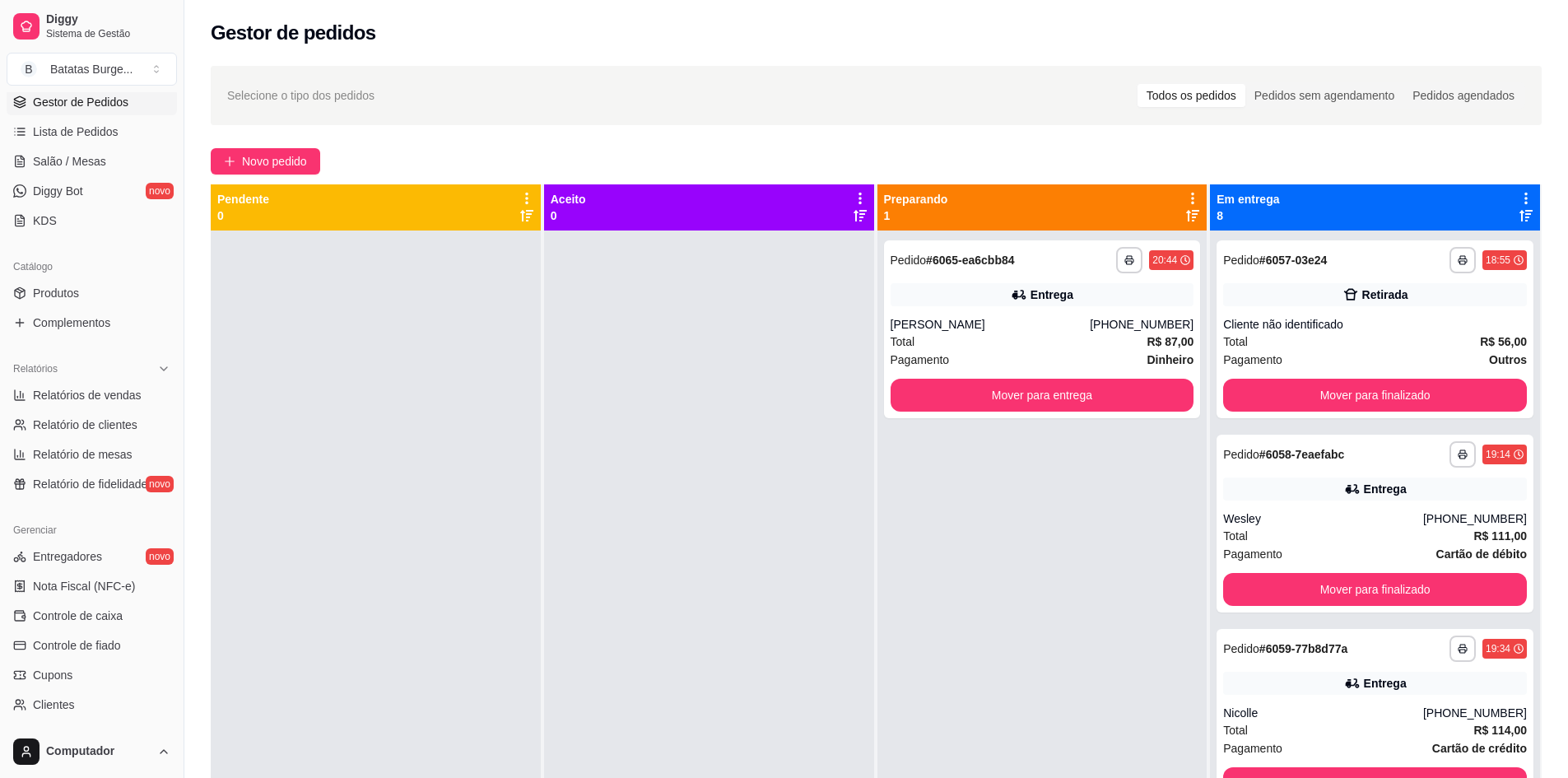
scroll to position [247, 0]
click at [69, 288] on span "Produtos" at bounding box center [56, 292] width 46 height 16
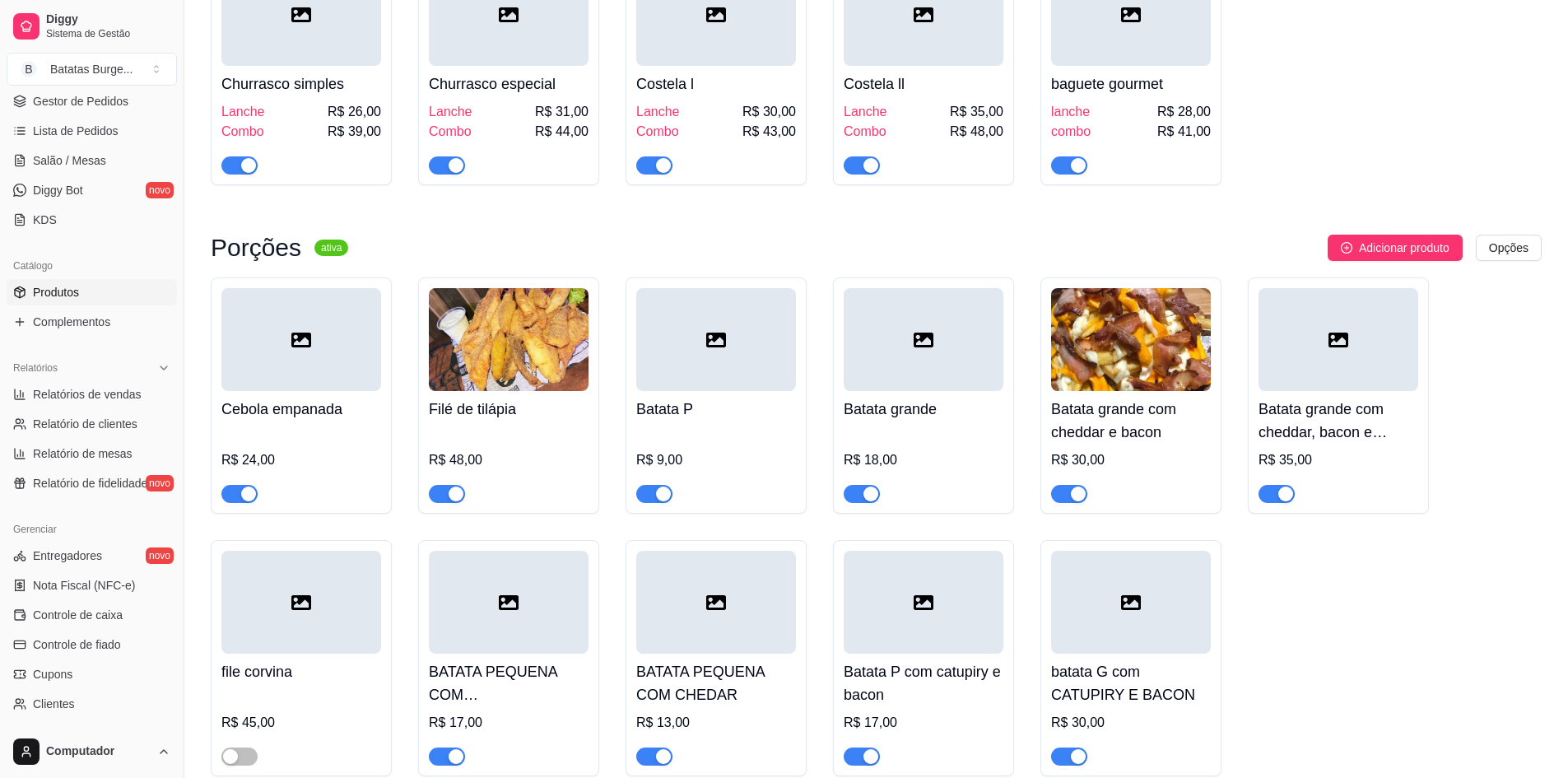
scroll to position [3377, 0]
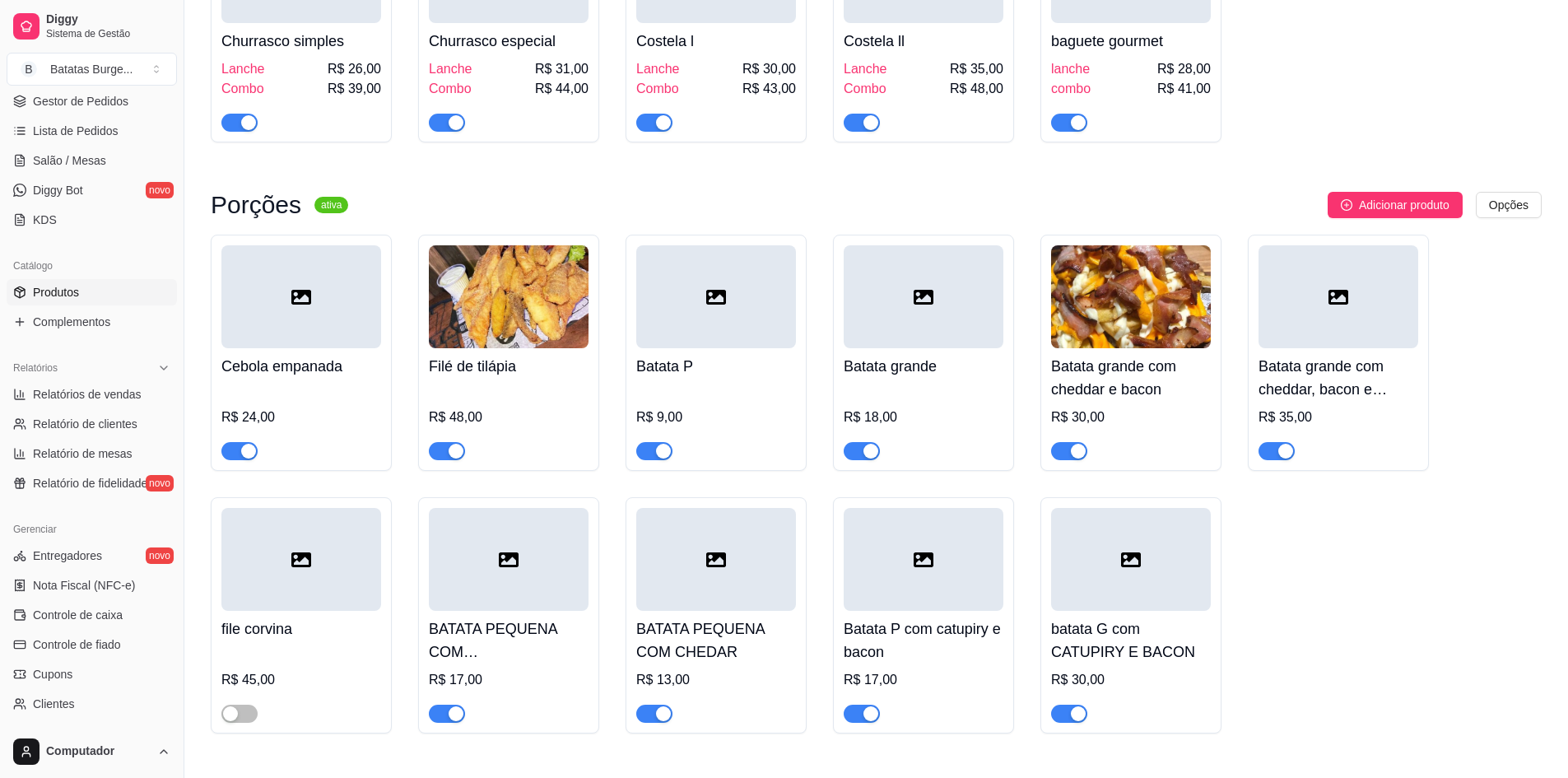
click at [451, 458] on div "button" at bounding box center [456, 451] width 15 height 15
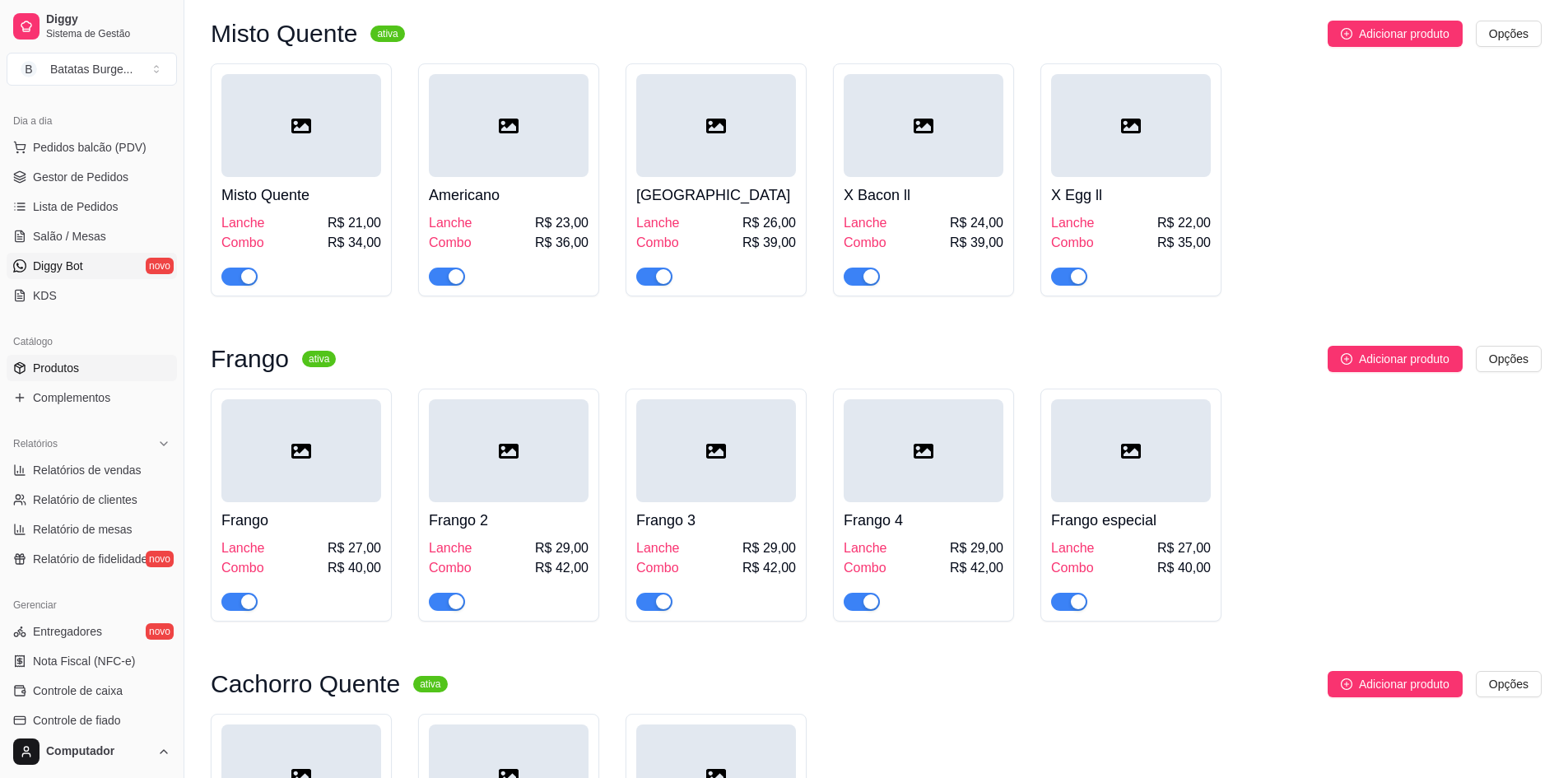
scroll to position [0, 0]
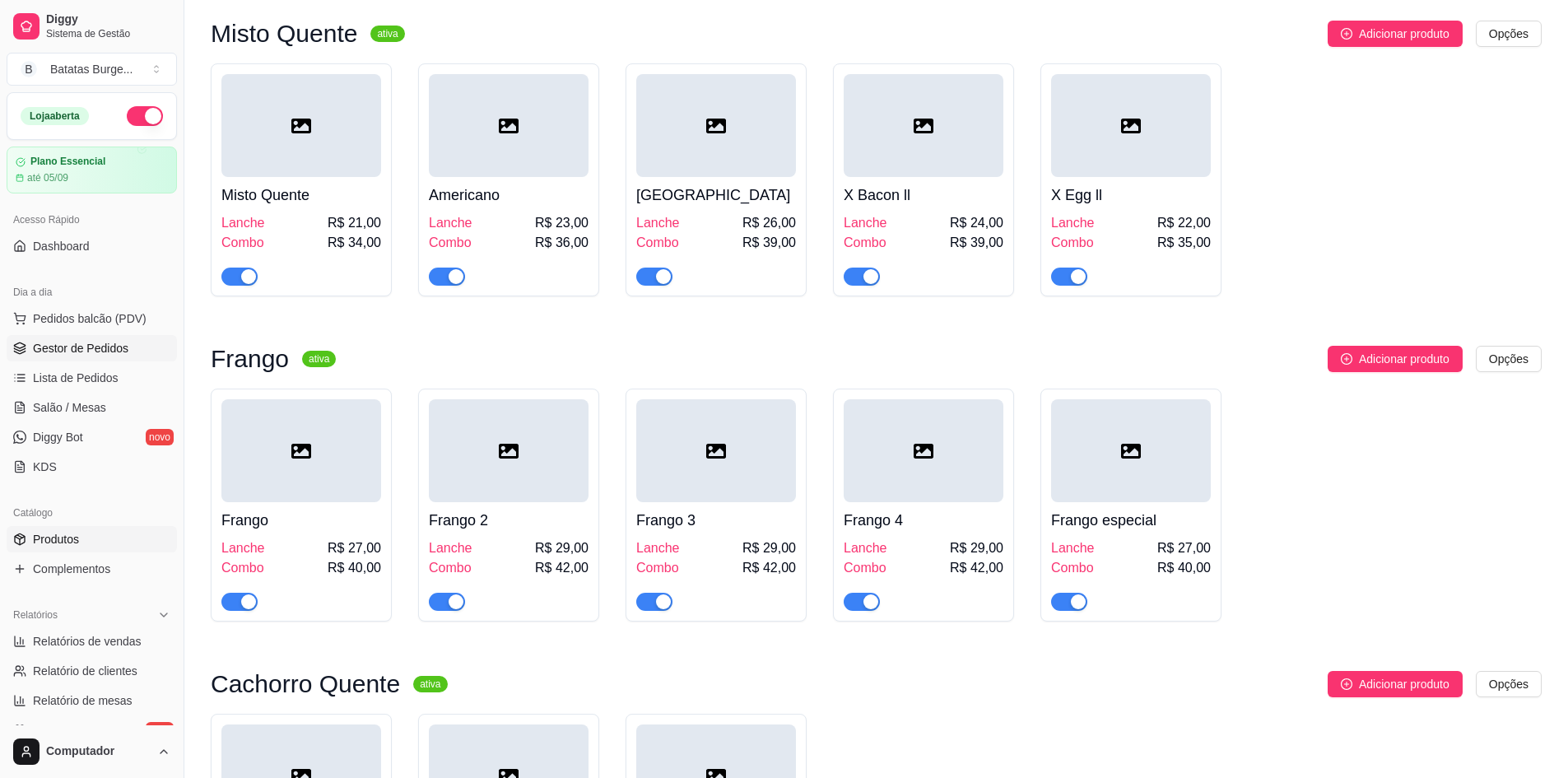
click at [104, 344] on span "Gestor de Pedidos" at bounding box center [80, 348] width 96 height 16
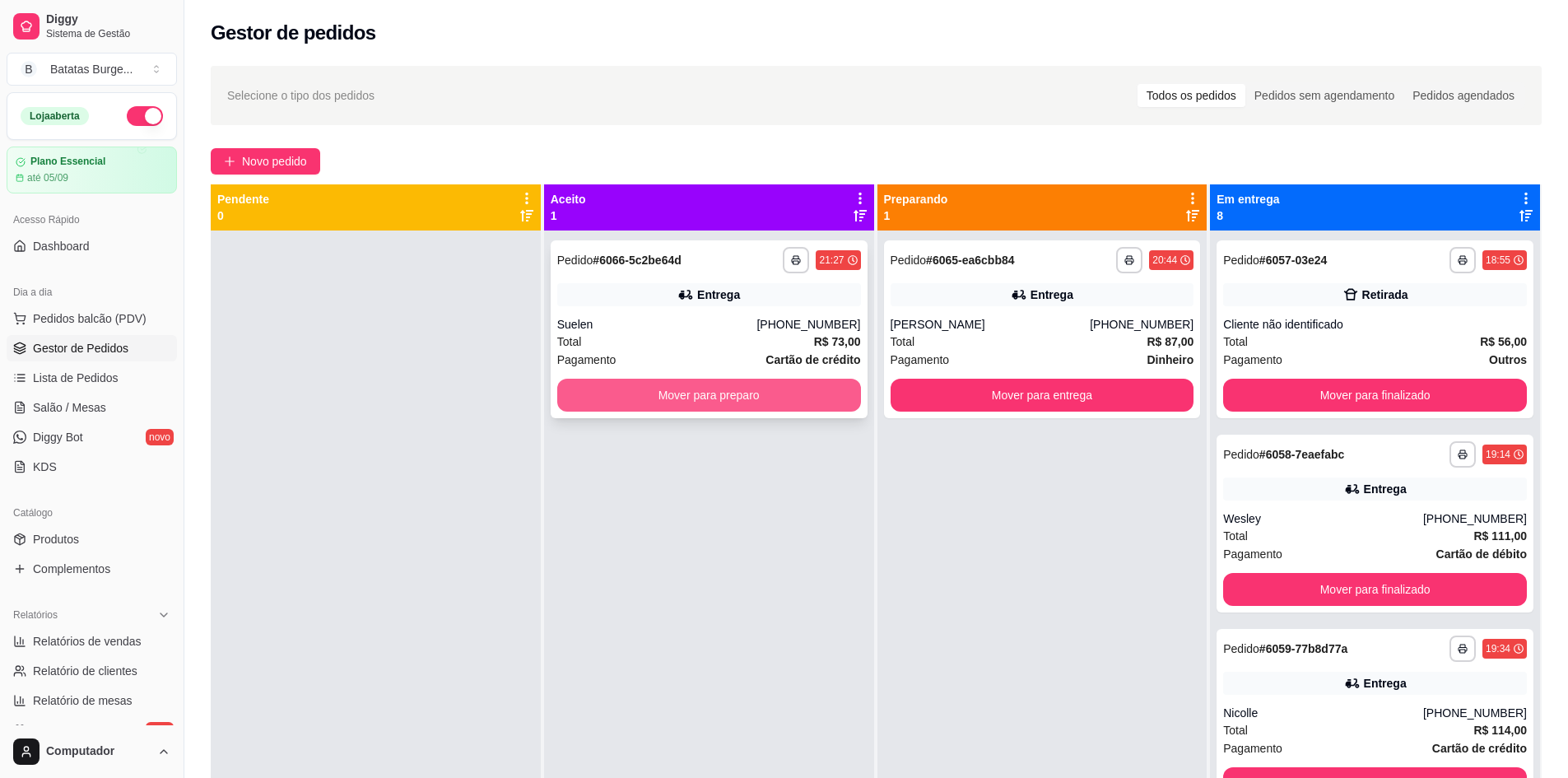
click at [711, 404] on button "Mover para preparo" at bounding box center [709, 395] width 304 height 33
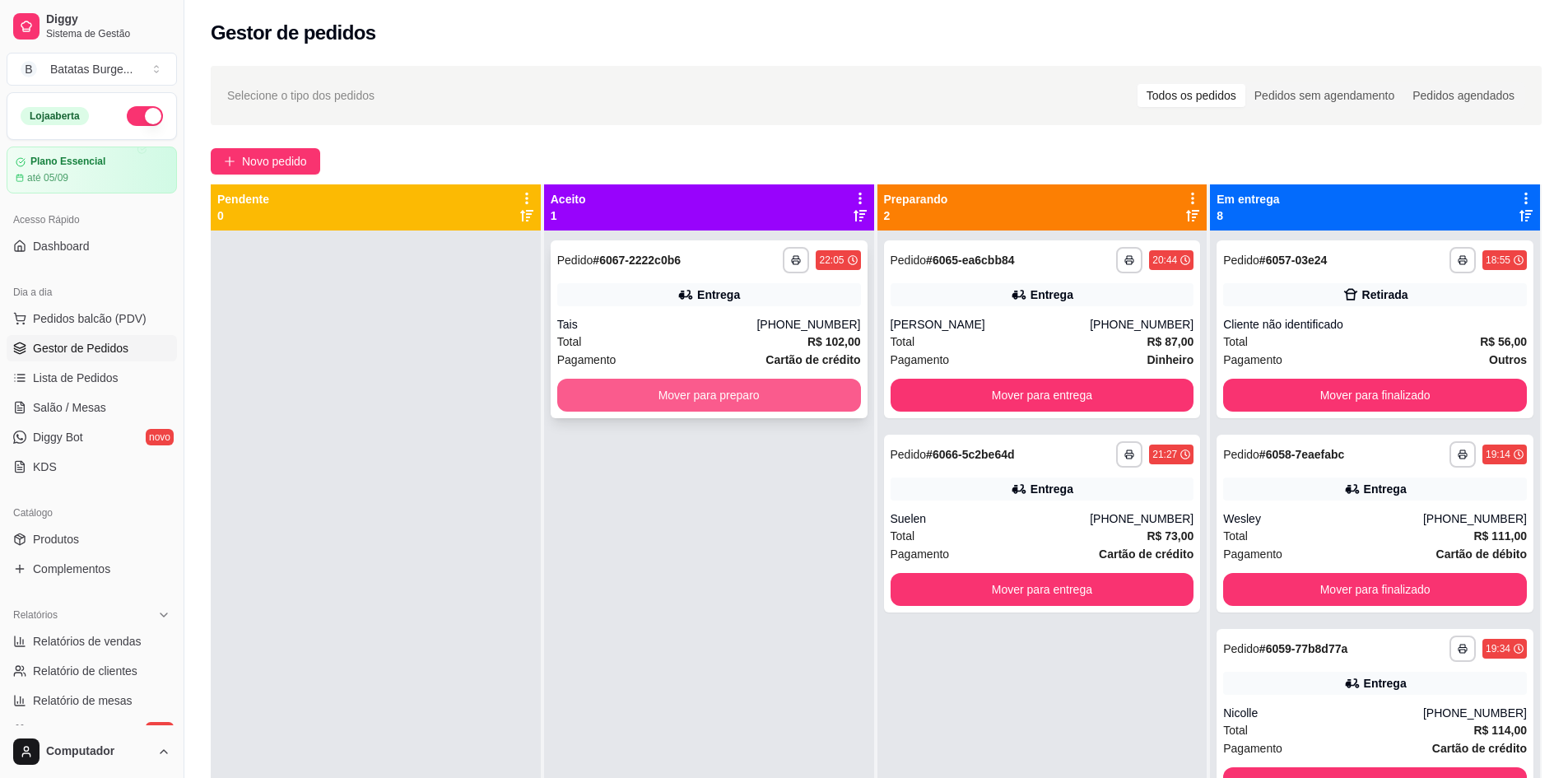
click at [748, 381] on button "Mover para preparo" at bounding box center [709, 395] width 304 height 33
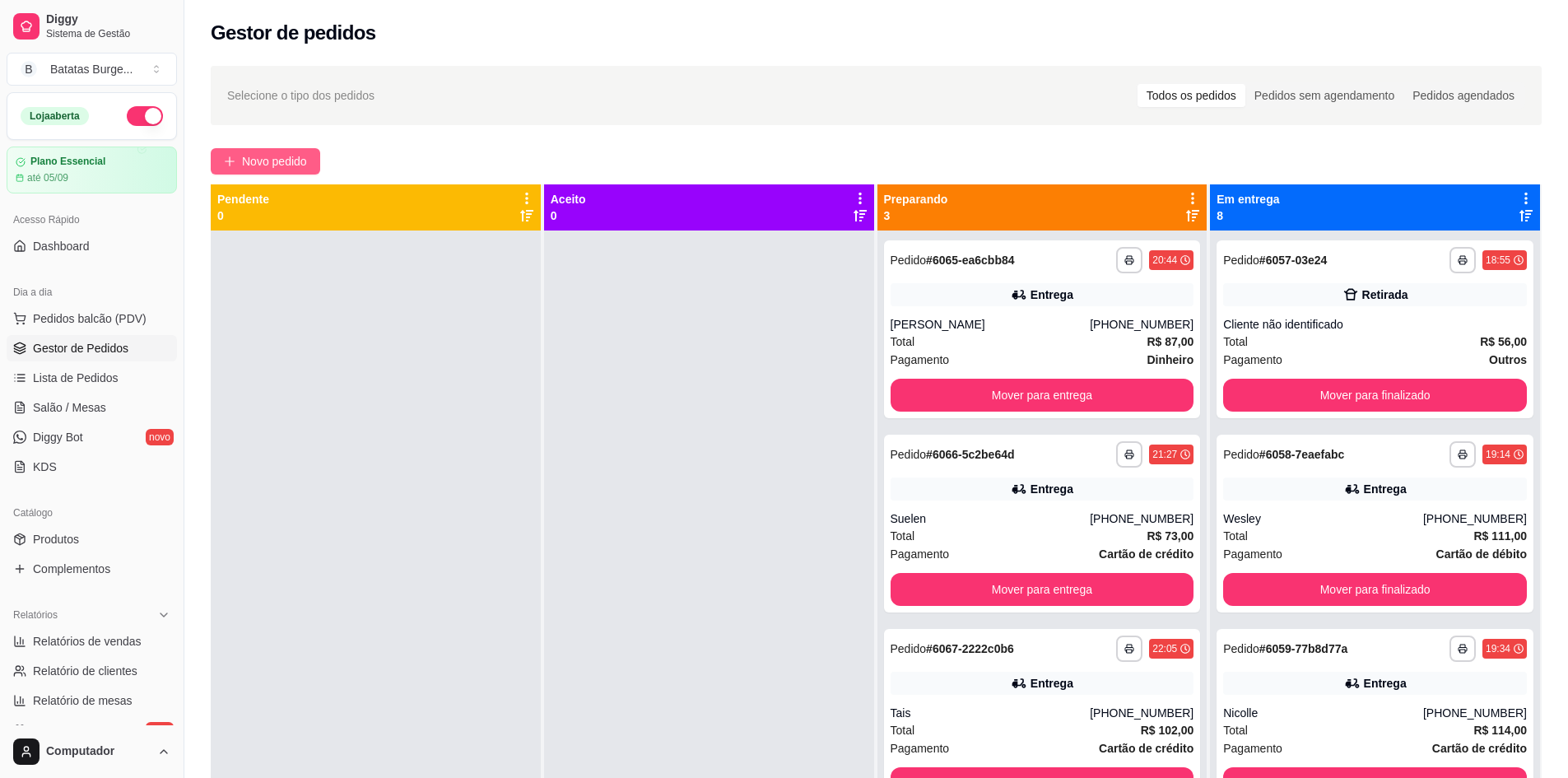
click at [256, 149] on button "Novo pedido" at bounding box center [265, 161] width 110 height 27
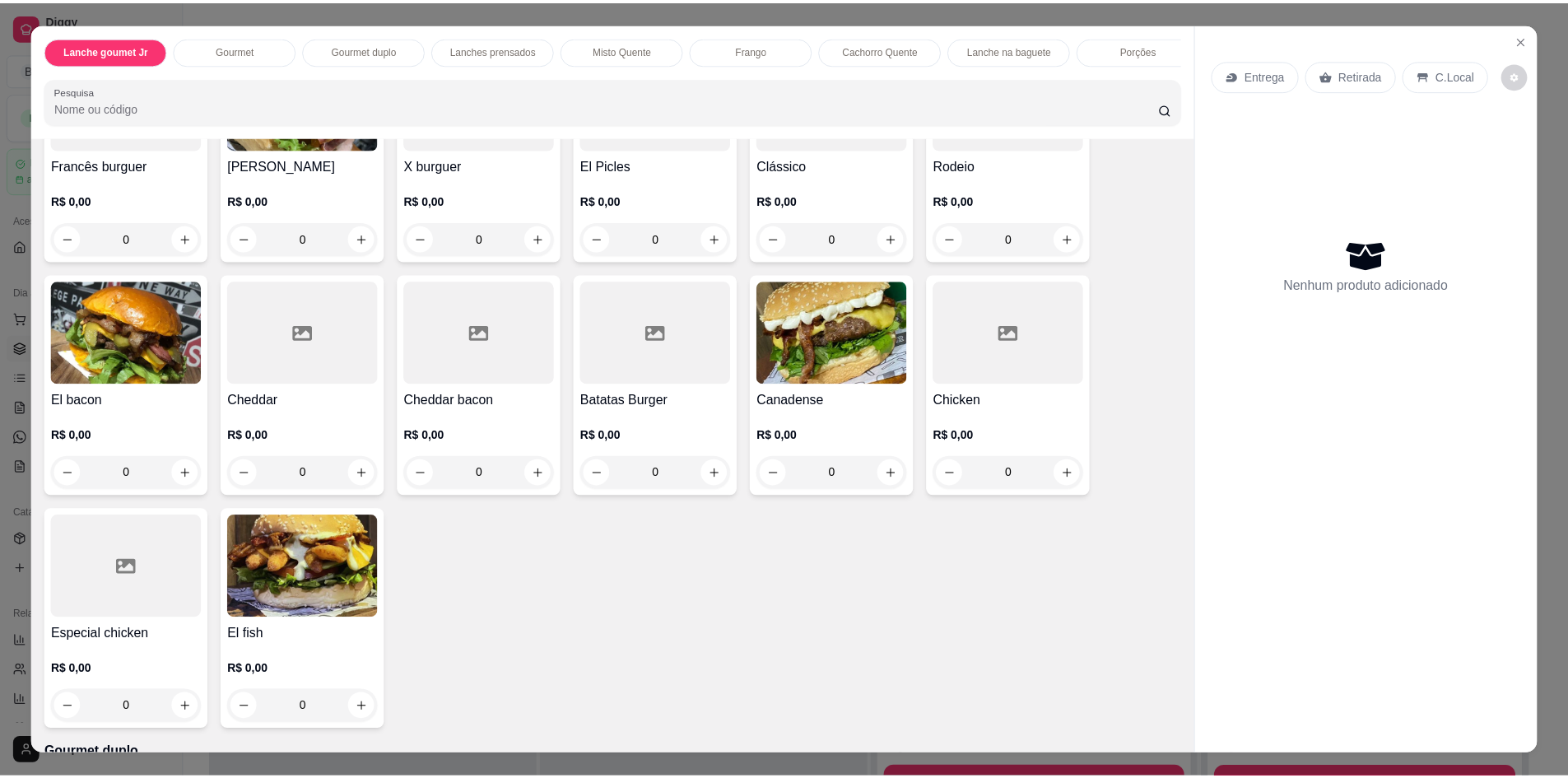
scroll to position [494, 0]
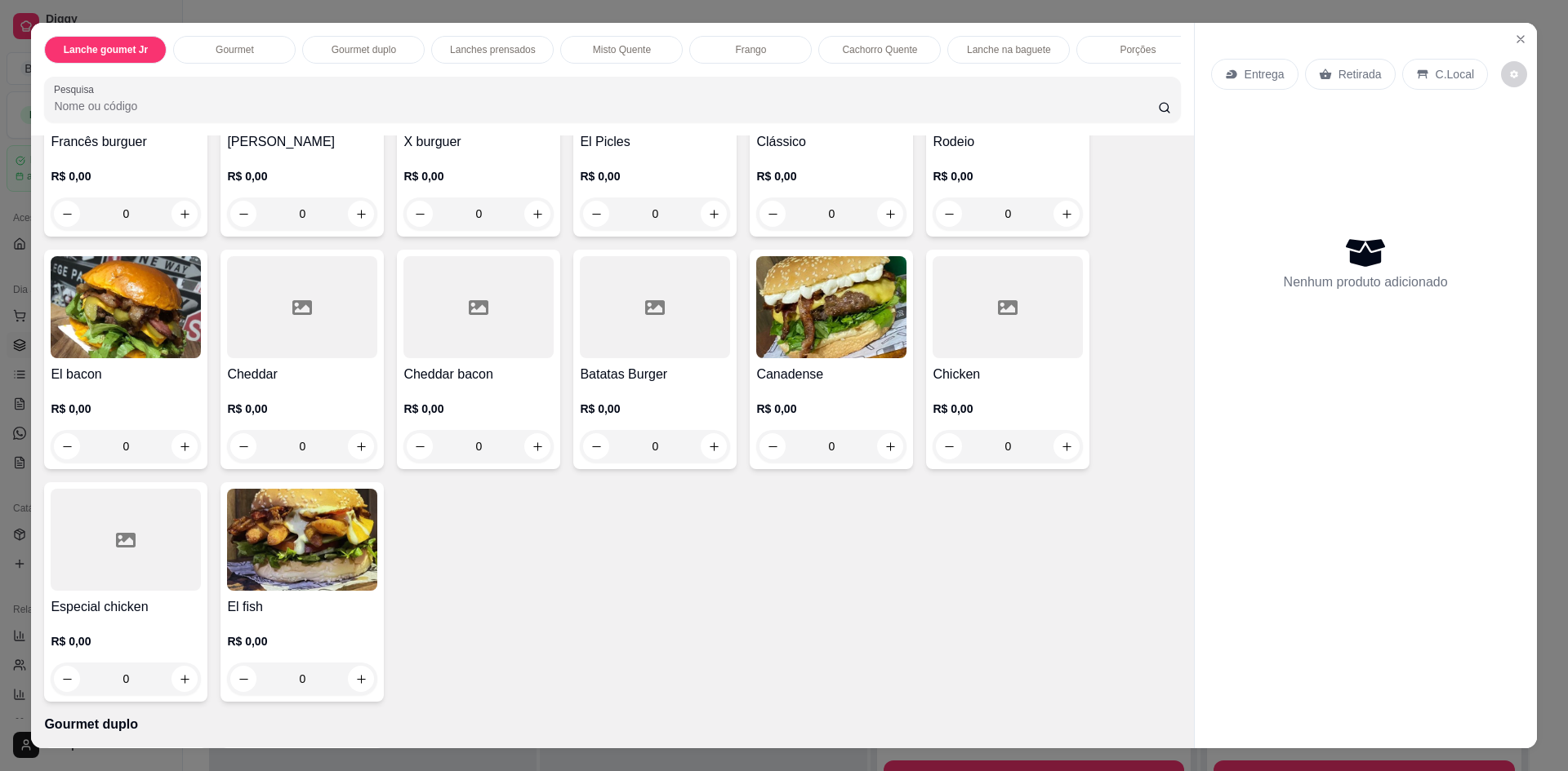
click at [181, 458] on div "0" at bounding box center [126, 447] width 150 height 32
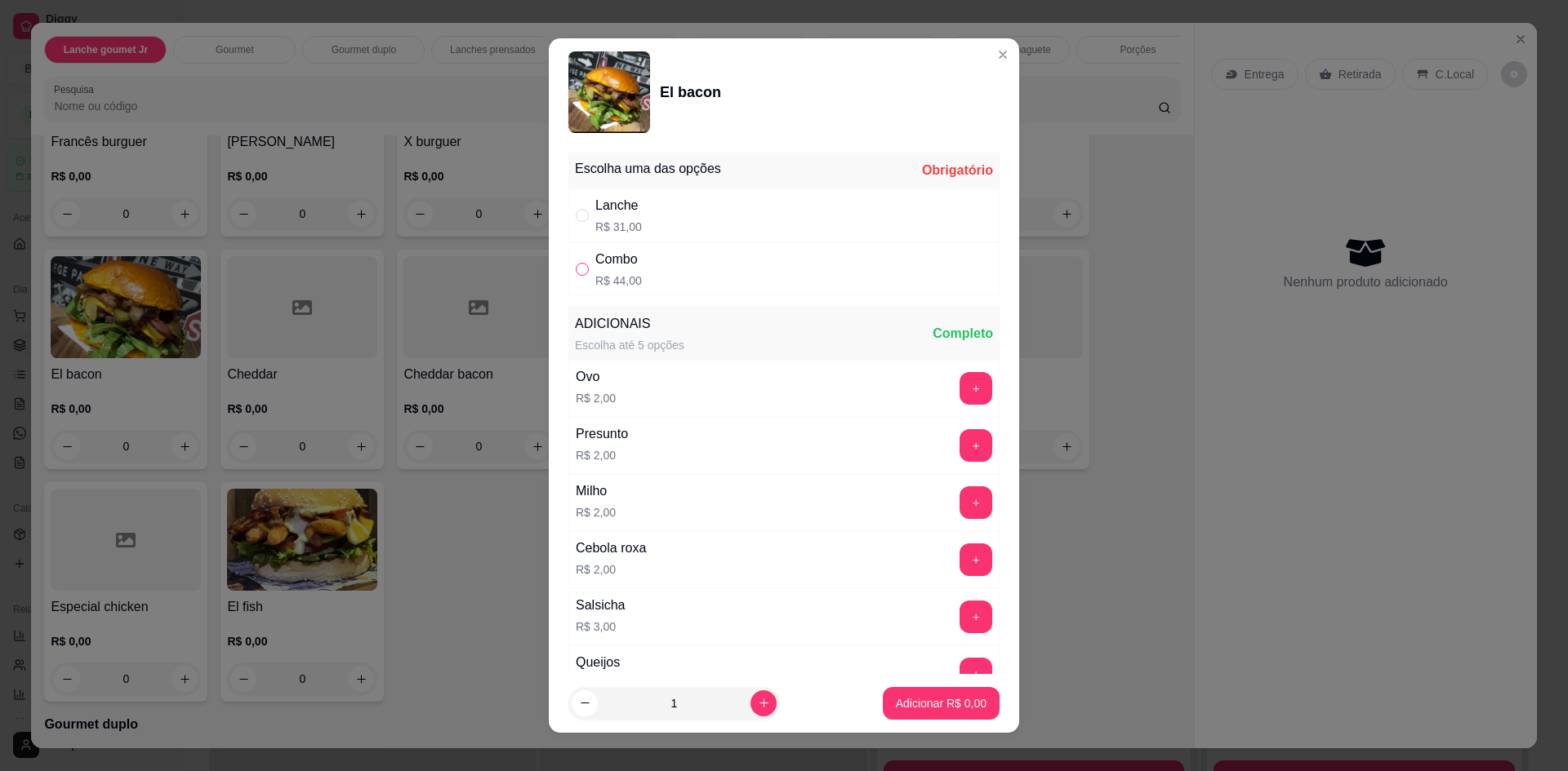
click at [576, 266] on input "" at bounding box center [582, 269] width 13 height 13
radio input "true"
click at [917, 702] on p "Adicionar R$ 44,00" at bounding box center [939, 703] width 95 height 15
type input "1"
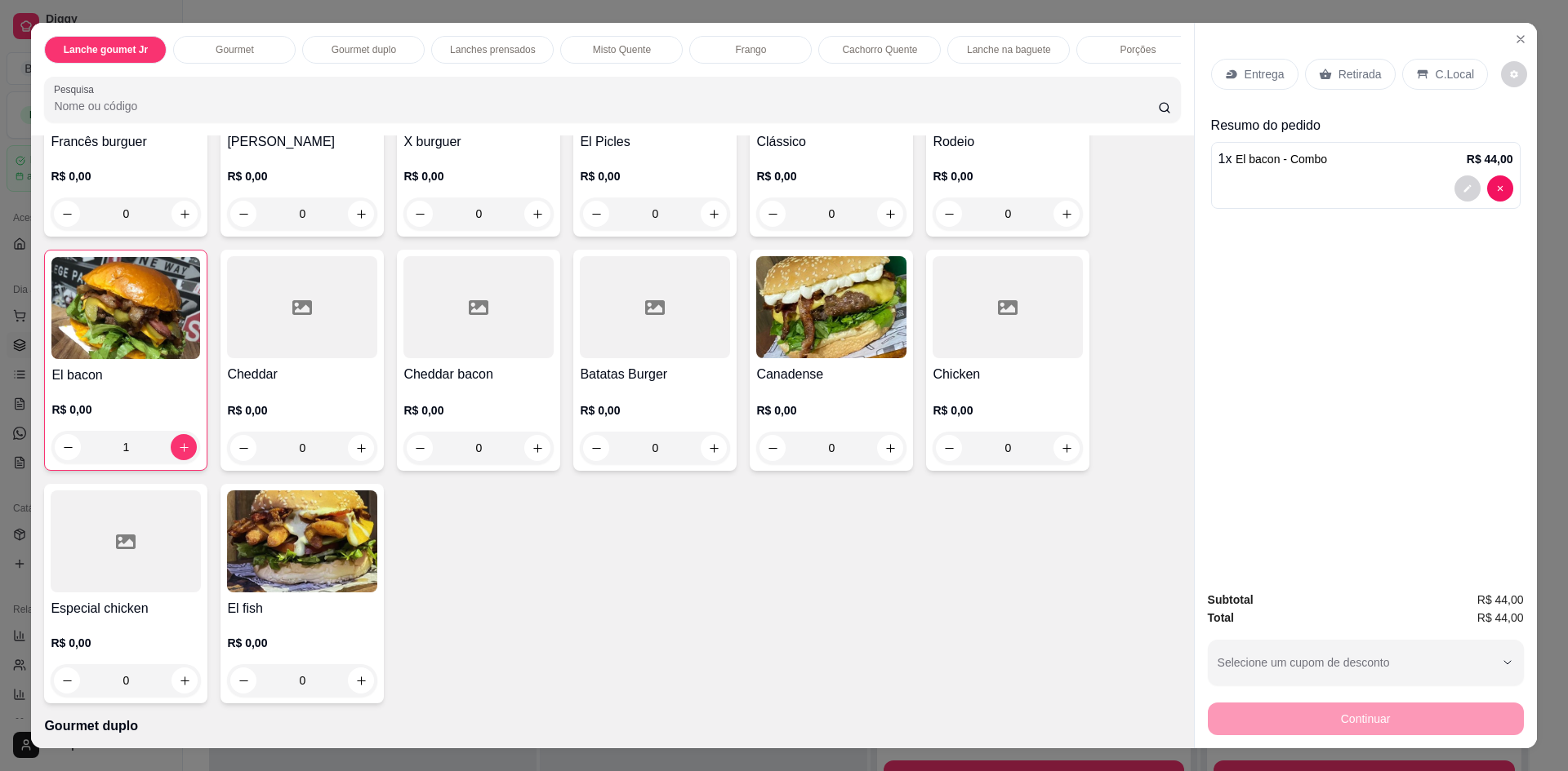
click at [1342, 79] on p "Retirada" at bounding box center [1359, 74] width 43 height 16
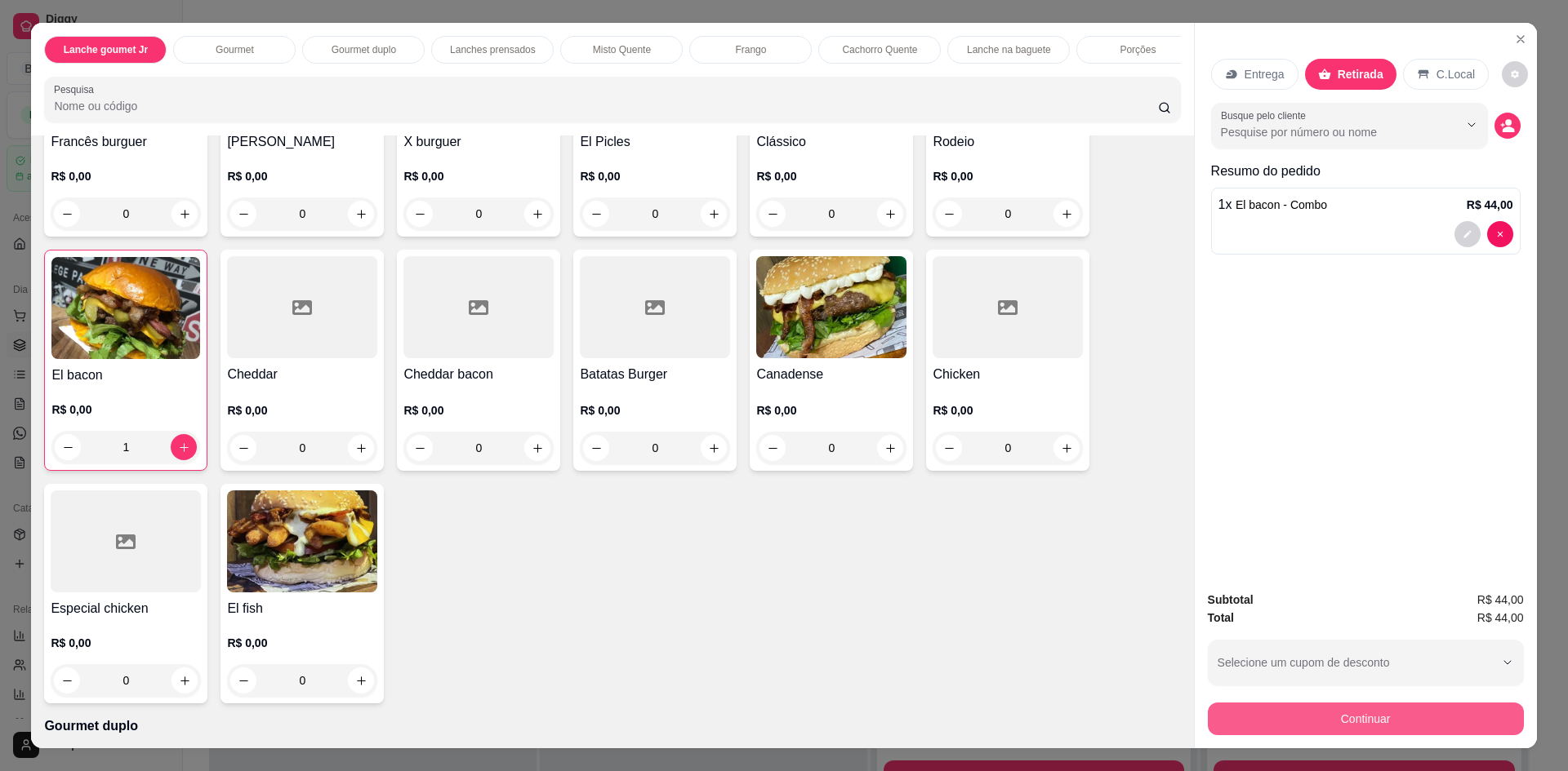
click at [1382, 716] on button "Continuar" at bounding box center [1366, 719] width 316 height 32
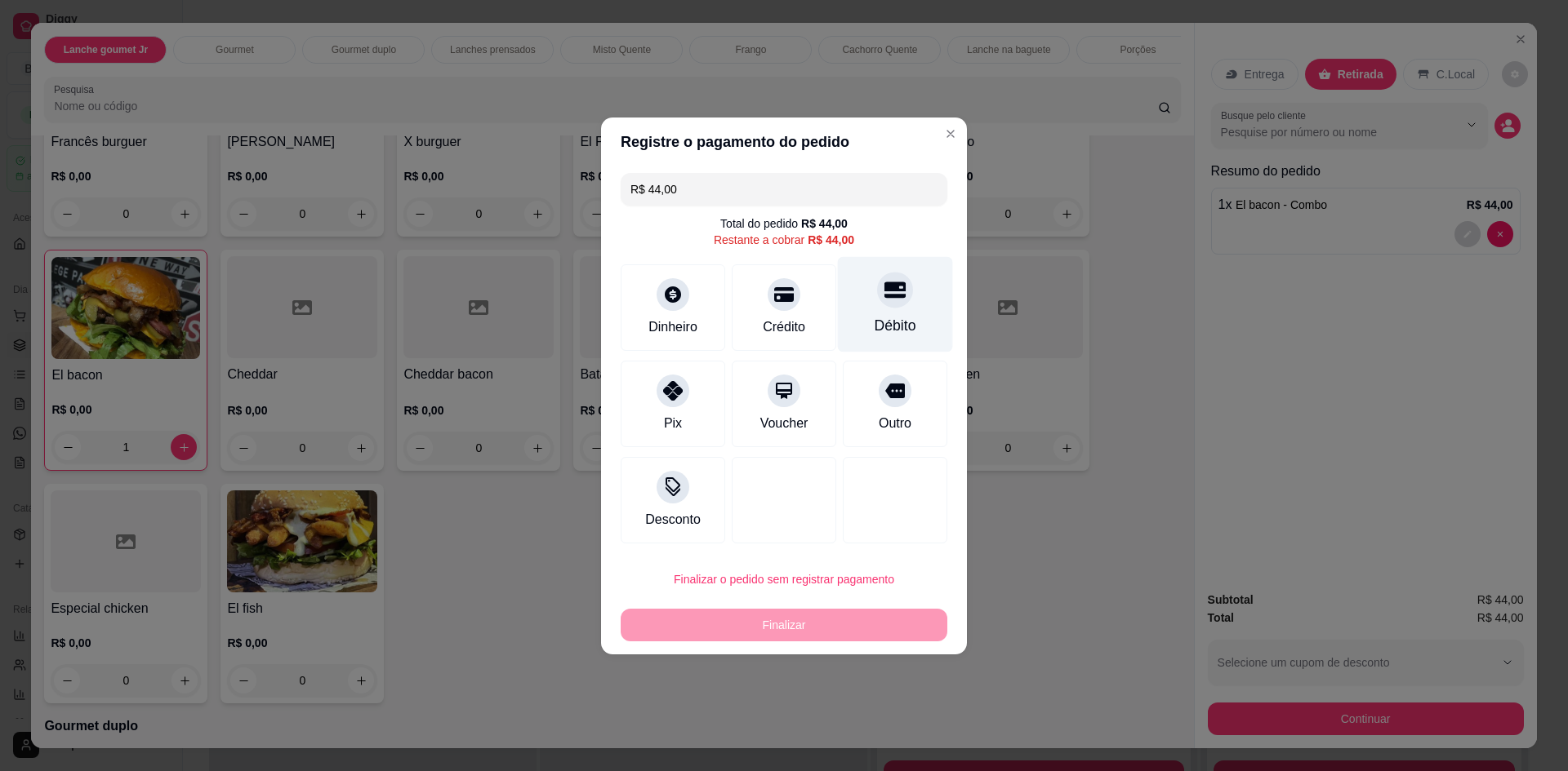
click at [900, 333] on div "Débito" at bounding box center [894, 325] width 42 height 21
type input "R$ 0,00"
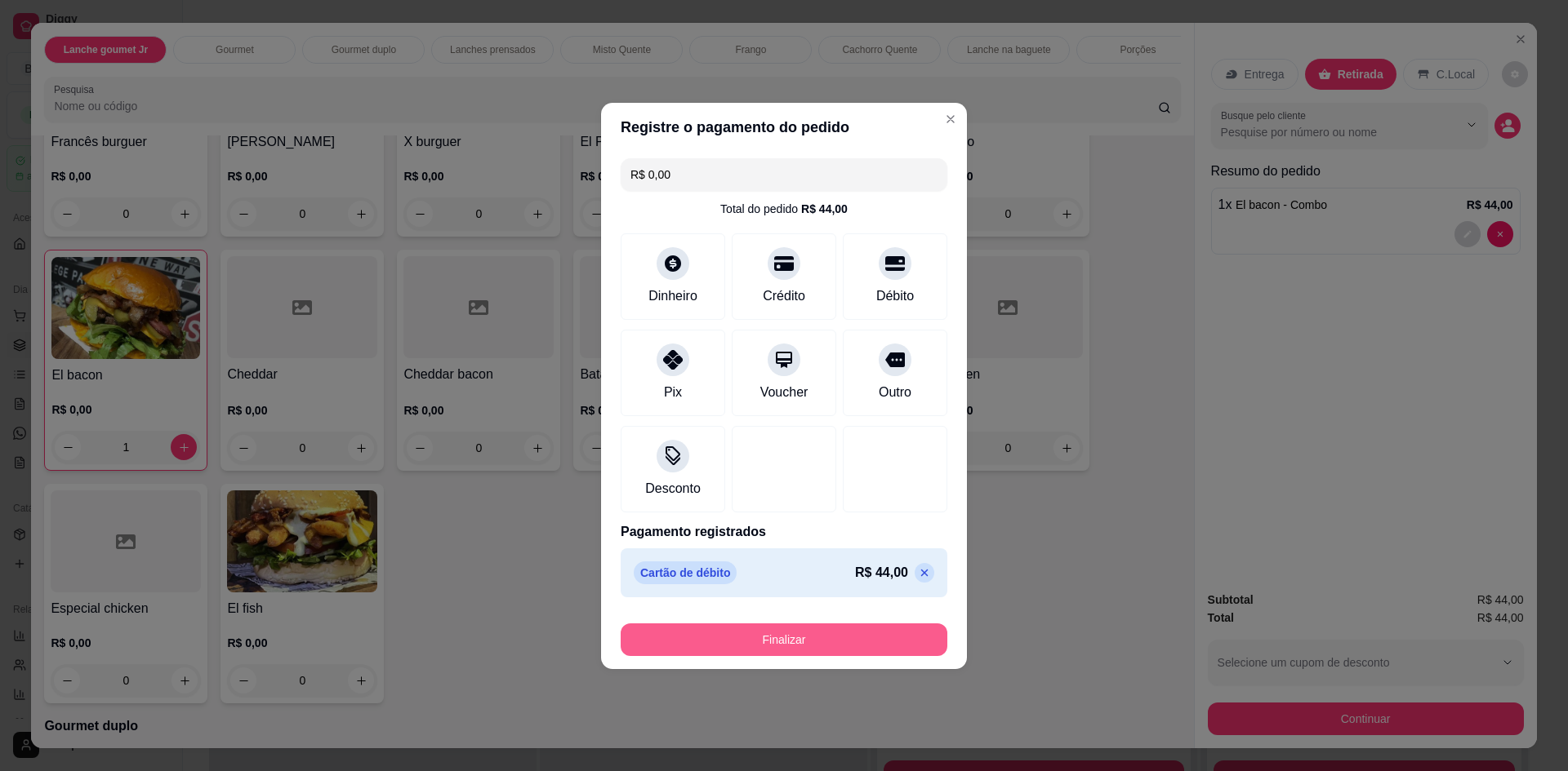
click at [835, 636] on button "Finalizar" at bounding box center [784, 639] width 326 height 32
type input "0"
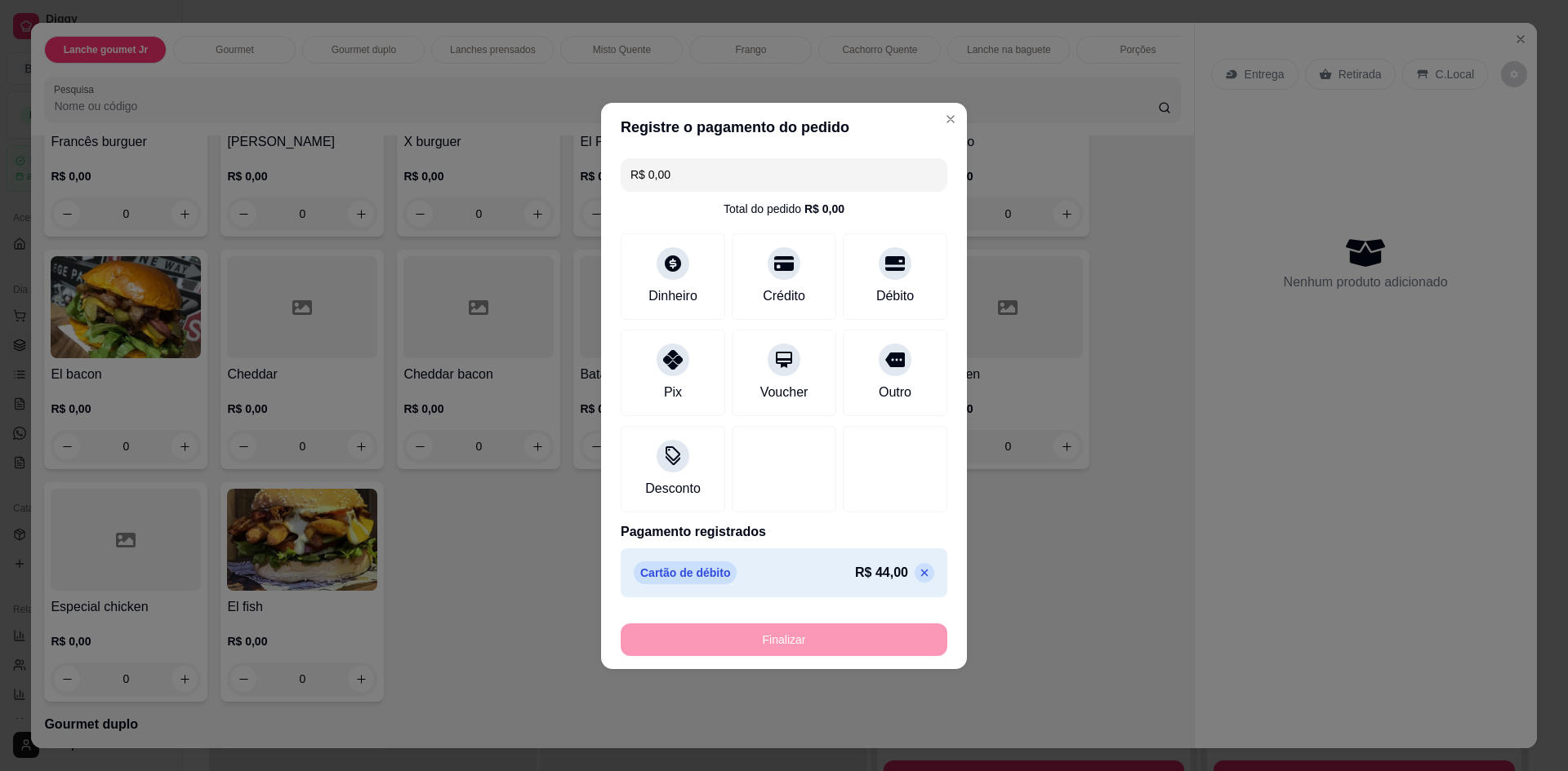
type input "-R$ 44,00"
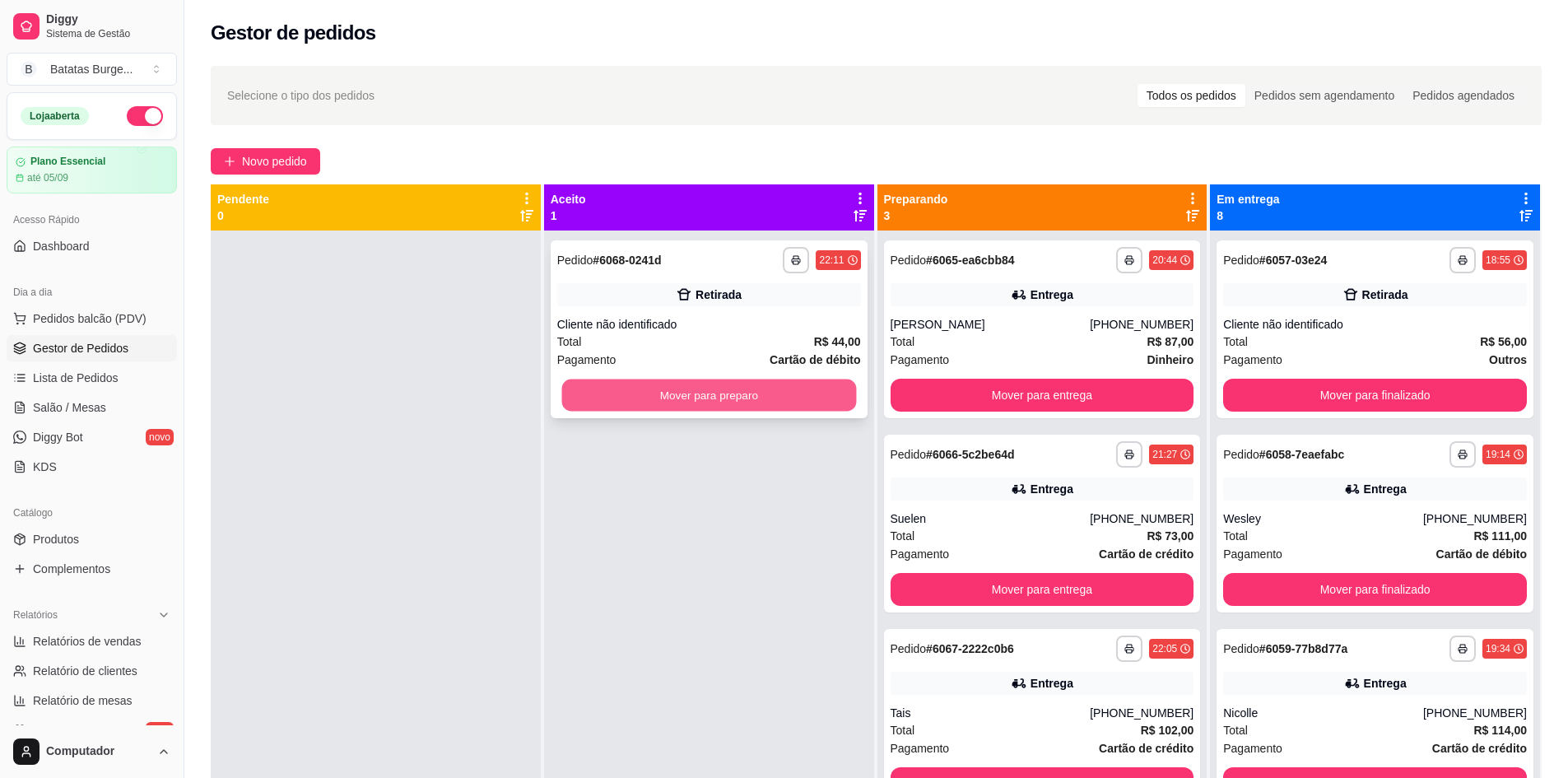
click at [721, 382] on button "Mover para preparo" at bounding box center [709, 395] width 295 height 32
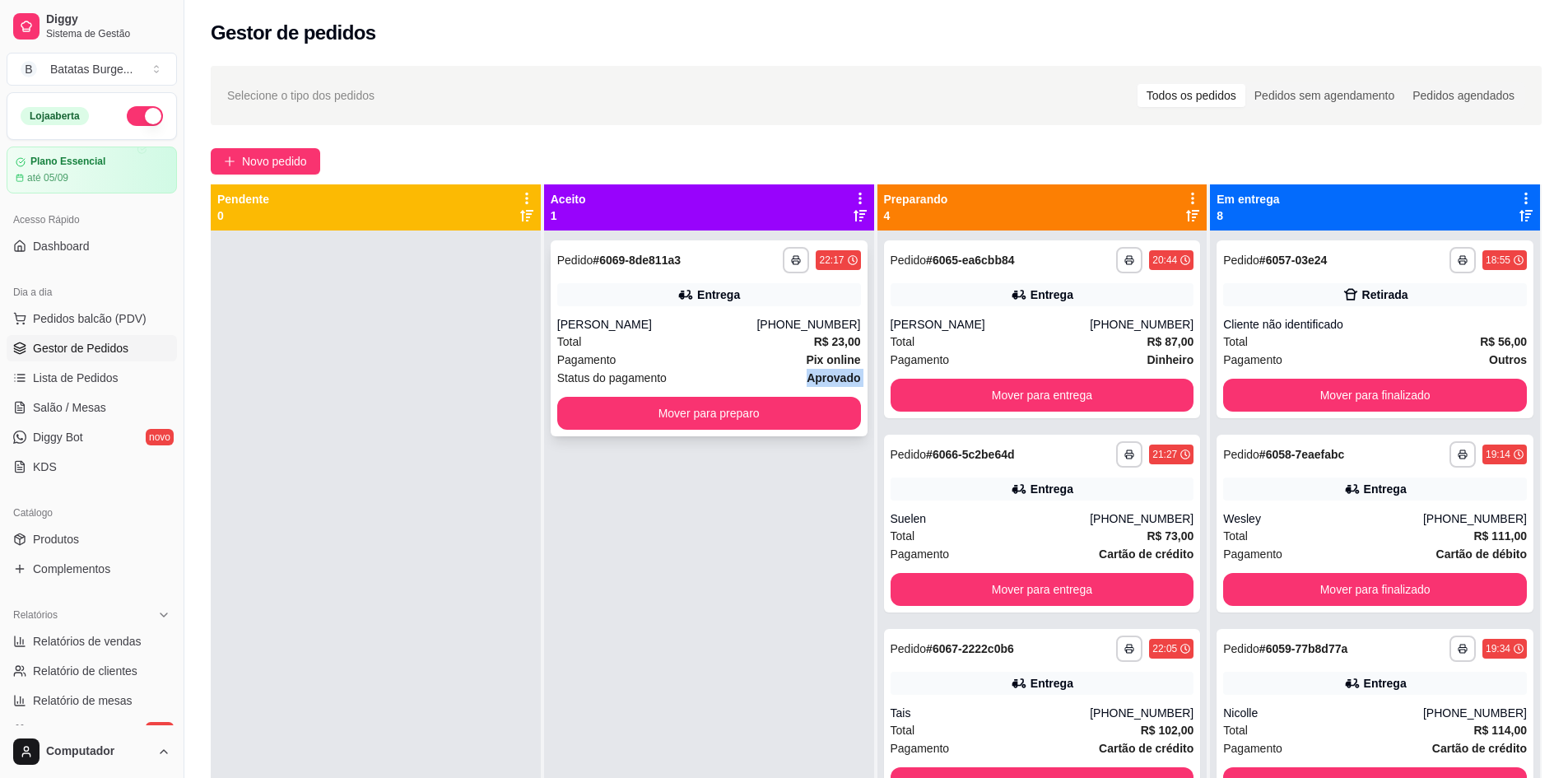
click at [754, 401] on div "**********" at bounding box center [709, 338] width 317 height 196
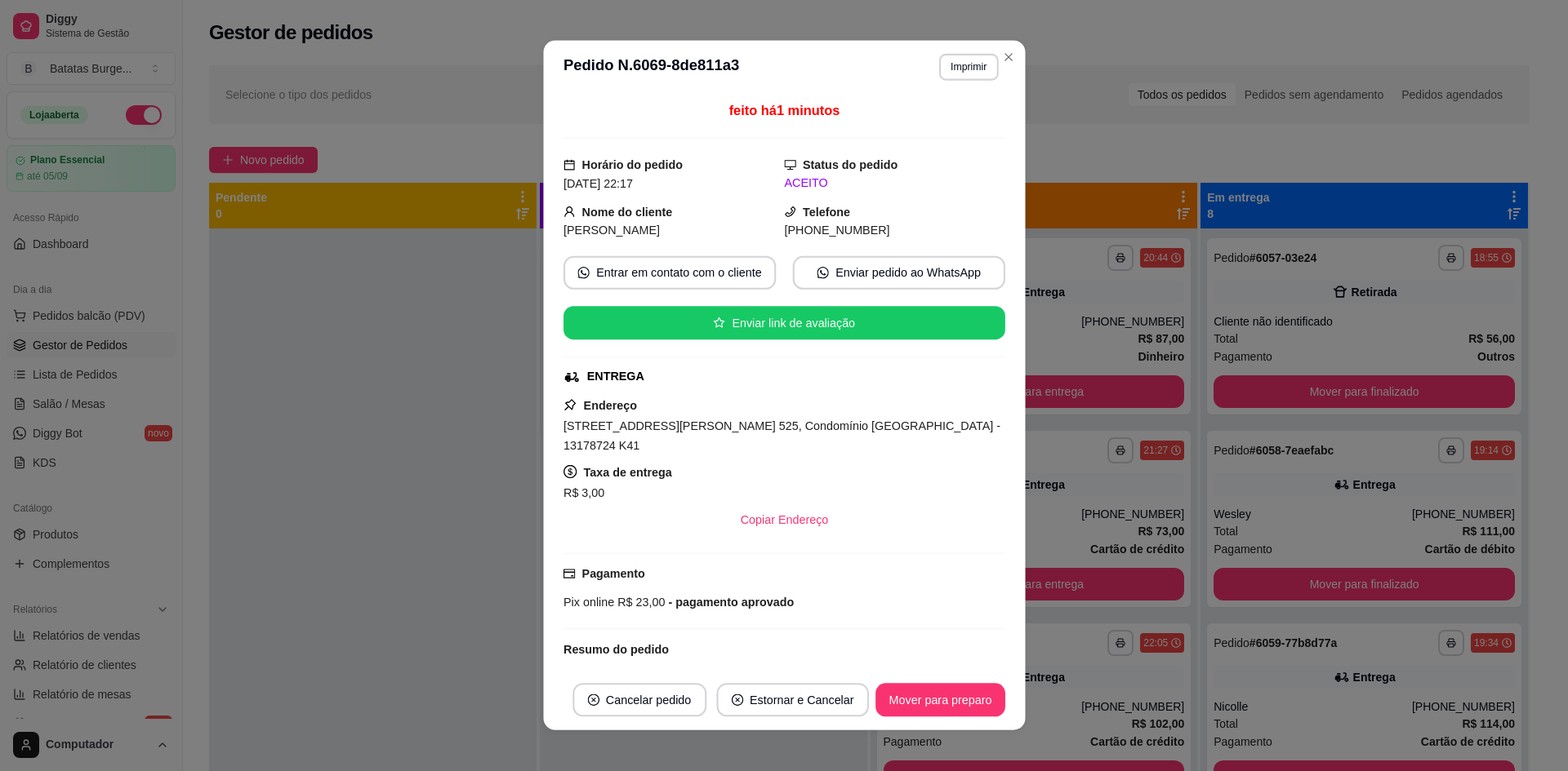
click at [747, 397] on div "Endereço [STREET_ADDRESS][PERSON_NAME] 525, Condomínio [GEOGRAPHIC_DATA] - 1317…" at bounding box center [784, 465] width 442 height 140
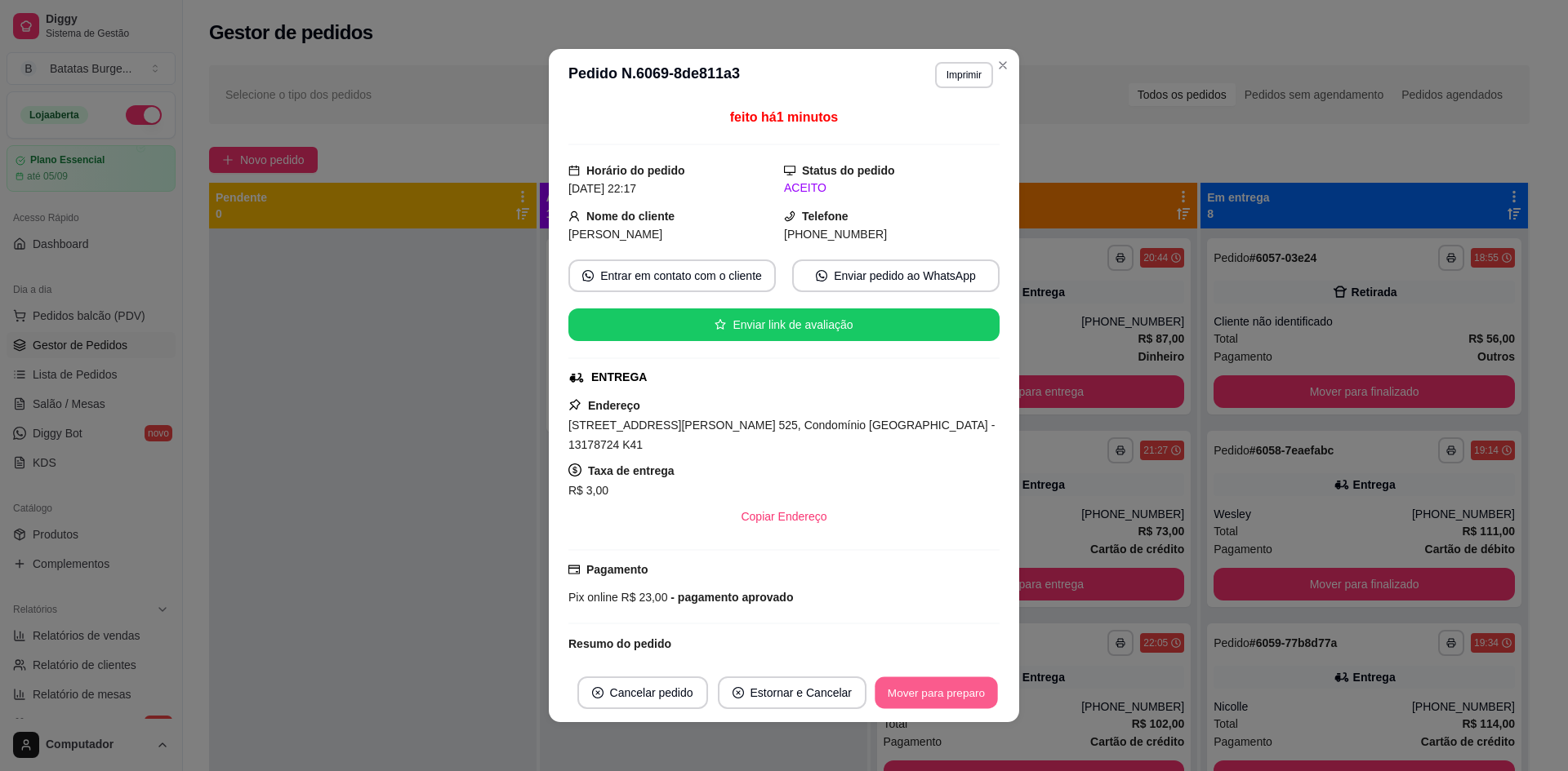
click at [968, 678] on button "Mover para preparo" at bounding box center [935, 693] width 122 height 31
click at [970, 688] on div "Mover para preparo" at bounding box center [925, 693] width 149 height 32
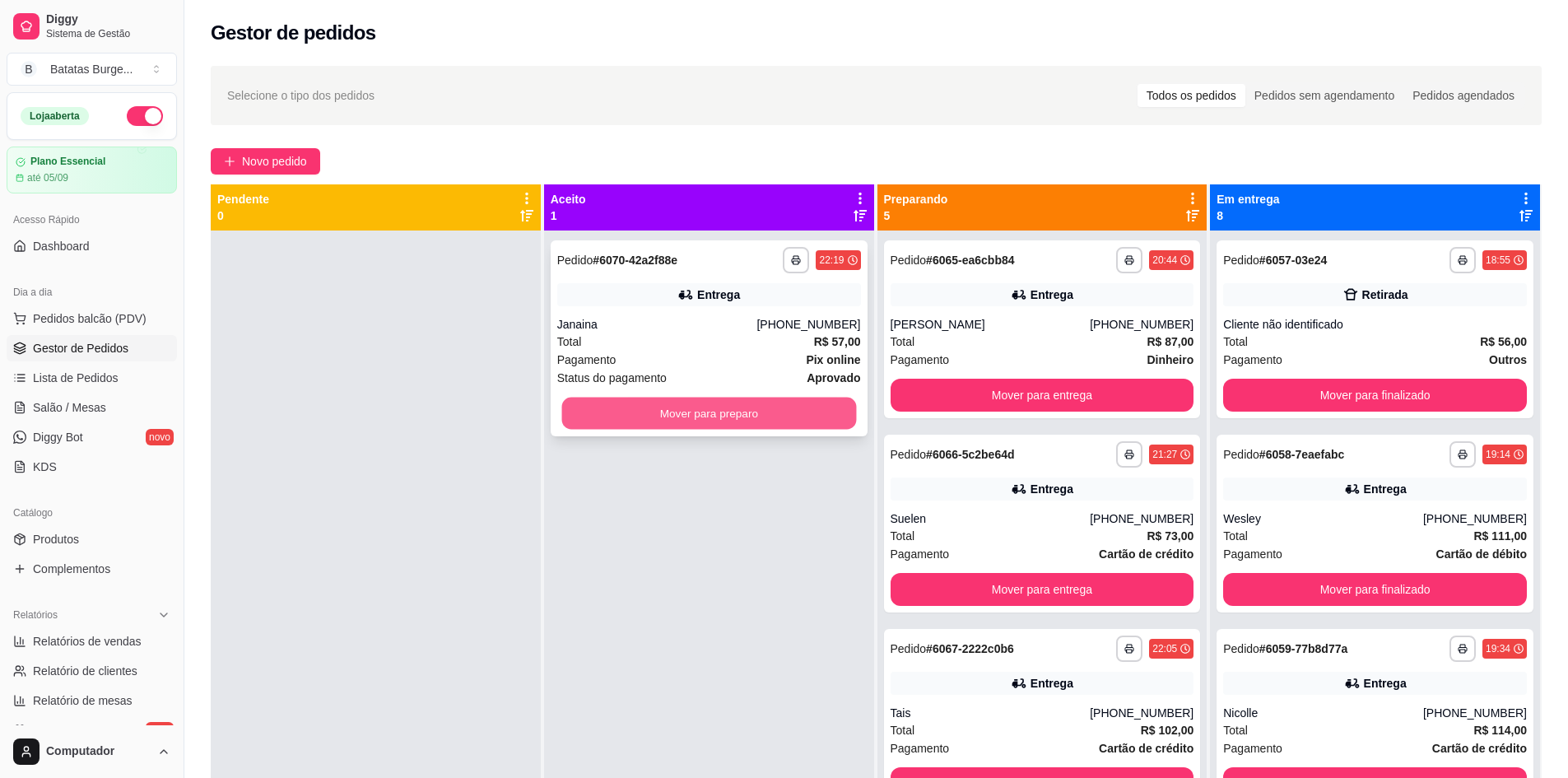
click at [729, 413] on button "Mover para preparo" at bounding box center [709, 413] width 295 height 32
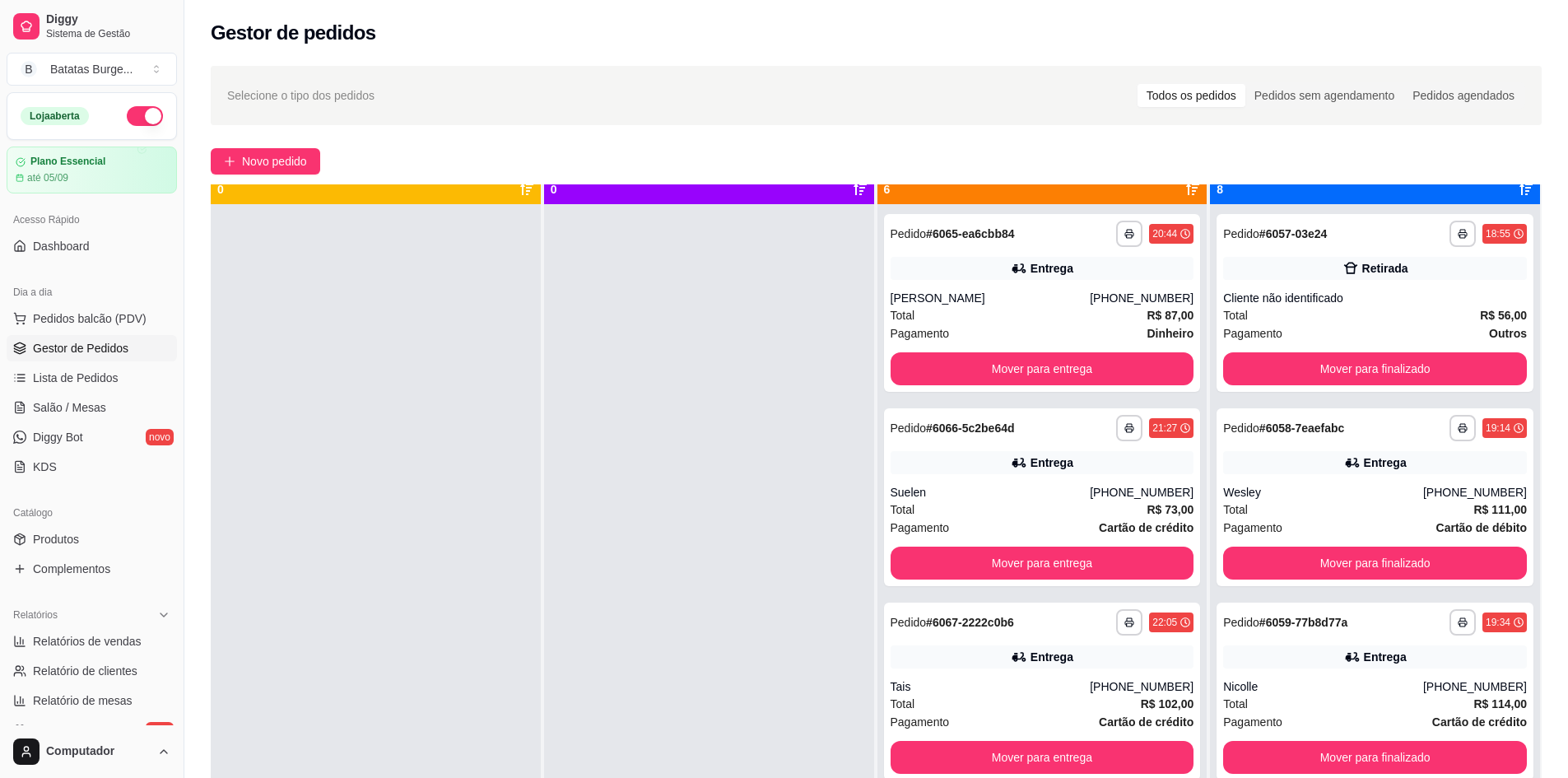
scroll to position [46, 0]
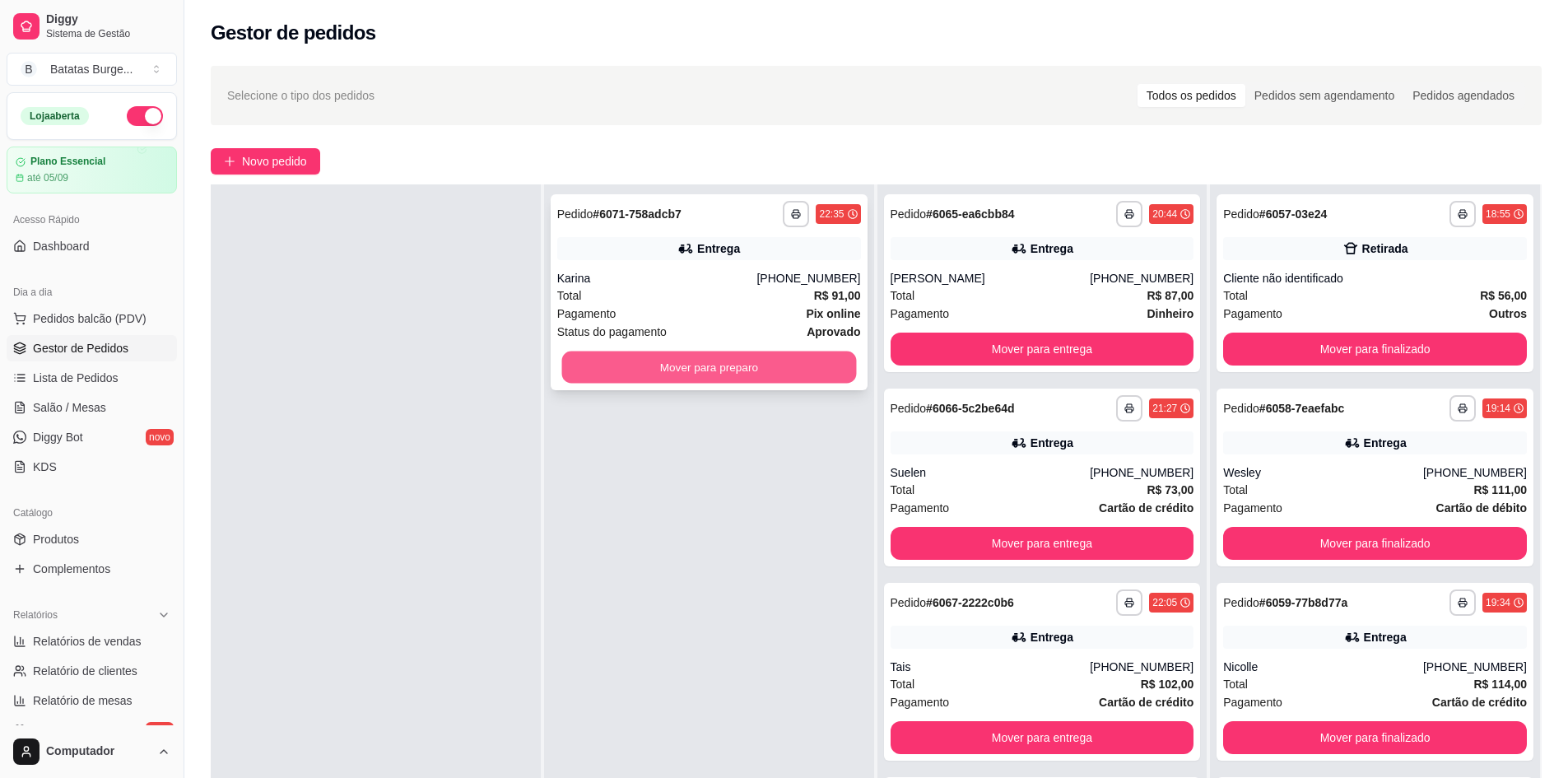
click at [742, 362] on button "Mover para preparo" at bounding box center [709, 367] width 295 height 32
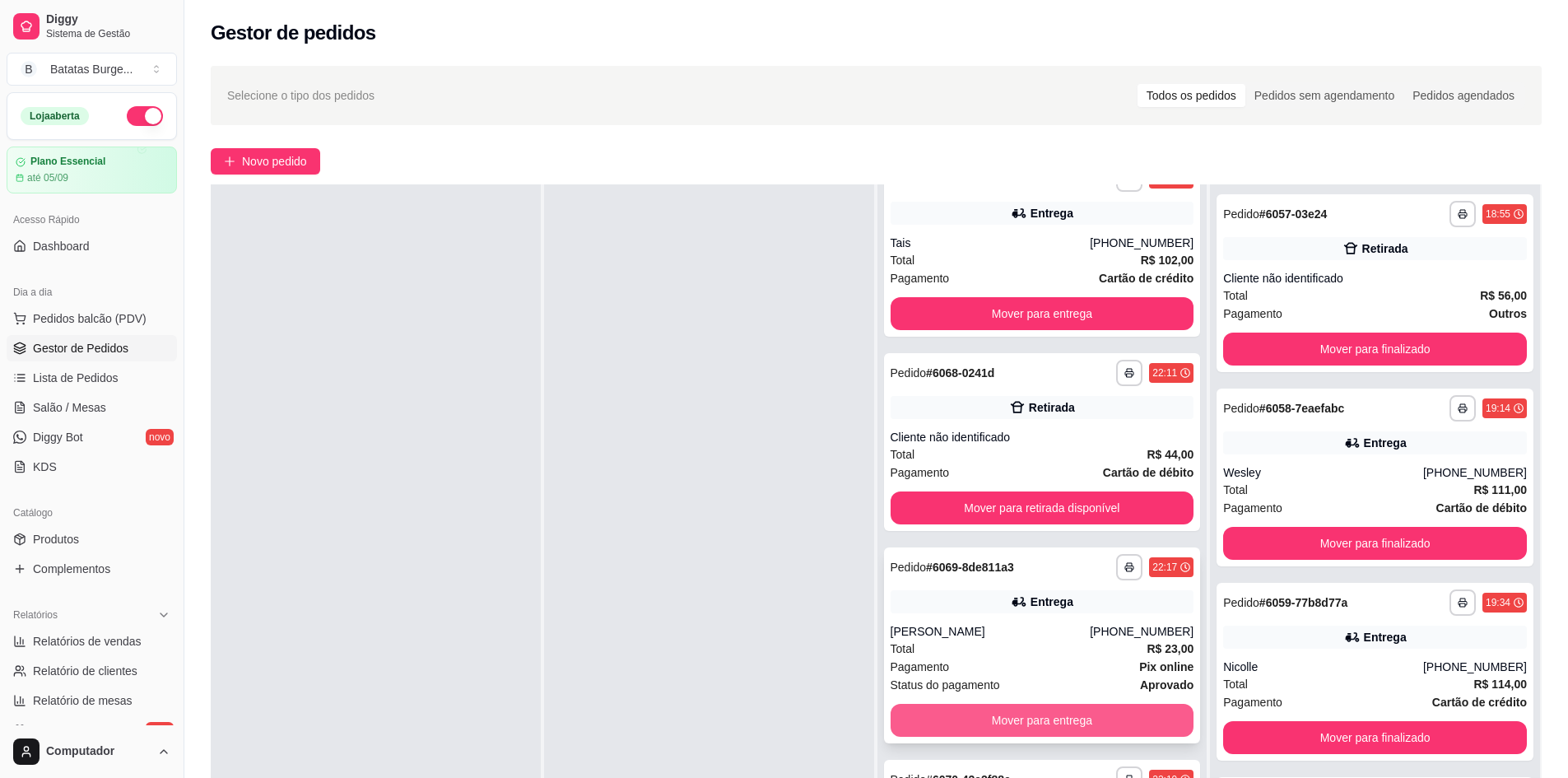
scroll to position [653, 0]
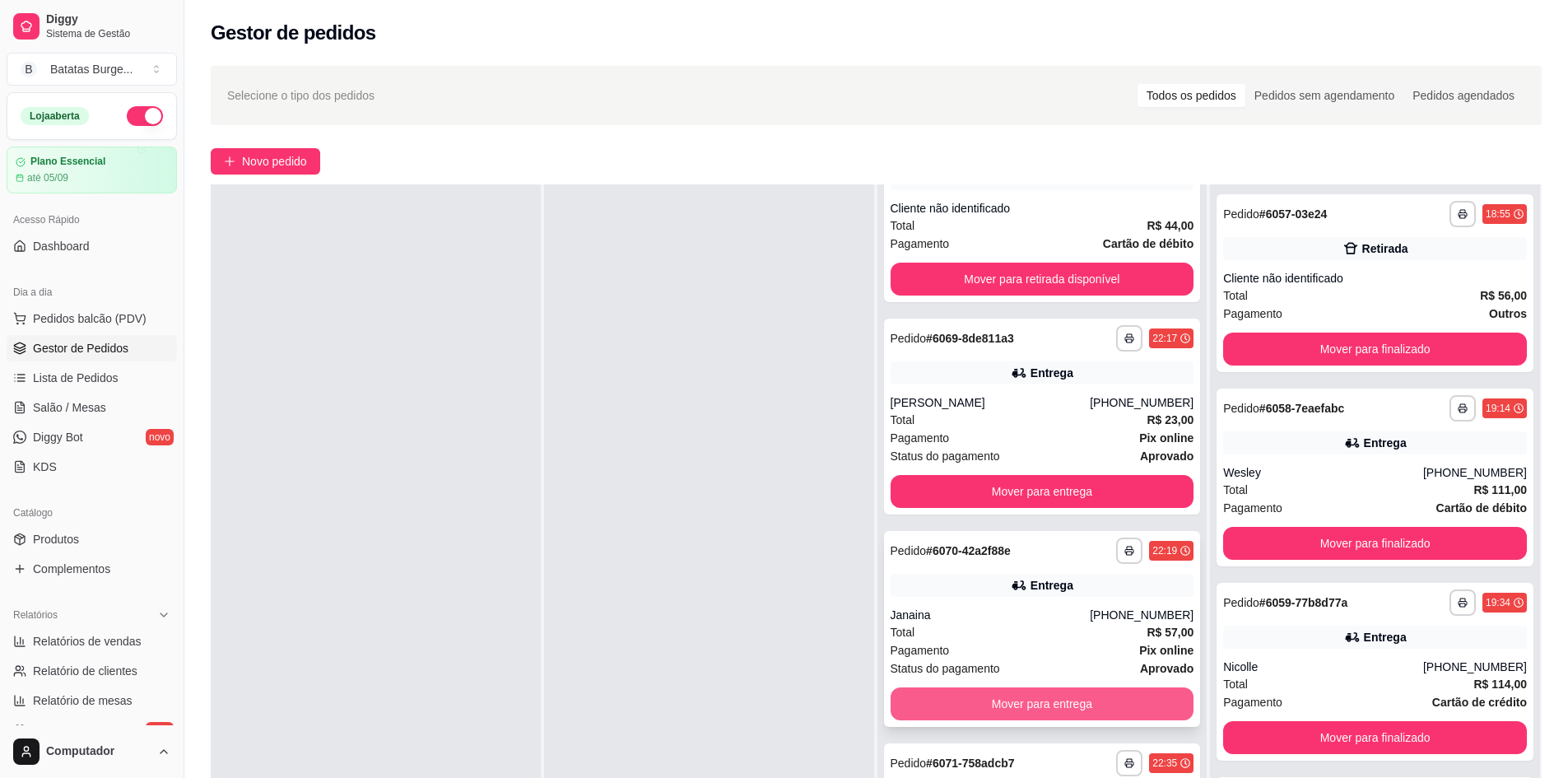
click at [996, 697] on button "Mover para entrega" at bounding box center [1042, 704] width 304 height 33
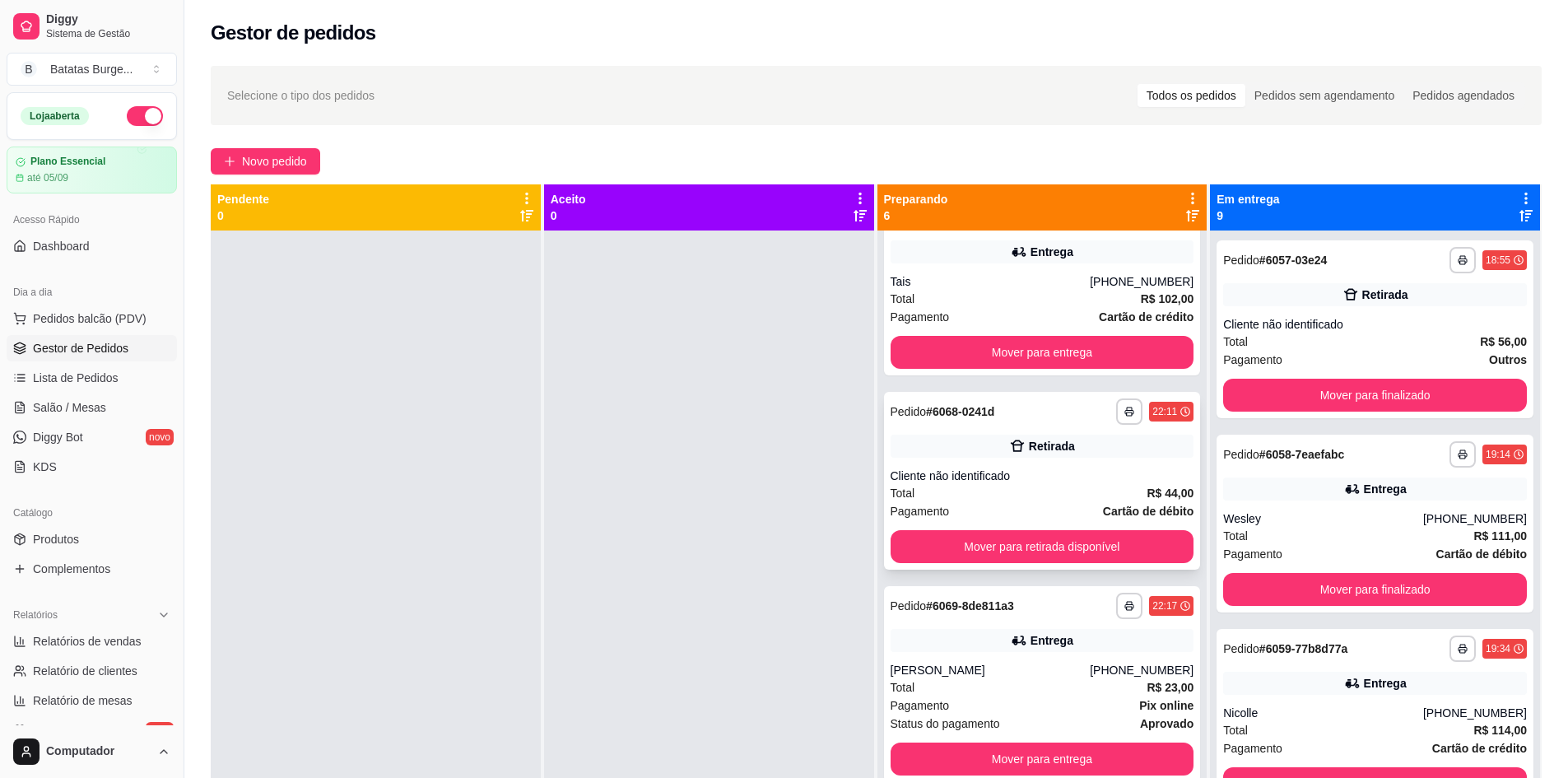
scroll to position [440, 0]
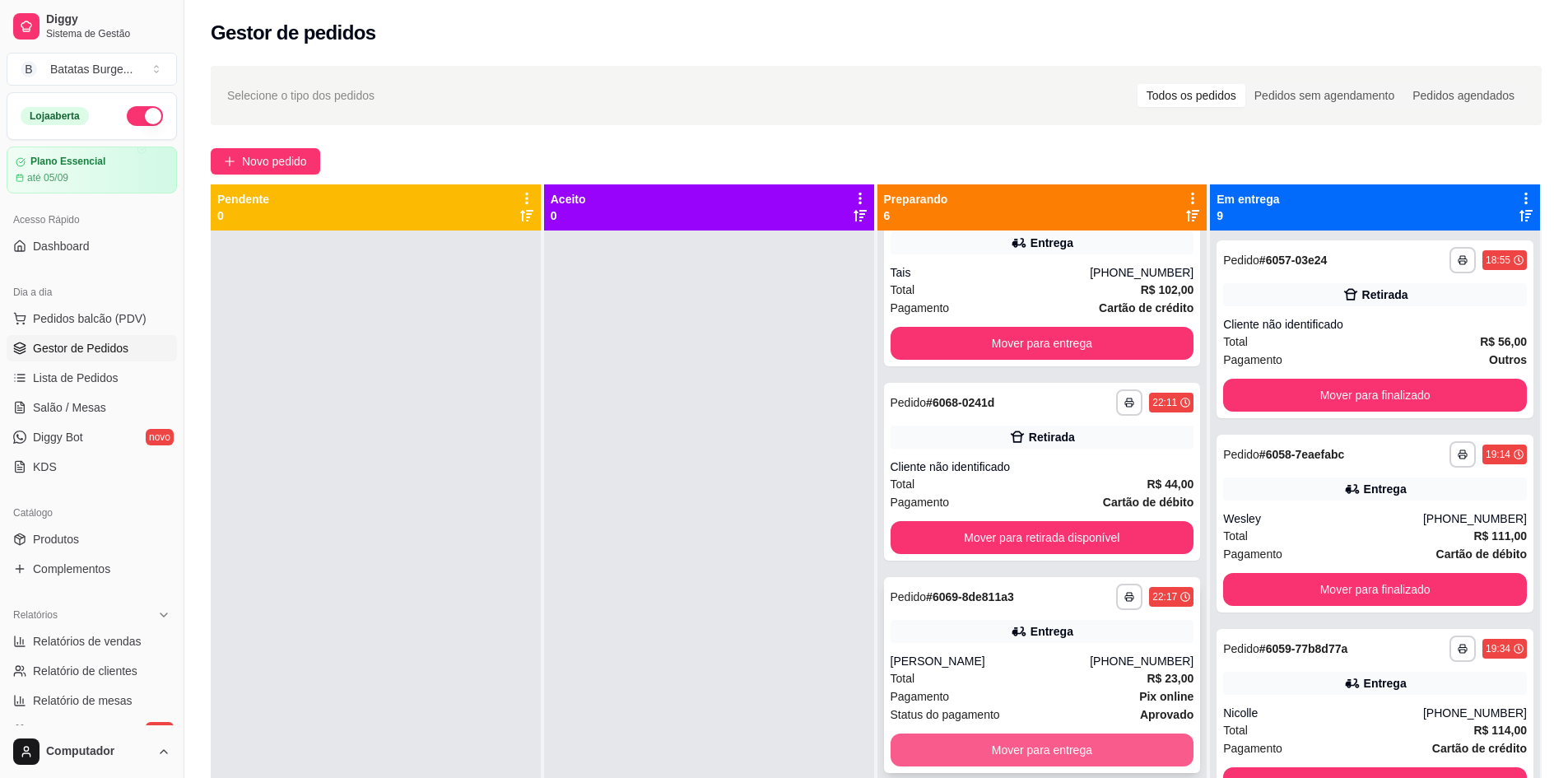
click at [983, 746] on button "Mover para entrega" at bounding box center [1042, 750] width 304 height 33
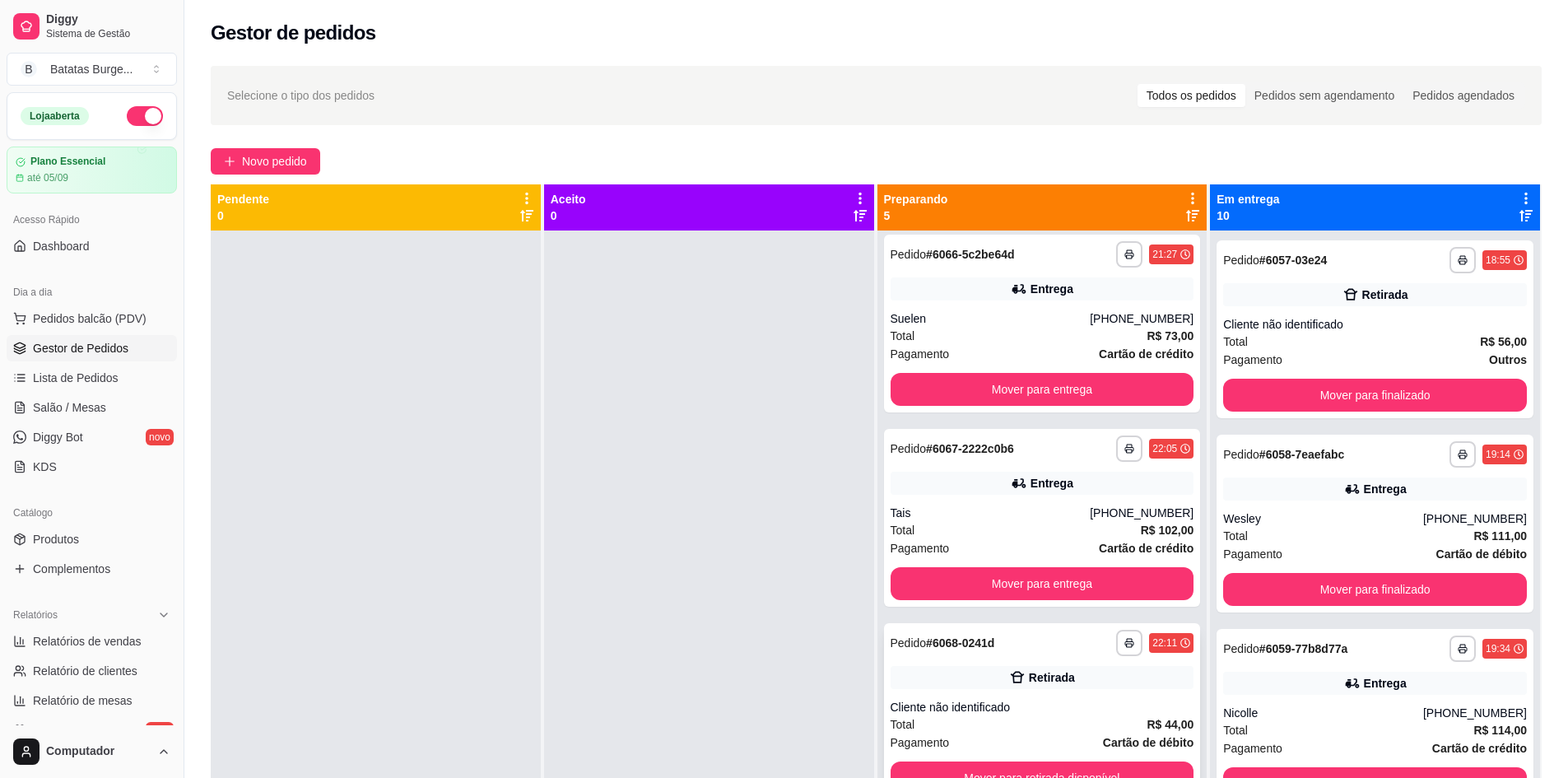
scroll to position [228, 0]
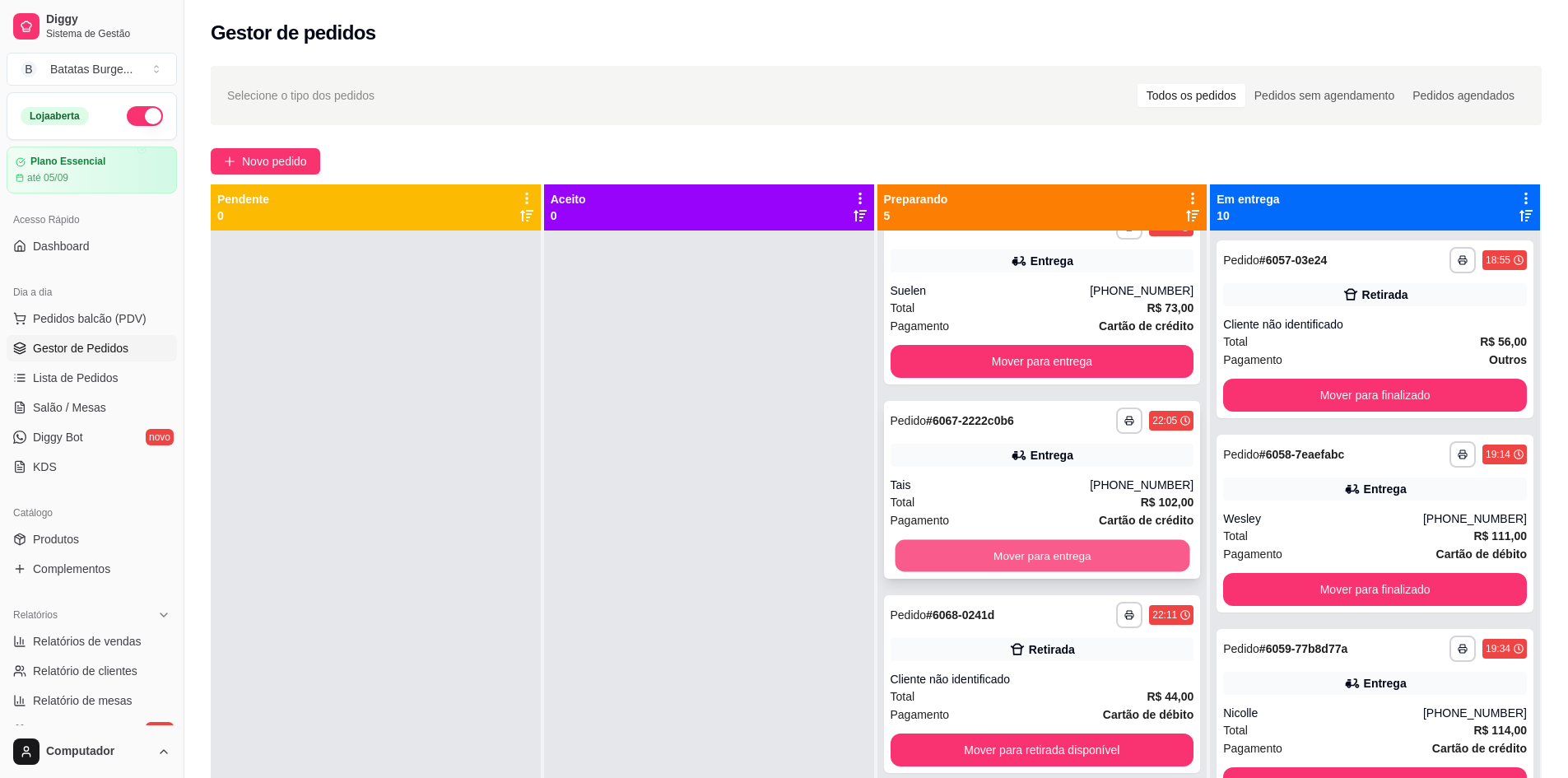
click at [987, 560] on button "Mover para entrega" at bounding box center [1042, 556] width 295 height 32
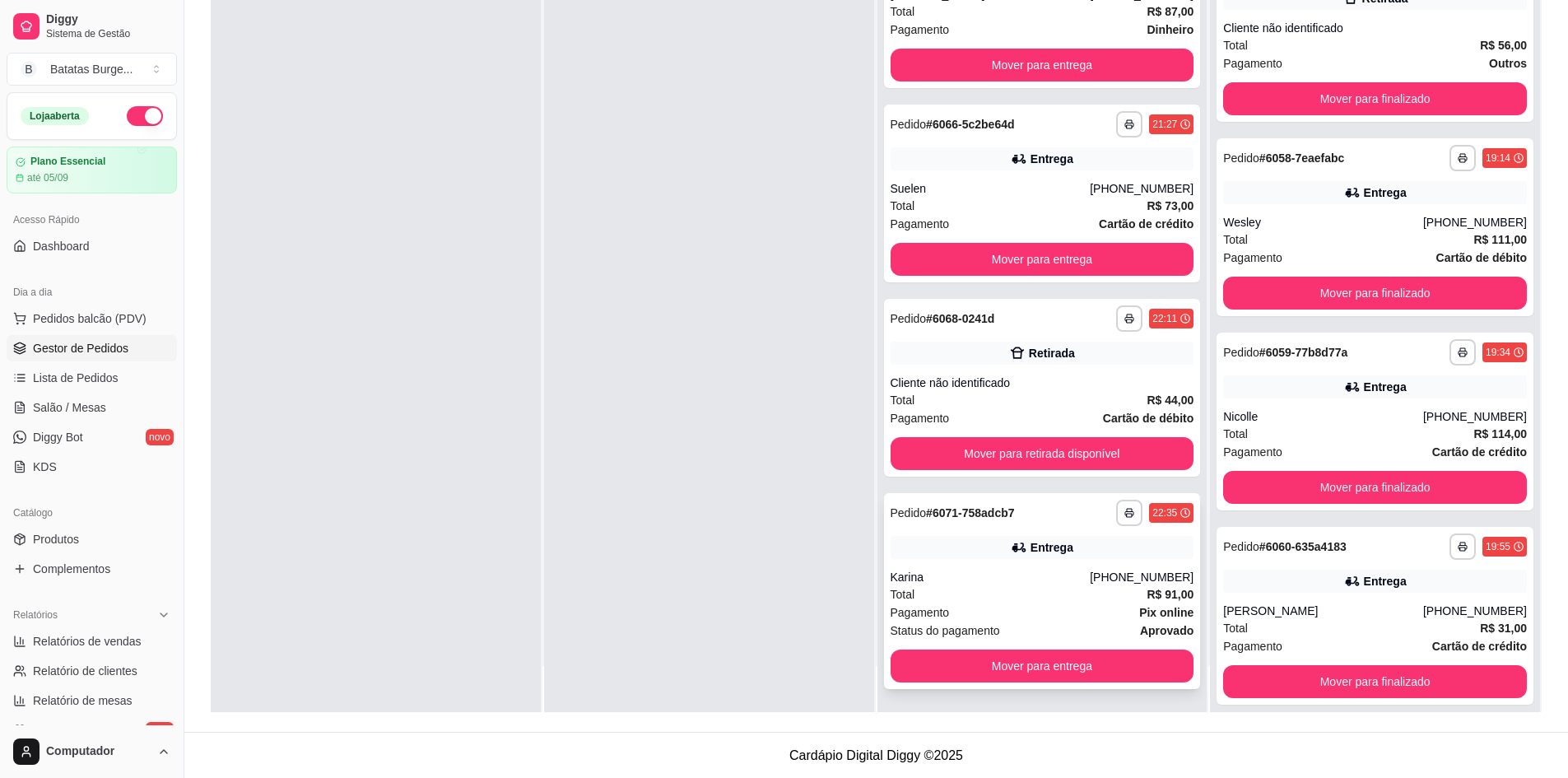
scroll to position [251, 0]
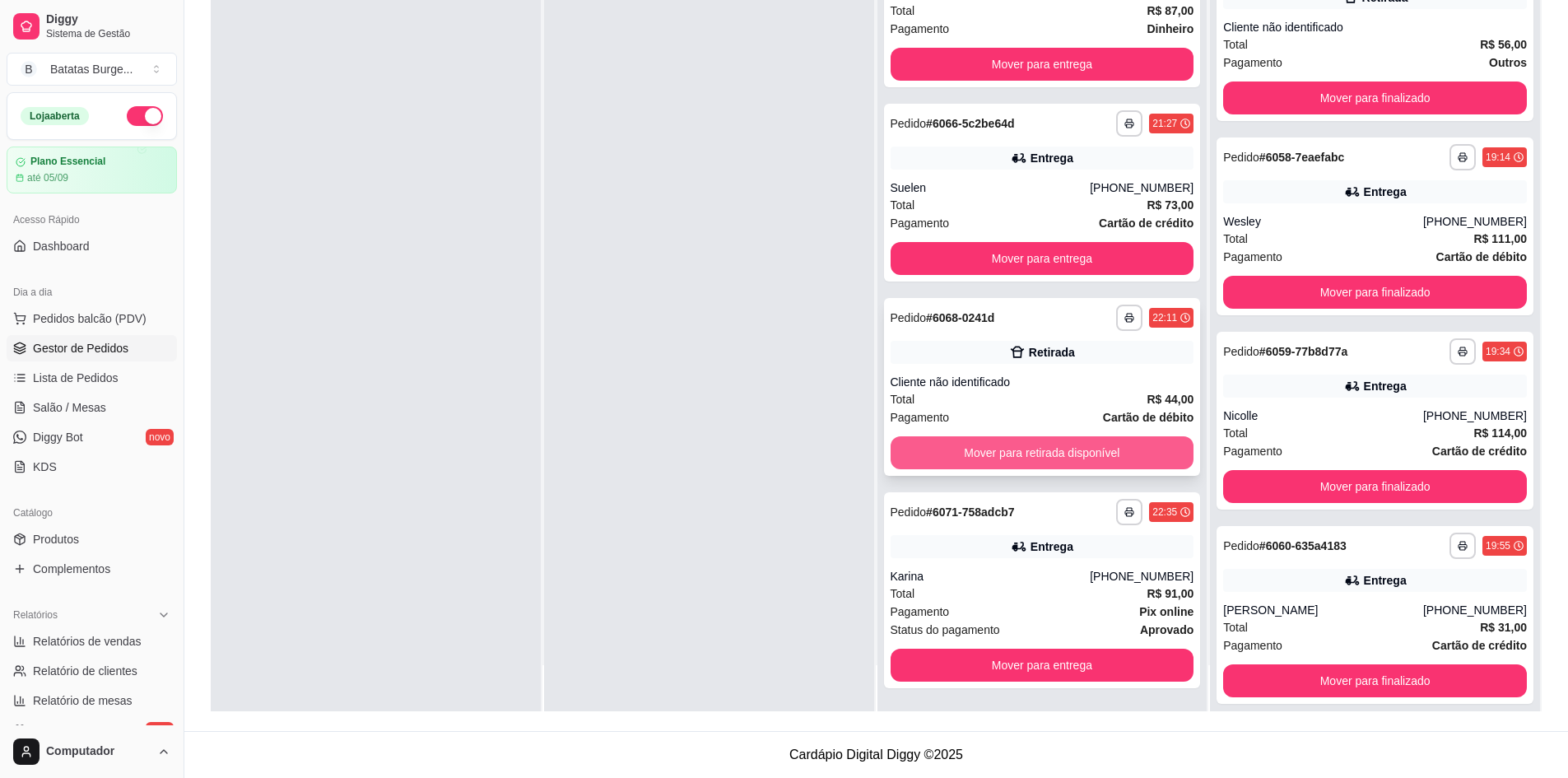
click at [1000, 447] on button "Mover para retirada disponível" at bounding box center [1042, 452] width 304 height 33
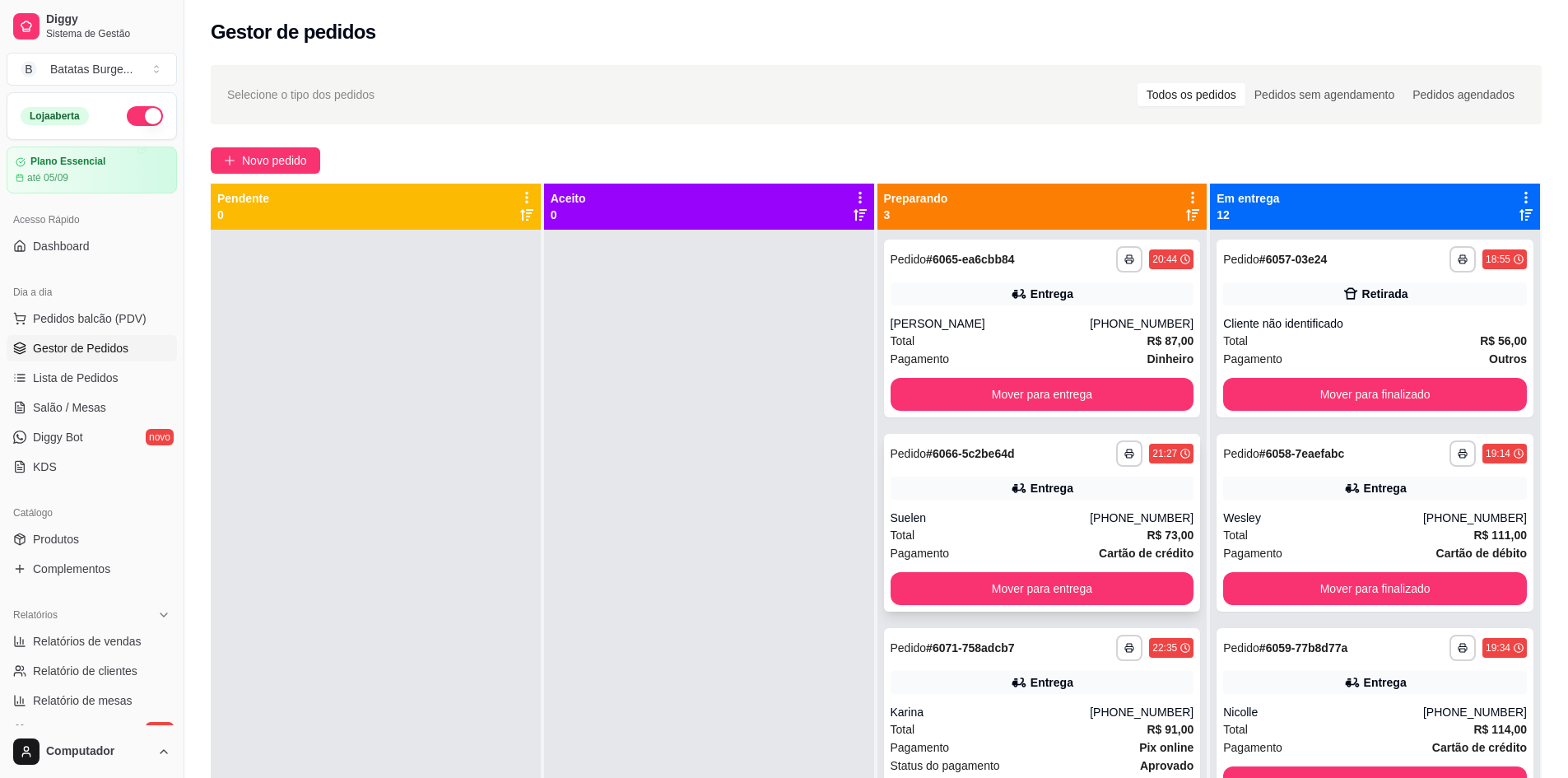
scroll to position [0, 0]
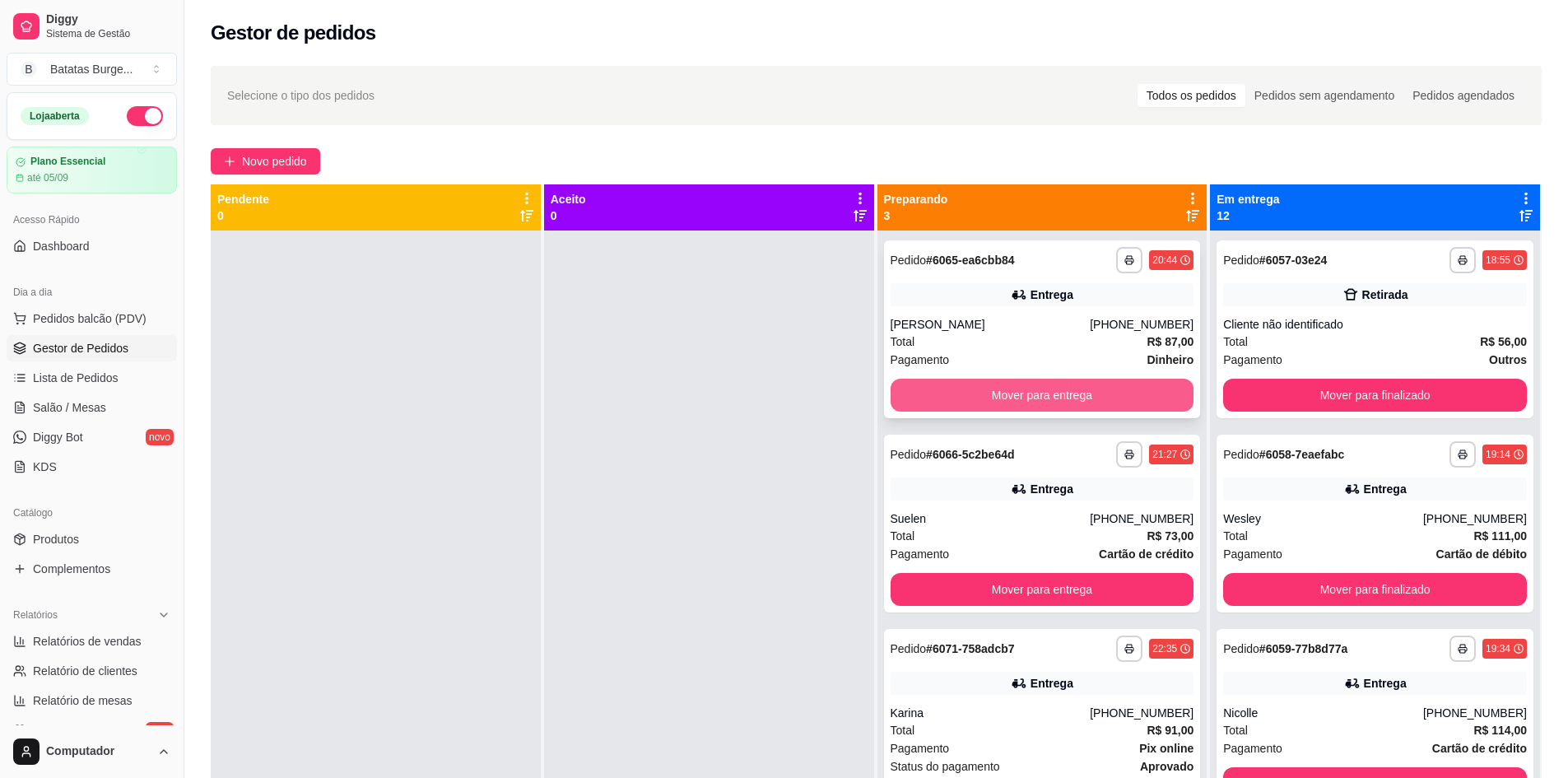
click at [985, 393] on button "Mover para entrega" at bounding box center [1042, 395] width 304 height 33
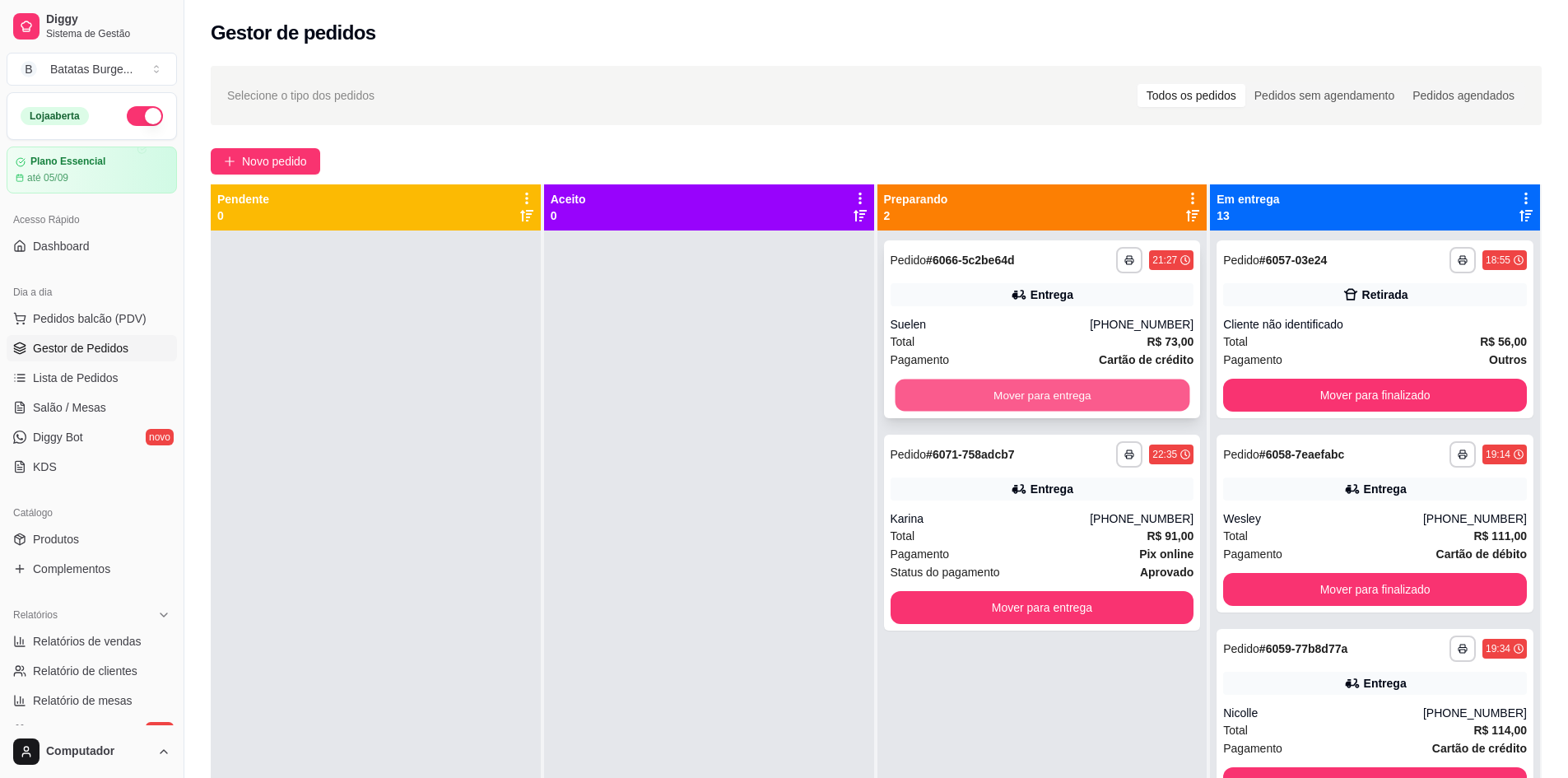
click at [957, 390] on button "Mover para entrega" at bounding box center [1042, 395] width 295 height 32
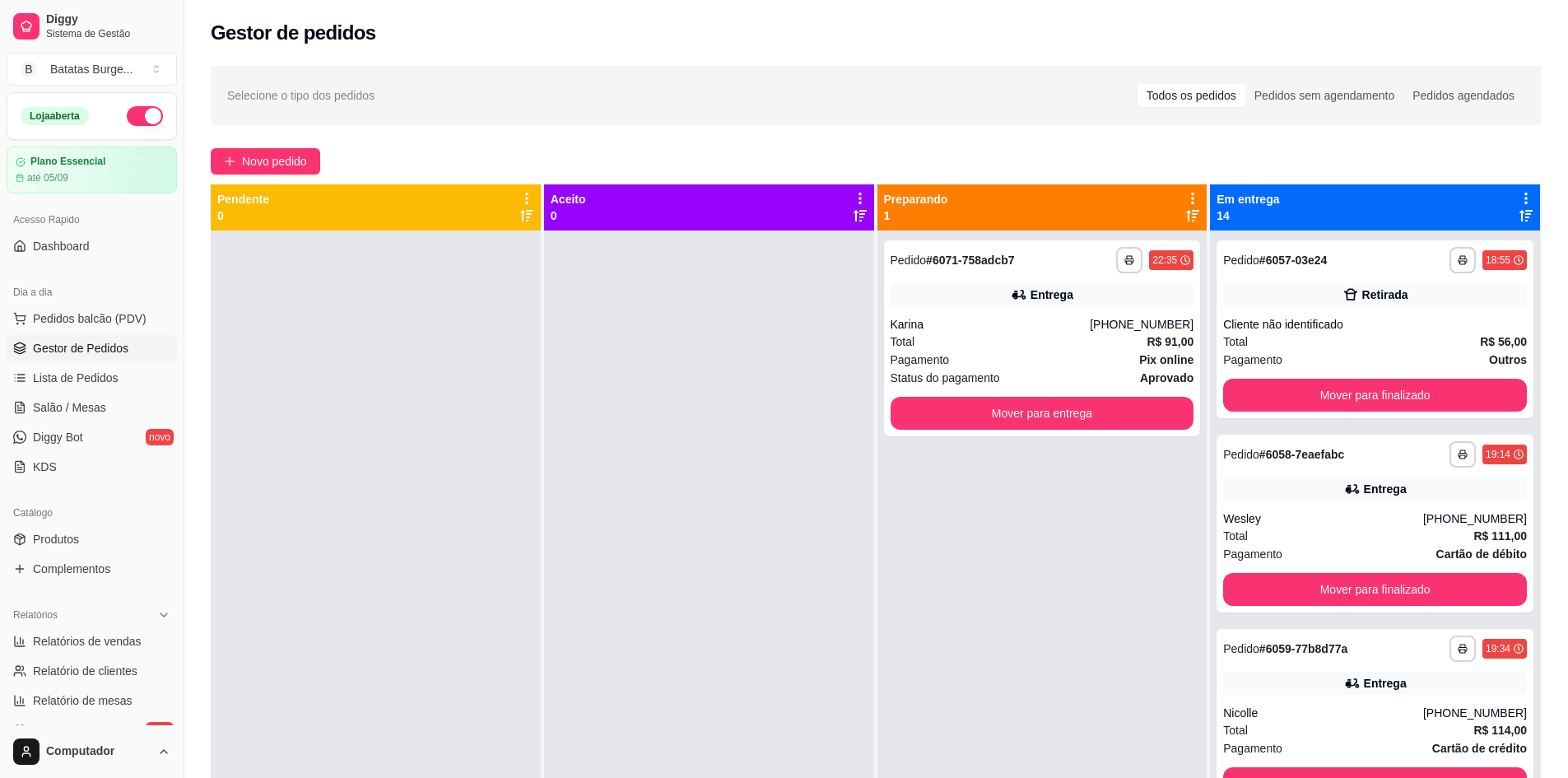
click at [957, 514] on div "**********" at bounding box center [1042, 619] width 330 height 778
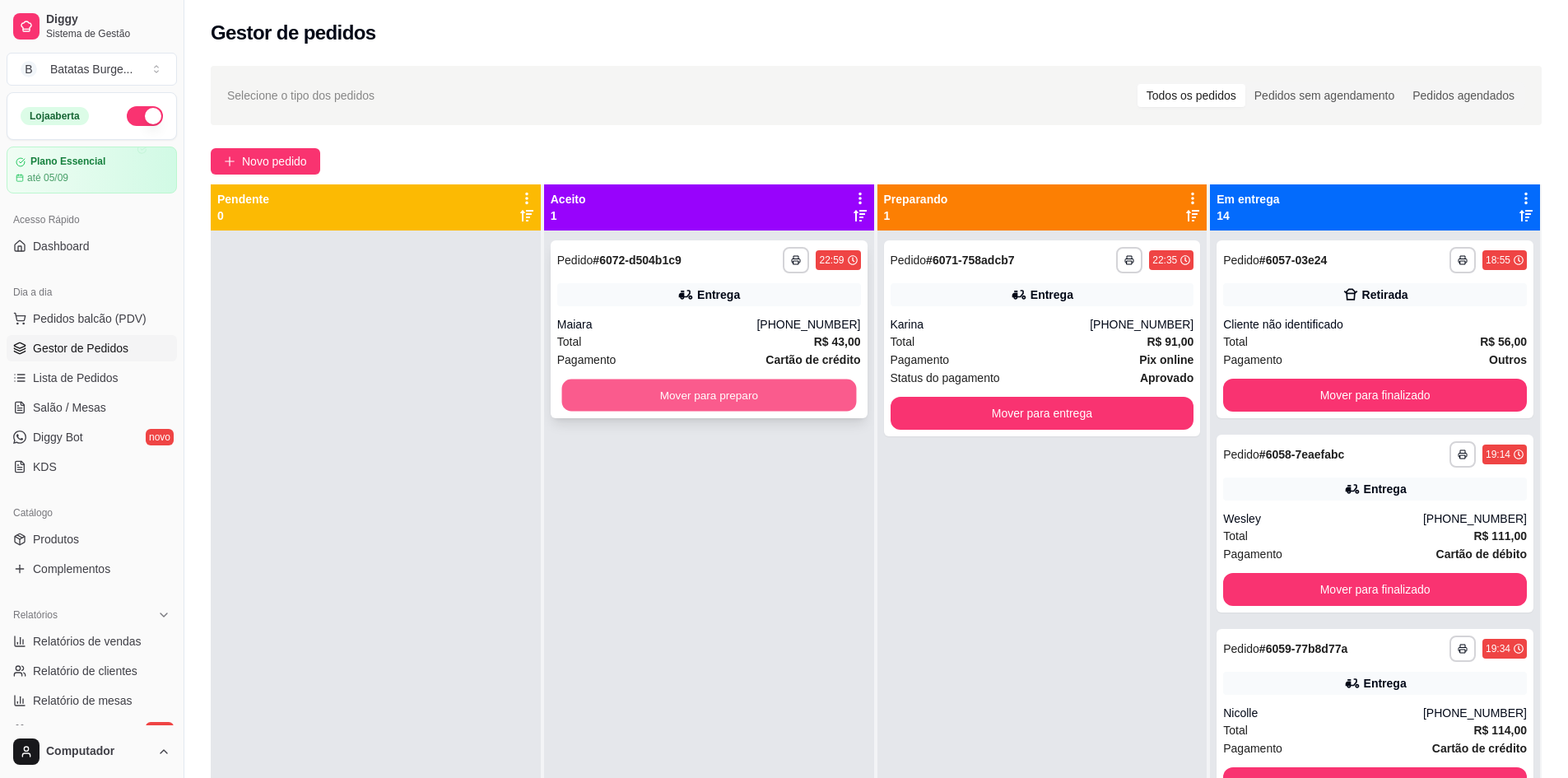
click at [761, 390] on button "Mover para preparo" at bounding box center [709, 395] width 295 height 32
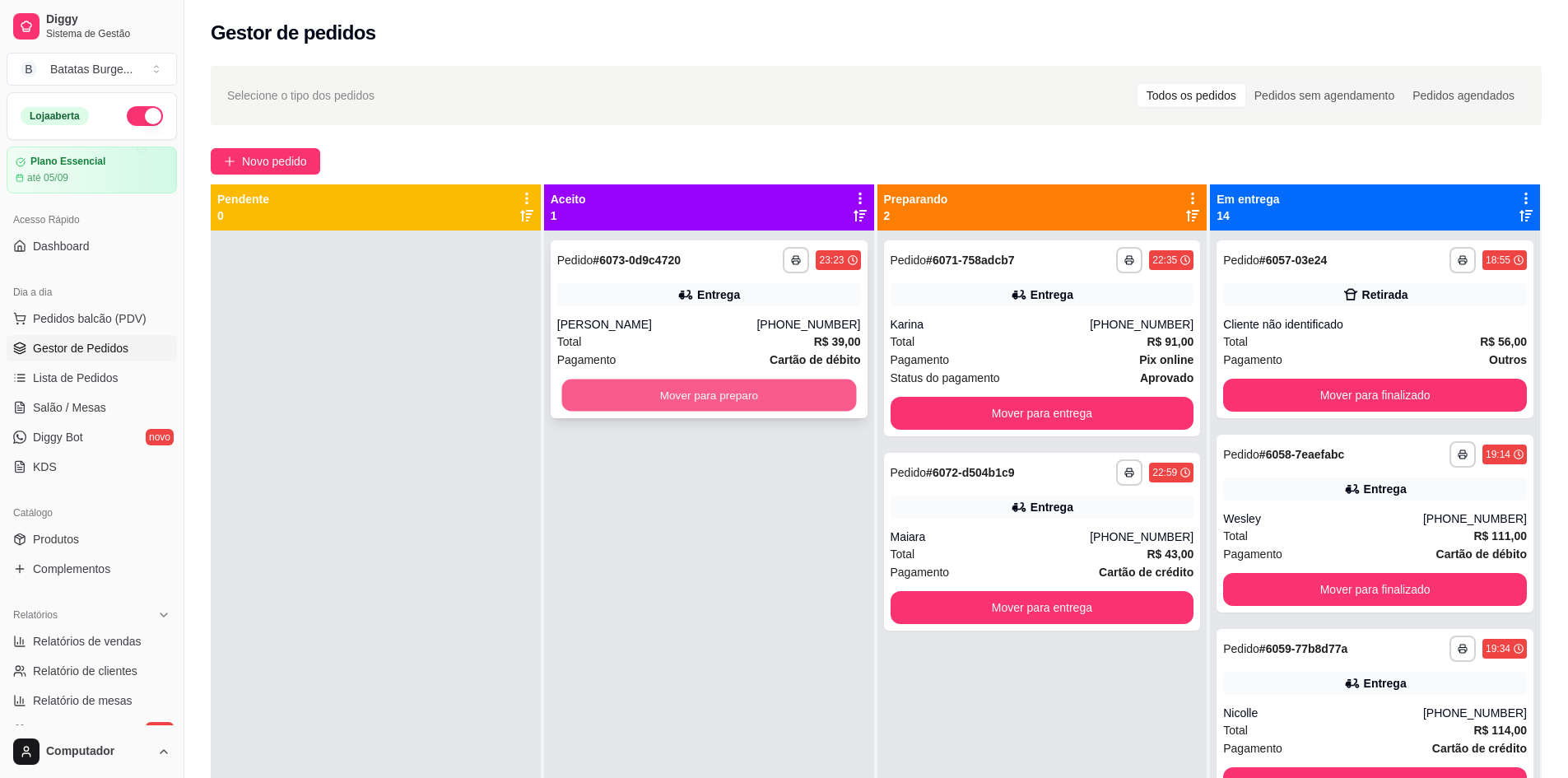
click at [723, 396] on button "Mover para preparo" at bounding box center [709, 395] width 295 height 32
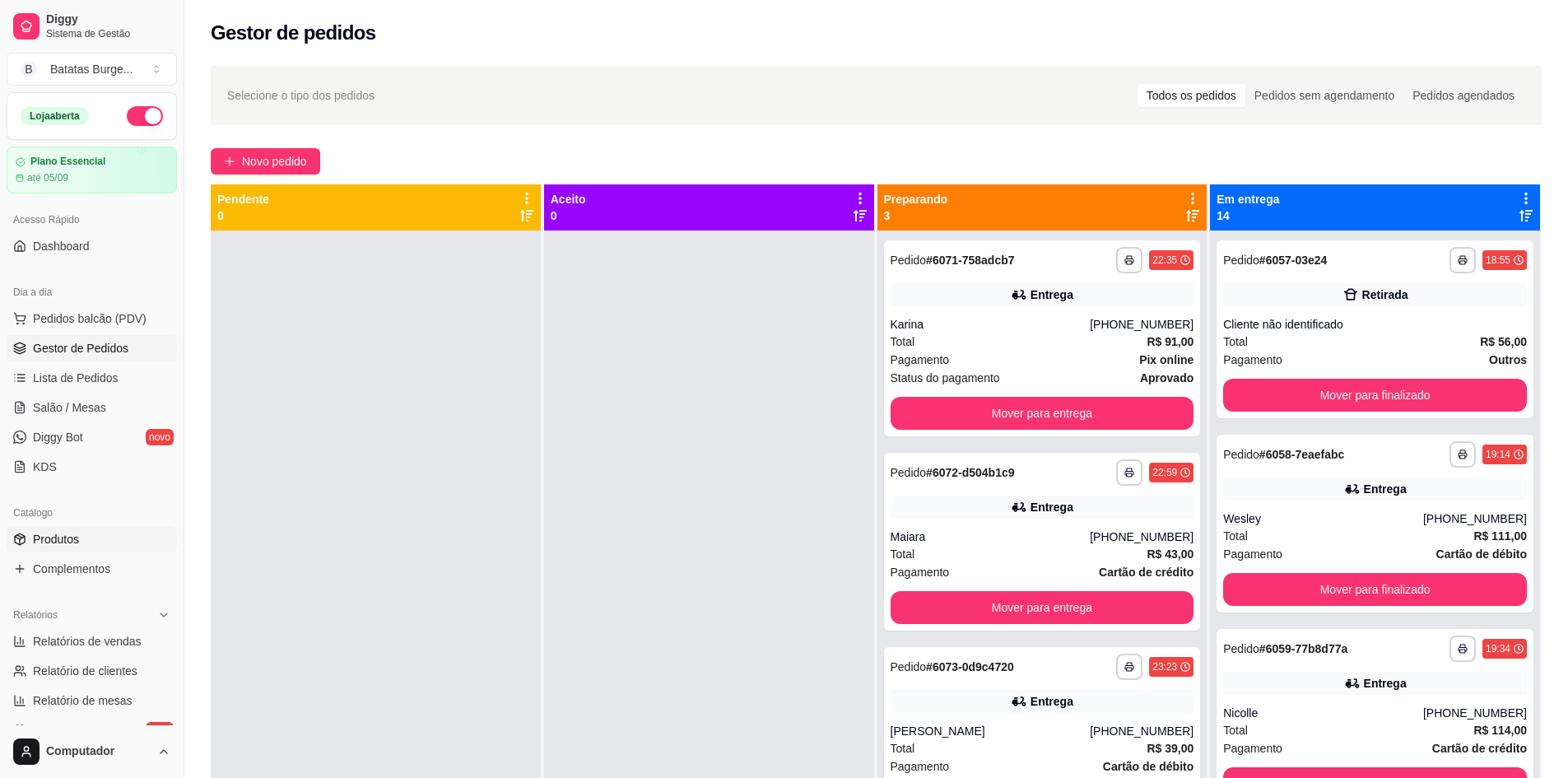
click at [63, 530] on link "Produtos" at bounding box center [92, 539] width 170 height 27
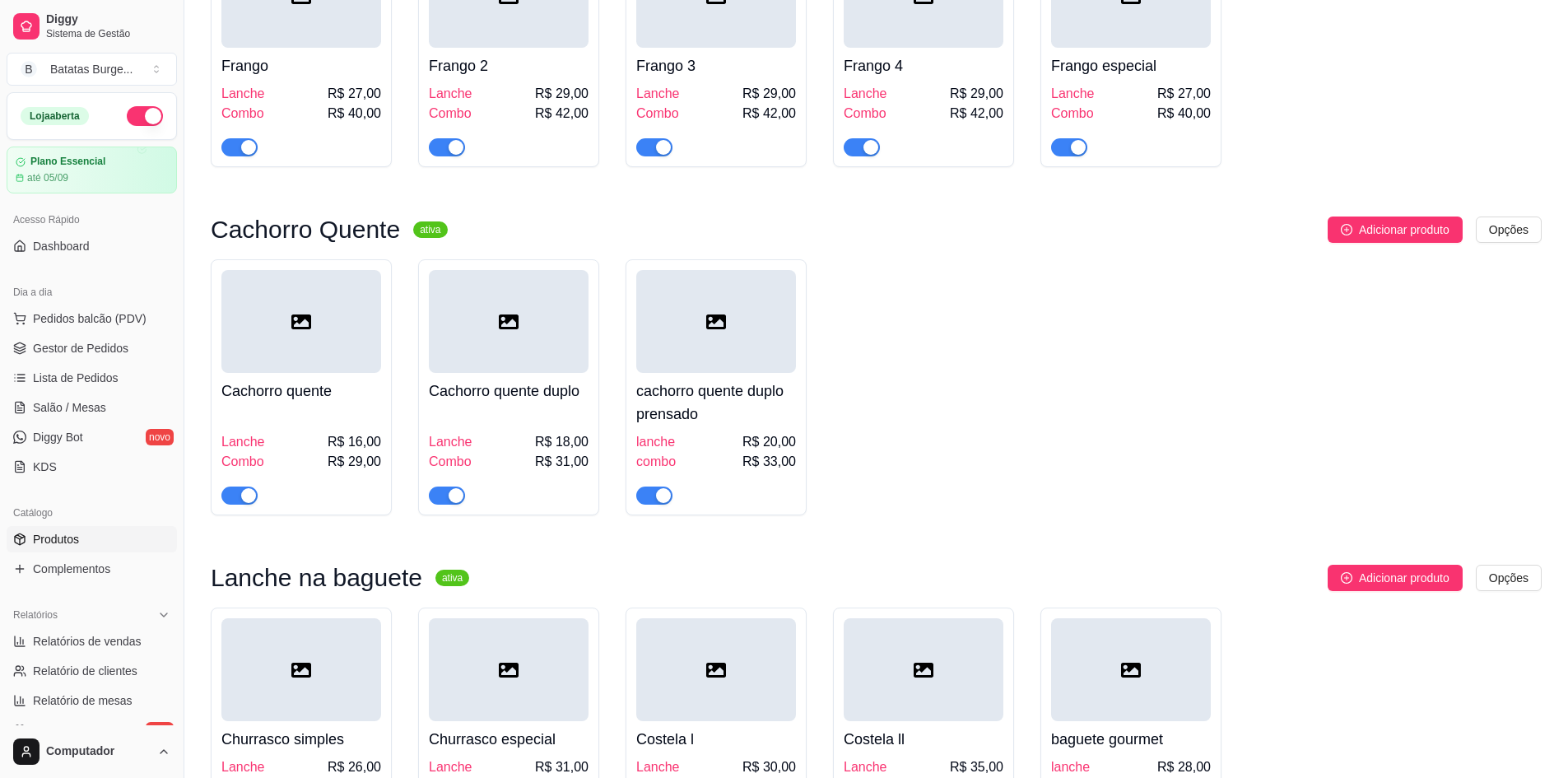
scroll to position [2718, 0]
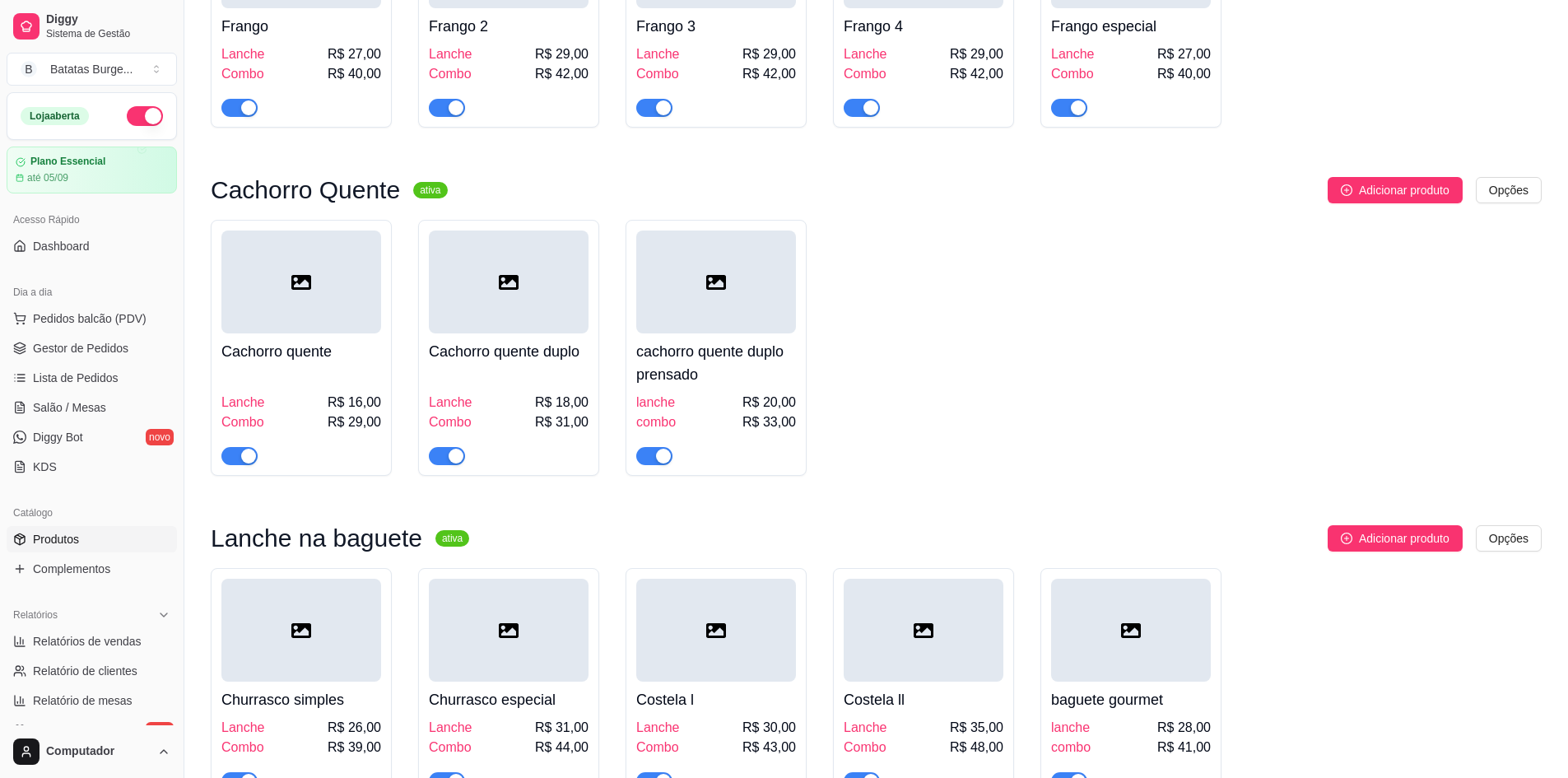
click at [454, 460] on div "button" at bounding box center [456, 456] width 15 height 15
click at [248, 464] on div "button" at bounding box center [248, 456] width 15 height 15
click at [667, 457] on span "button" at bounding box center [654, 456] width 36 height 18
click at [140, 111] on button "button" at bounding box center [145, 116] width 36 height 20
drag, startPoint x: 80, startPoint y: 351, endPoint x: 762, endPoint y: 346, distance: 682.0
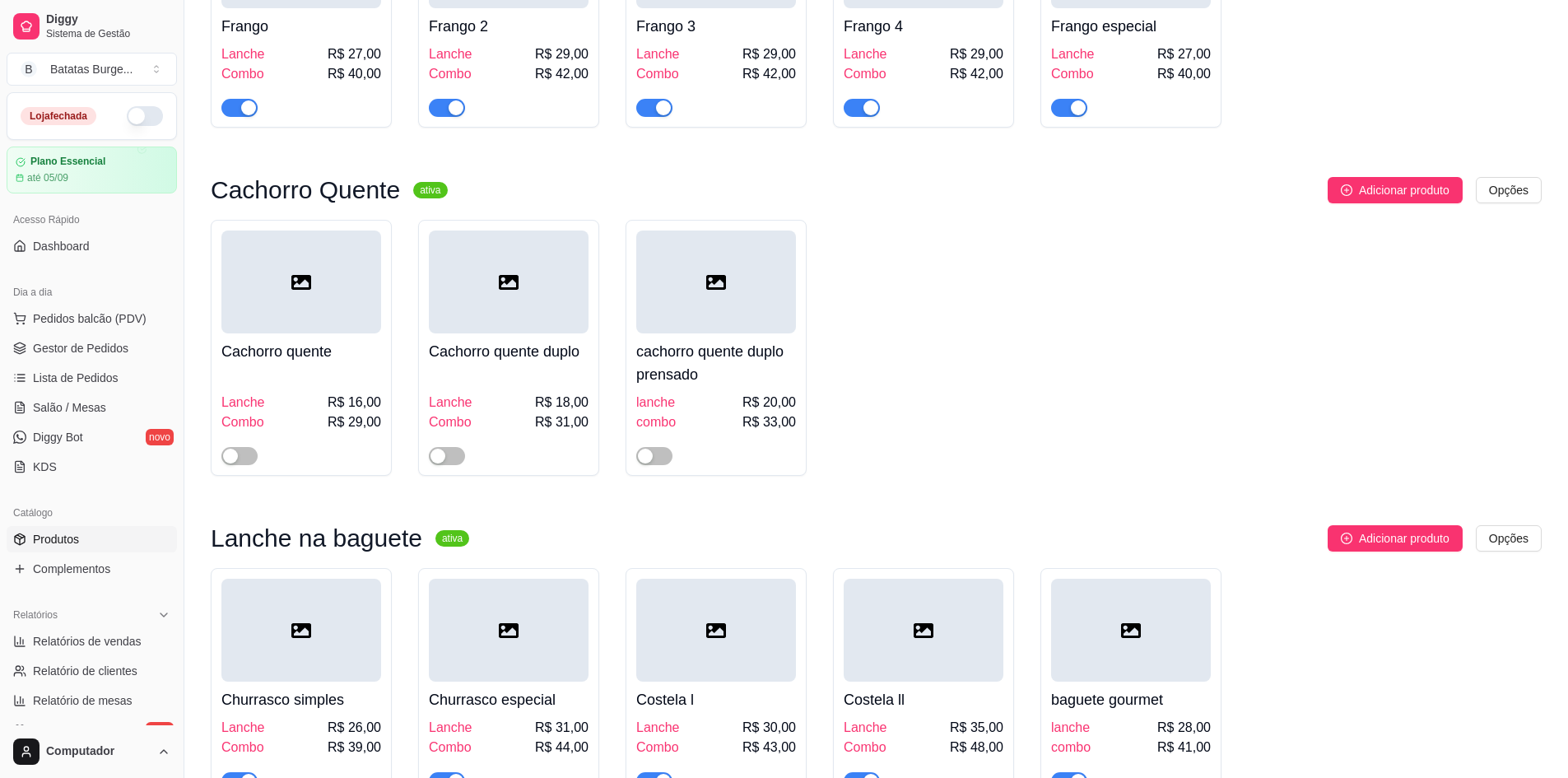
click at [80, 351] on span "Gestor de Pedidos" at bounding box center [80, 348] width 96 height 16
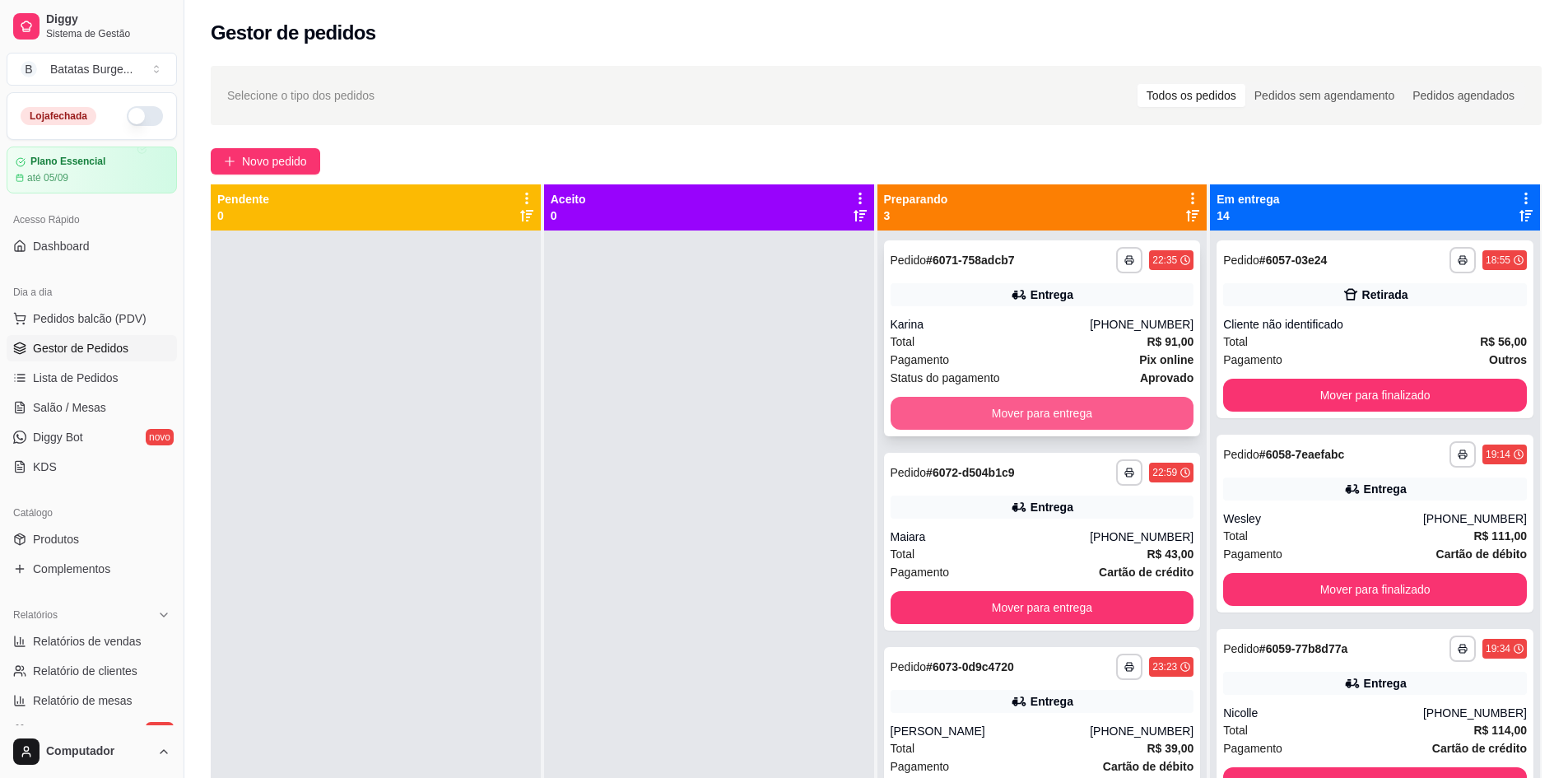
click at [990, 416] on button "Mover para entrega" at bounding box center [1042, 413] width 304 height 33
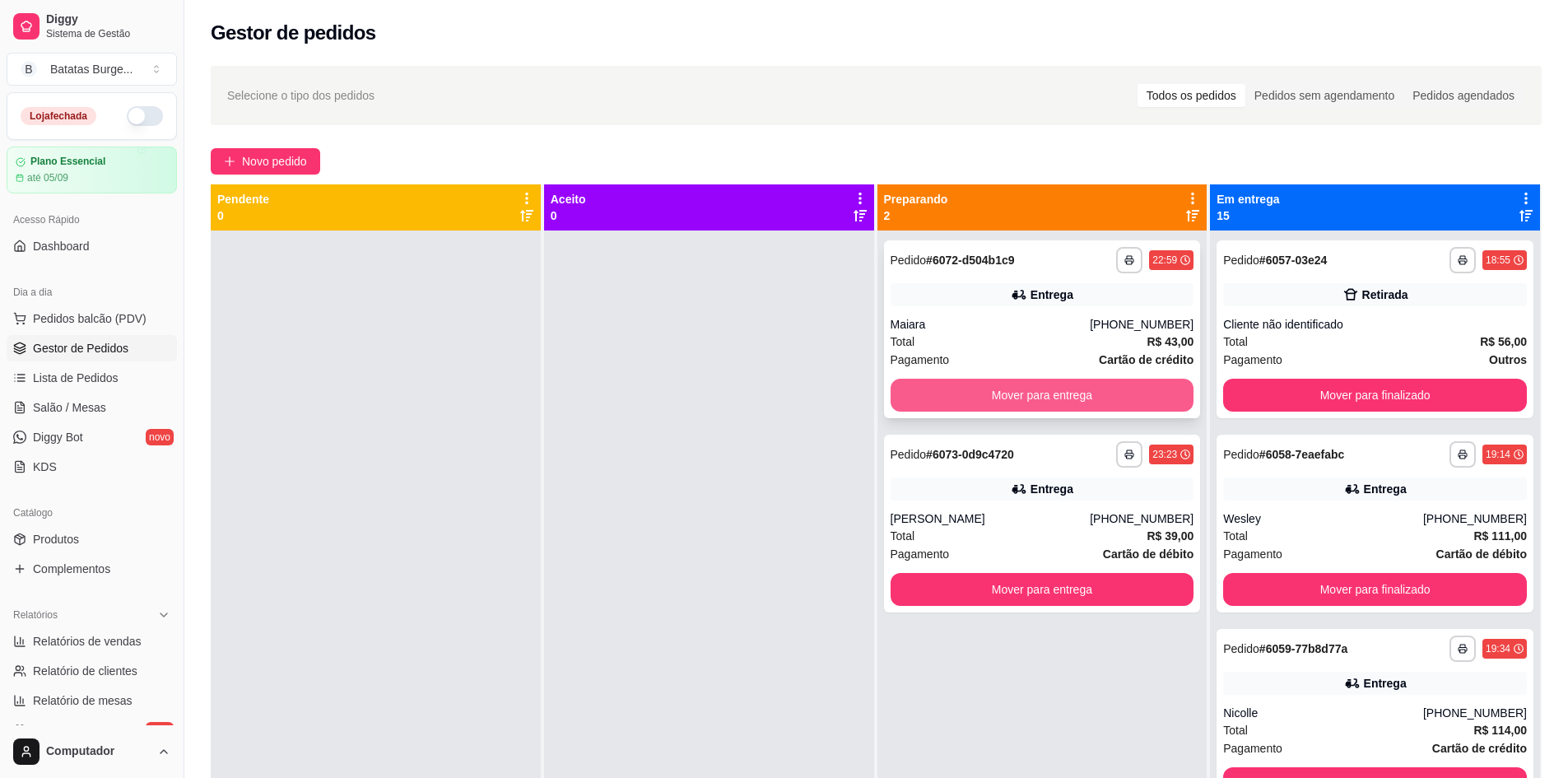
click at [987, 386] on button "Mover para entrega" at bounding box center [1042, 395] width 304 height 33
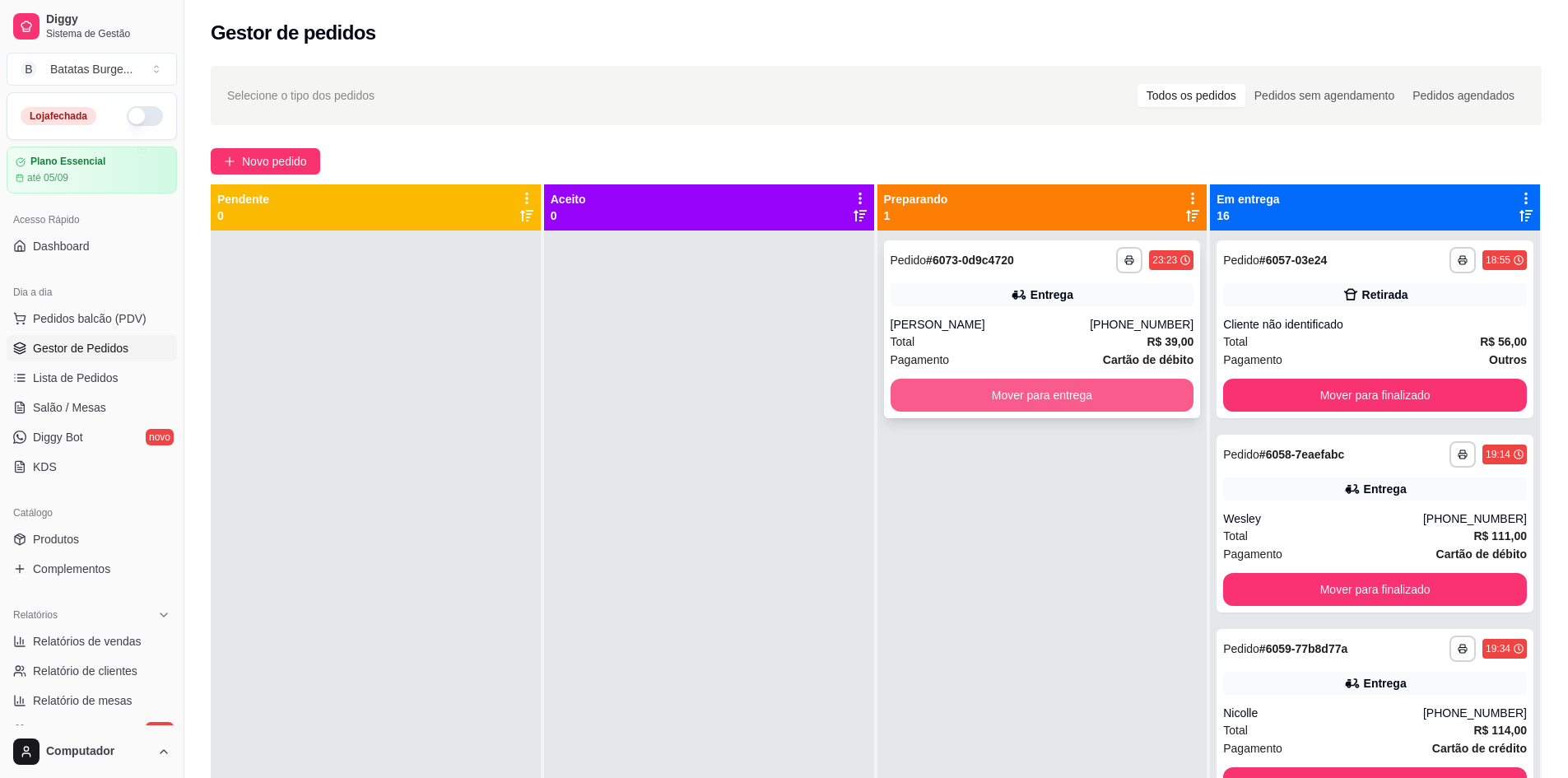
click at [997, 390] on button "Mover para entrega" at bounding box center [1042, 395] width 304 height 33
